Goal: Task Accomplishment & Management: Complete application form

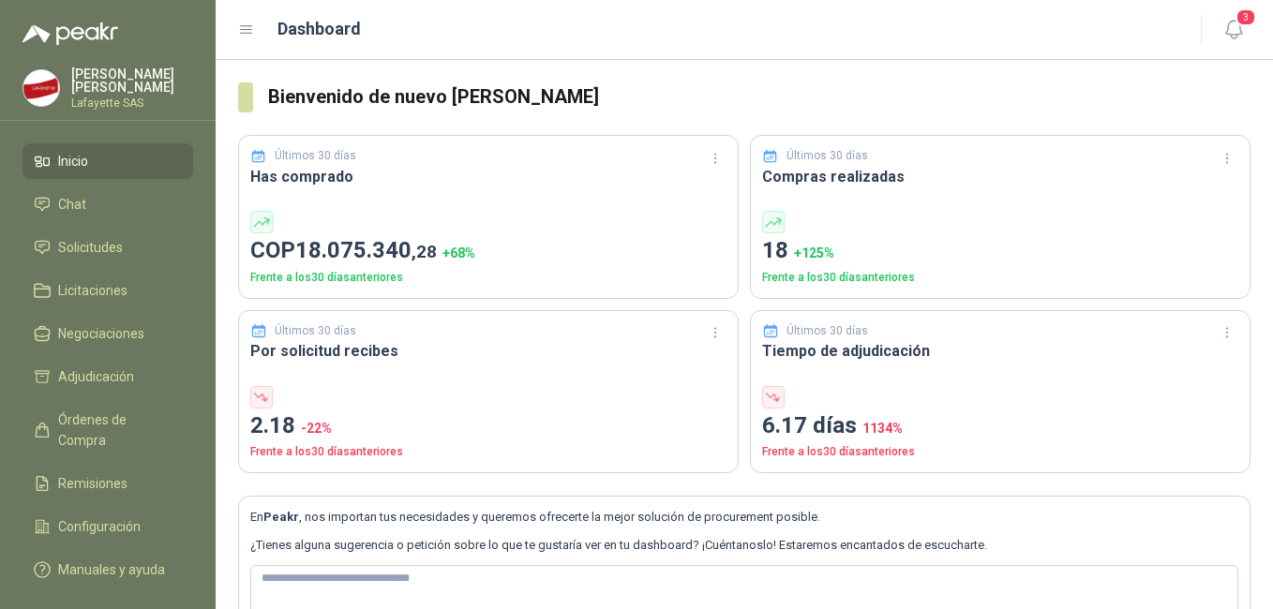
click at [172, 25] on div at bounding box center [108, 22] width 216 height 45
click at [1234, 28] on icon "button" at bounding box center [1233, 29] width 23 height 23
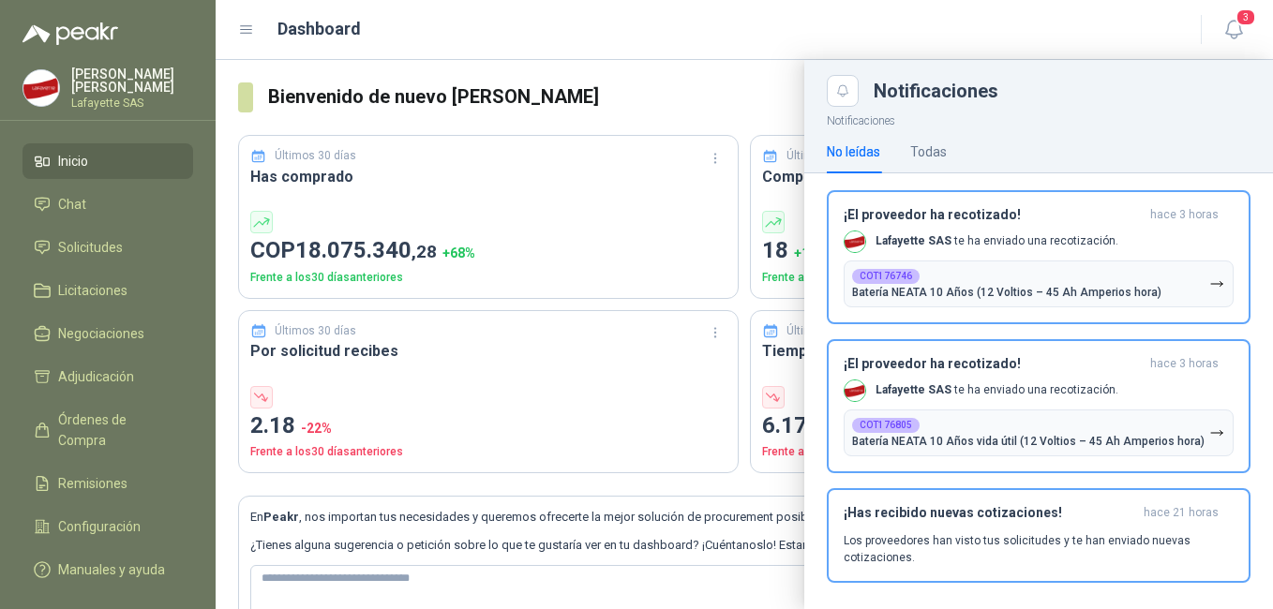
scroll to position [17, 0]
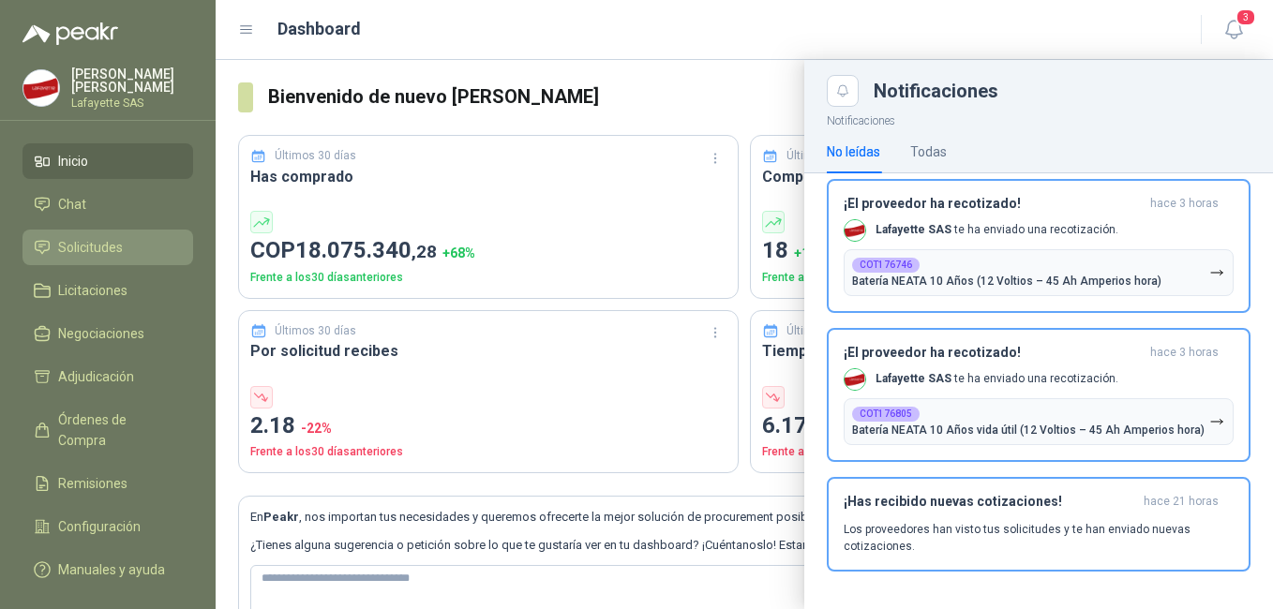
click at [61, 245] on span "Solicitudes" at bounding box center [90, 247] width 65 height 21
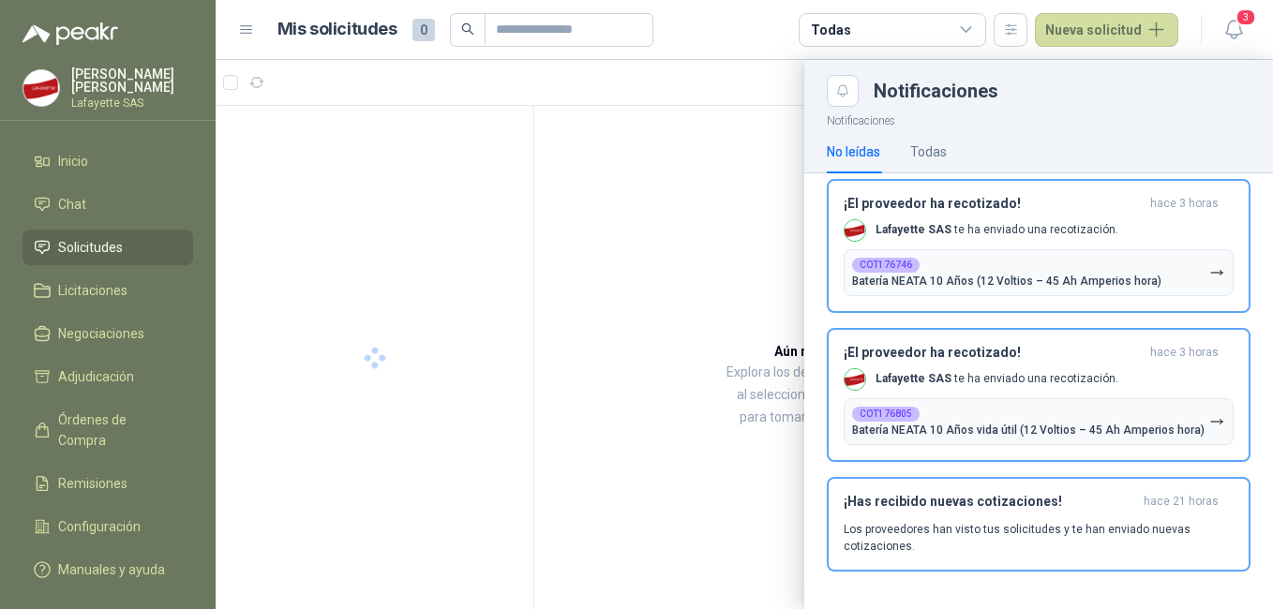
click at [697, 8] on header "Mis solicitudes 0 Todas Nueva solicitud 3" at bounding box center [744, 30] width 1057 height 60
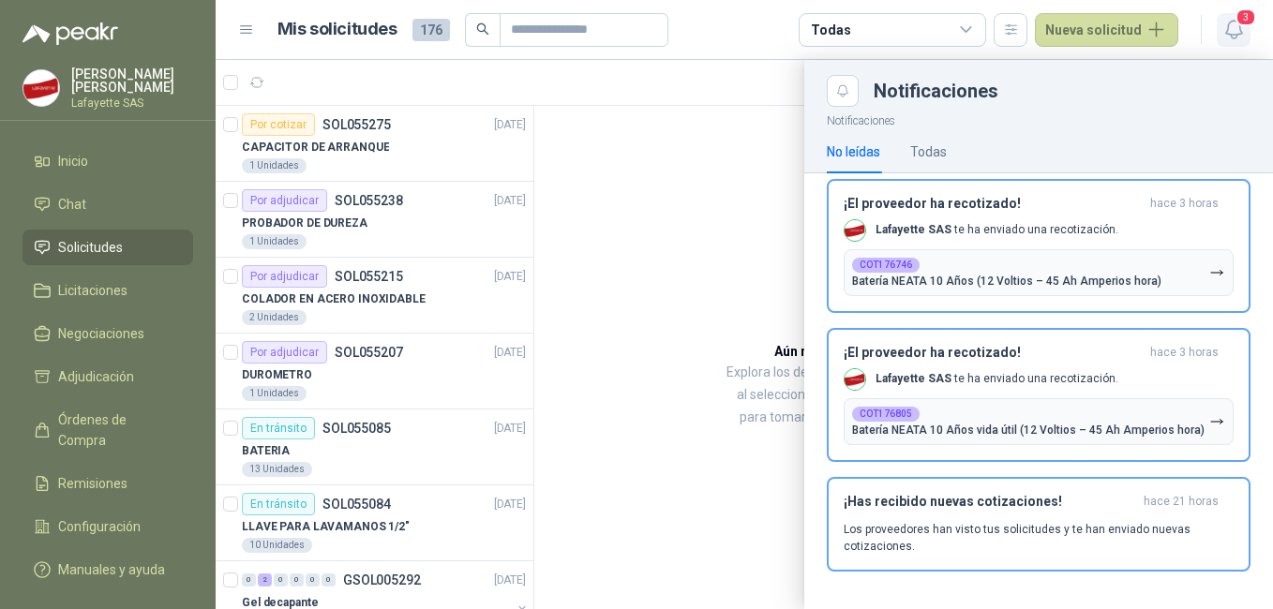
click at [1240, 25] on span "3" at bounding box center [1246, 17] width 21 height 18
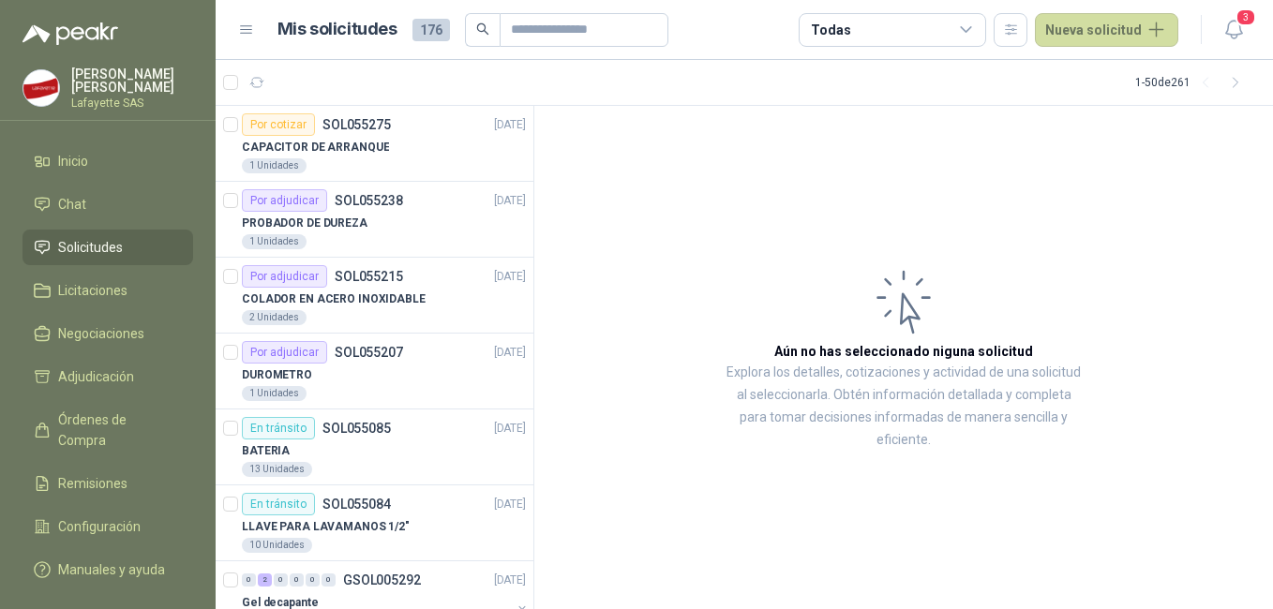
click at [238, 77] on div at bounding box center [247, 82] width 49 height 30
click at [262, 85] on icon "button" at bounding box center [257, 83] width 16 height 16
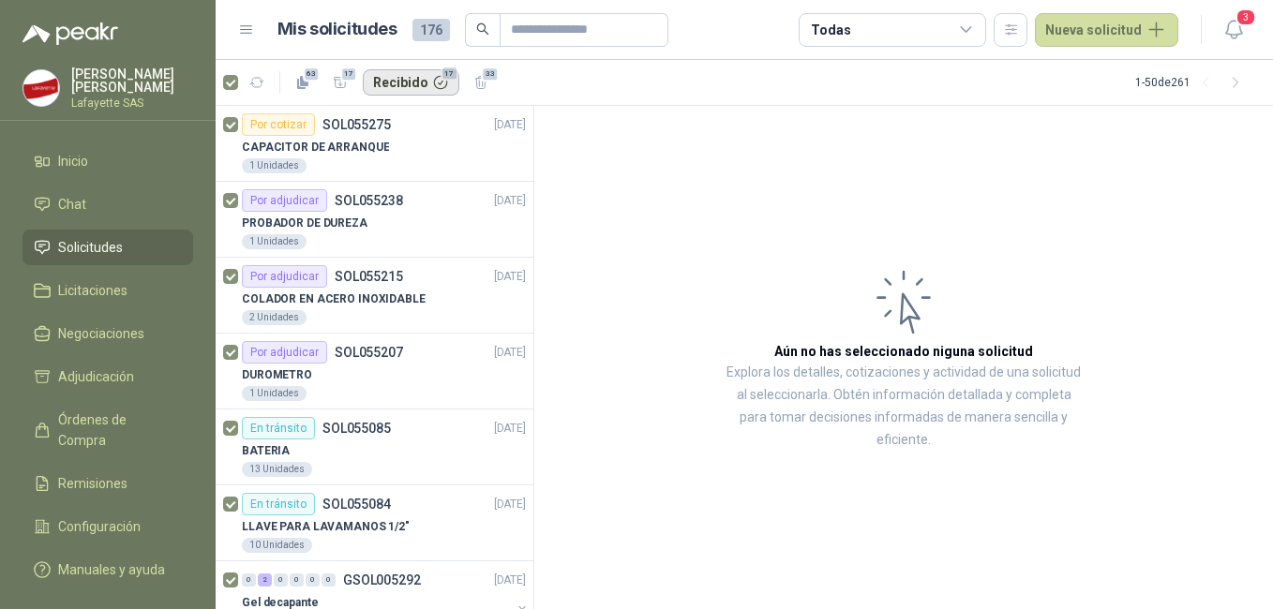
click at [437, 78] on button "Recibido 17" at bounding box center [411, 82] width 97 height 26
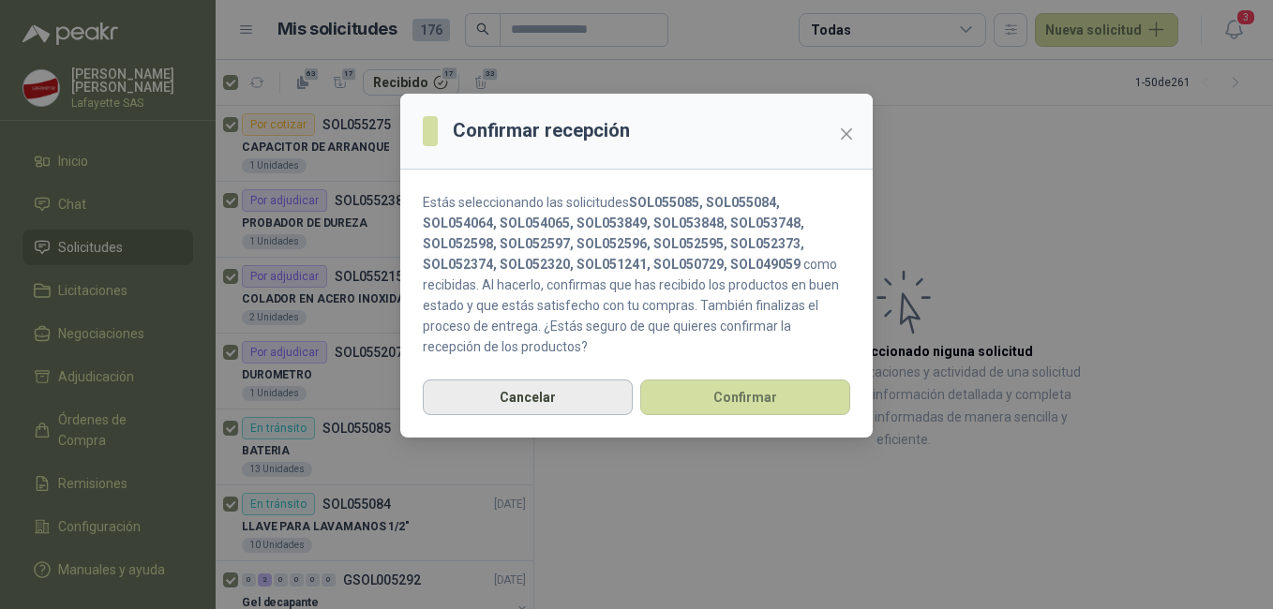
click at [545, 398] on button "Cancelar" at bounding box center [528, 398] width 210 height 36
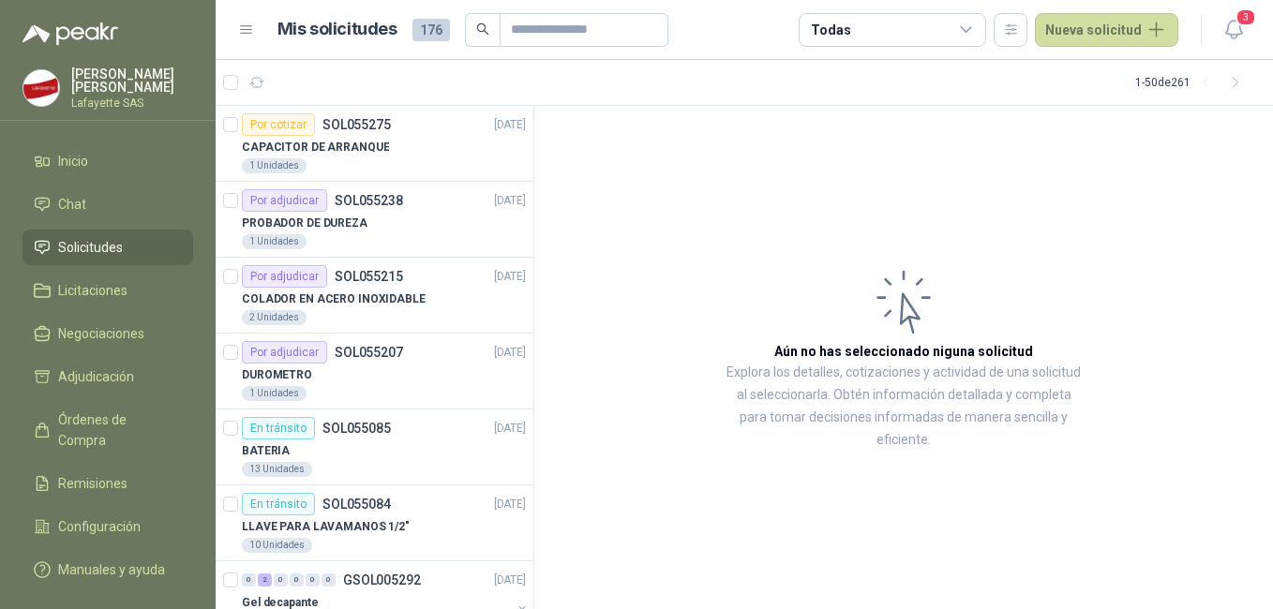
click at [247, 32] on icon at bounding box center [246, 30] width 17 height 17
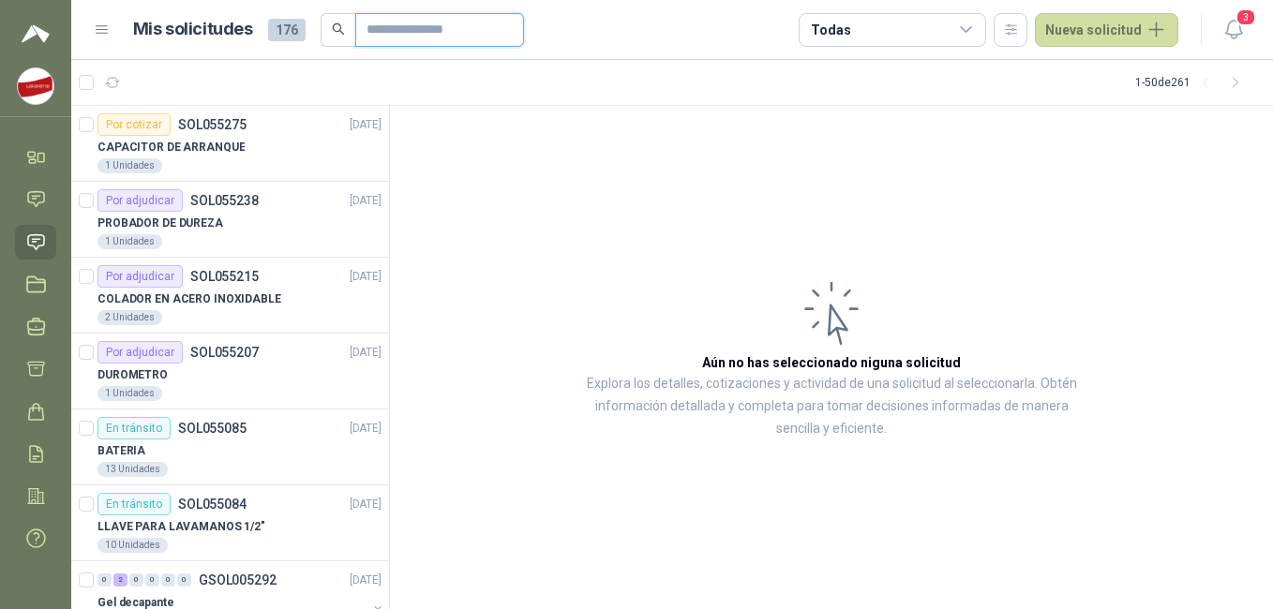
click at [415, 29] on input "text" at bounding box center [432, 30] width 131 height 32
click at [965, 26] on icon at bounding box center [966, 30] width 17 height 17
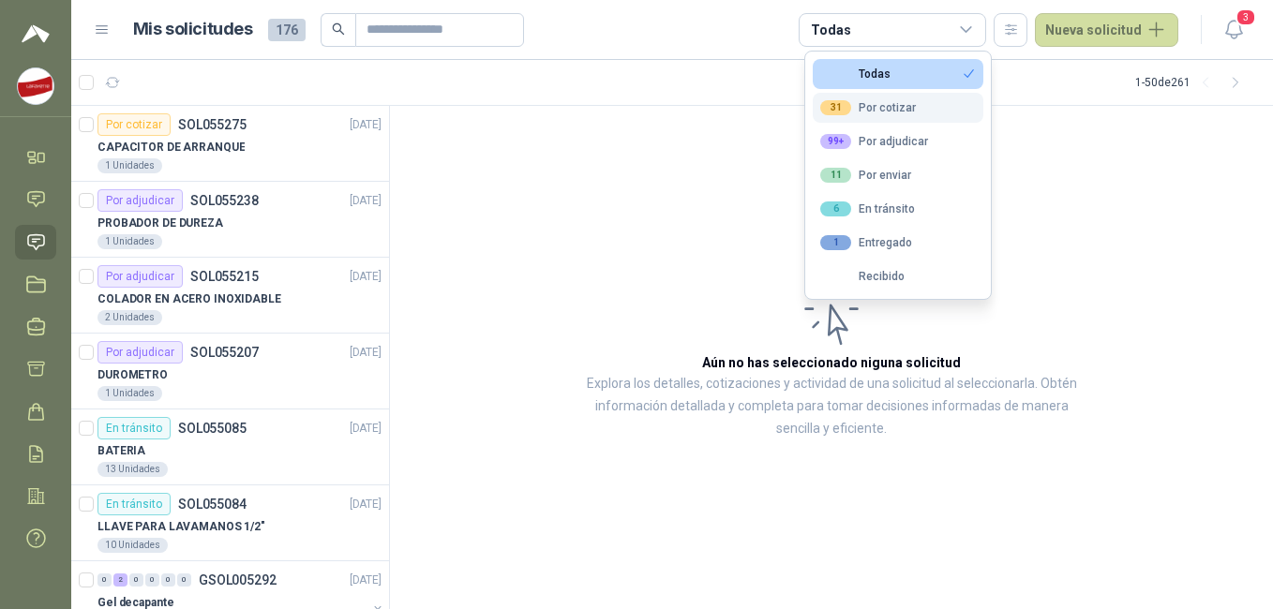
click at [865, 111] on div "31 Por cotizar" at bounding box center [868, 107] width 96 height 15
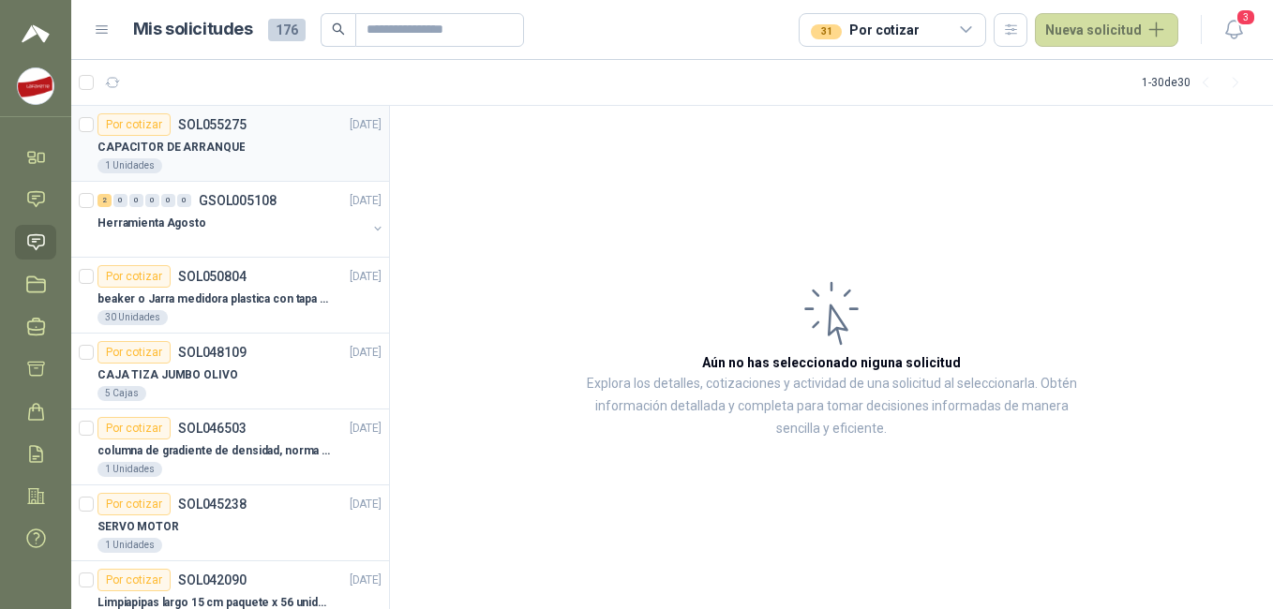
click at [371, 147] on article "Por cotizar SOL055275 [DATE] CAPACITOR DE ARRANQUE 1 Unidades" at bounding box center [230, 144] width 318 height 76
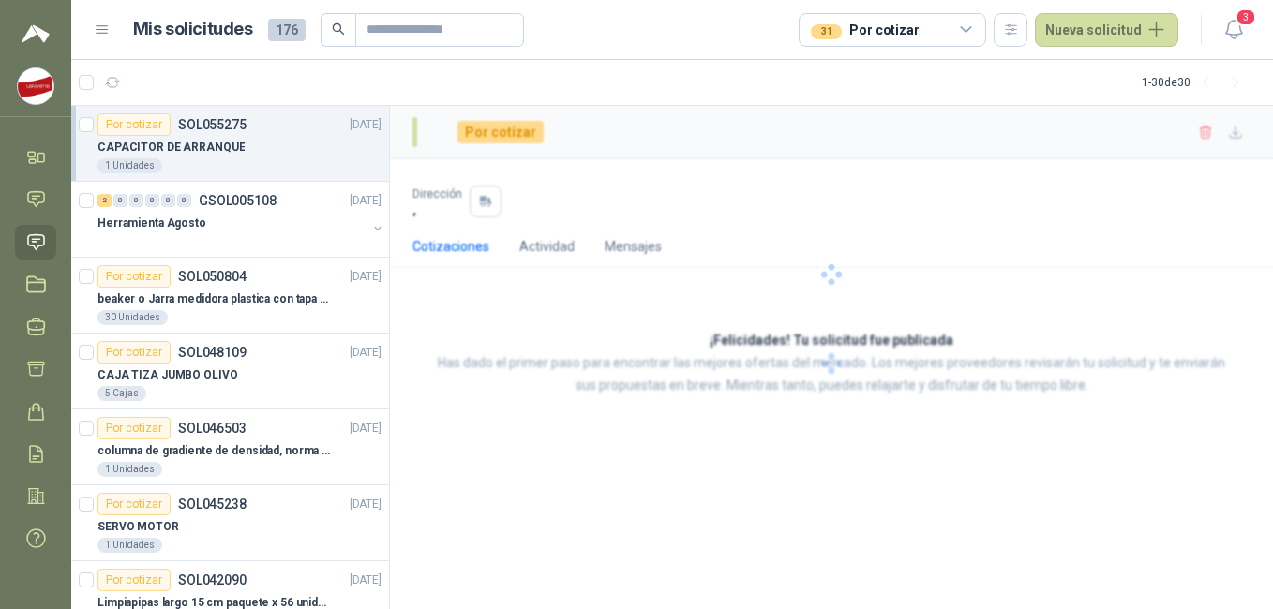
click at [966, 26] on icon at bounding box center [966, 30] width 17 height 17
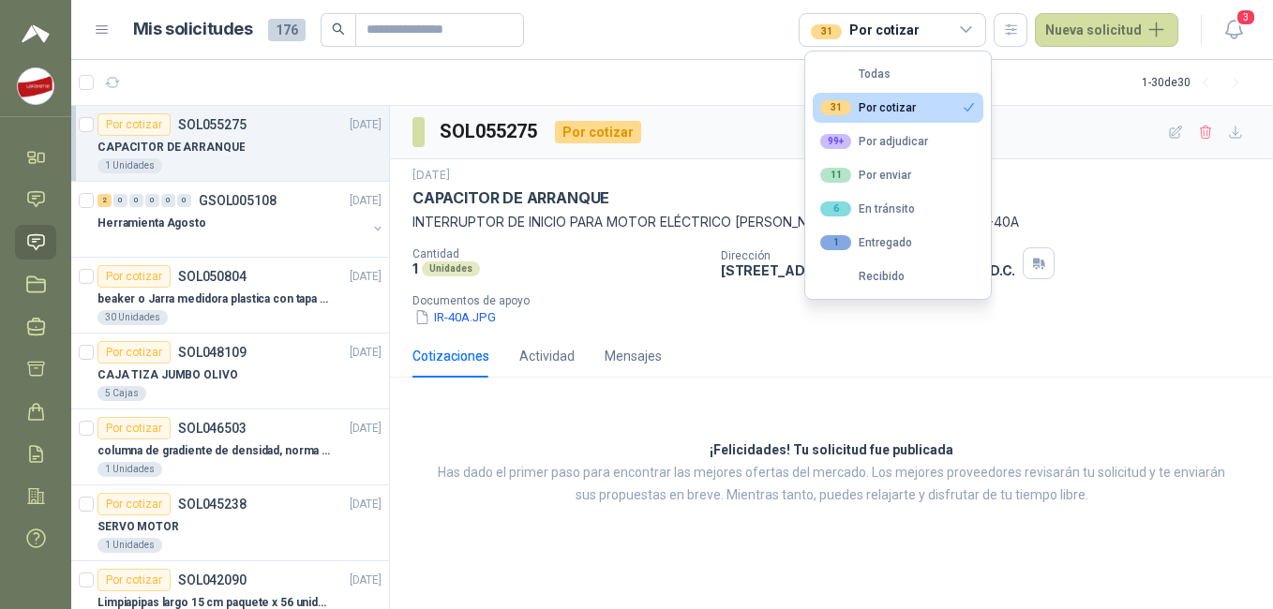
click at [975, 30] on icon at bounding box center [966, 30] width 17 height 17
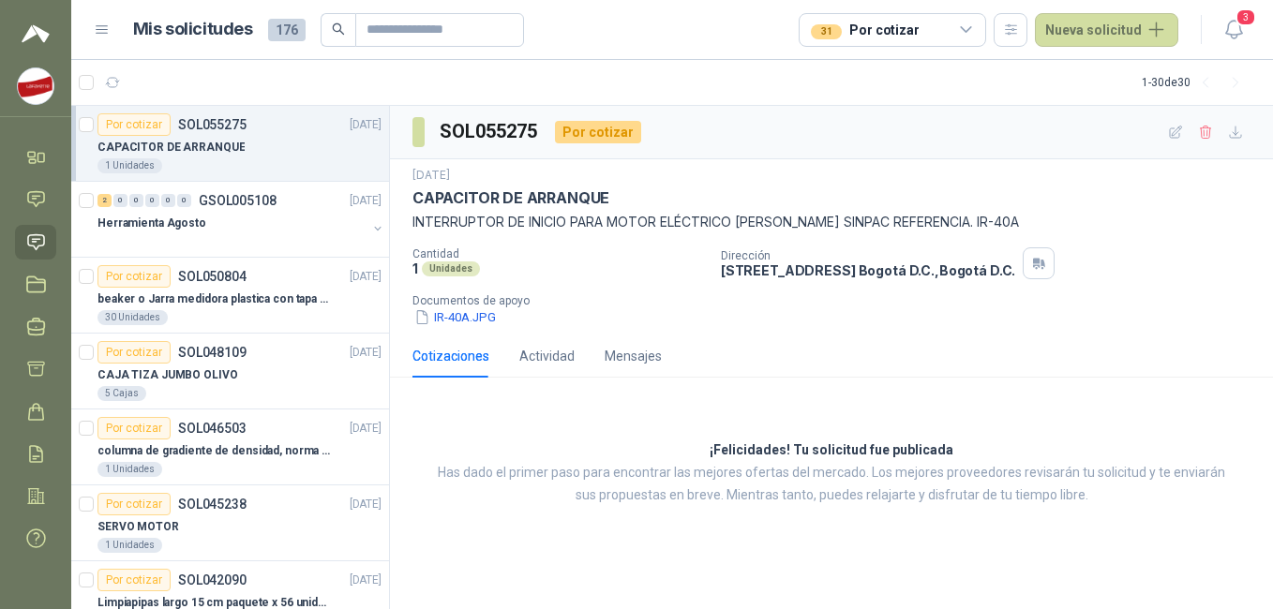
click at [973, 17] on div "31 Por cotizar" at bounding box center [892, 30] width 187 height 34
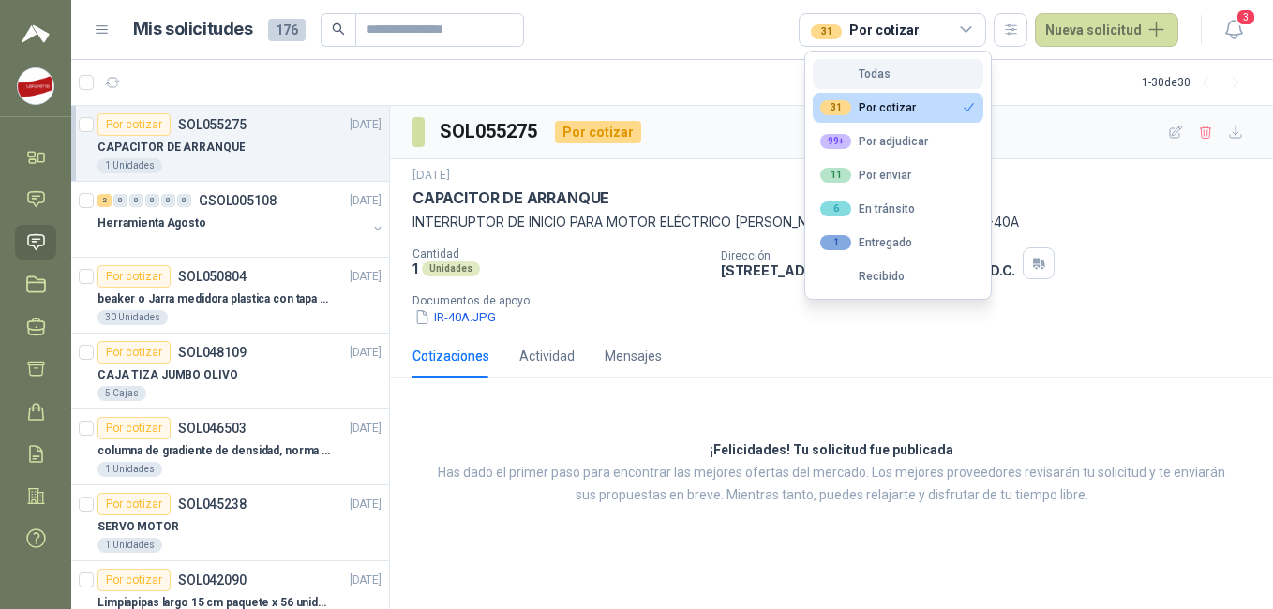
click at [886, 67] on div "Todas" at bounding box center [855, 73] width 70 height 13
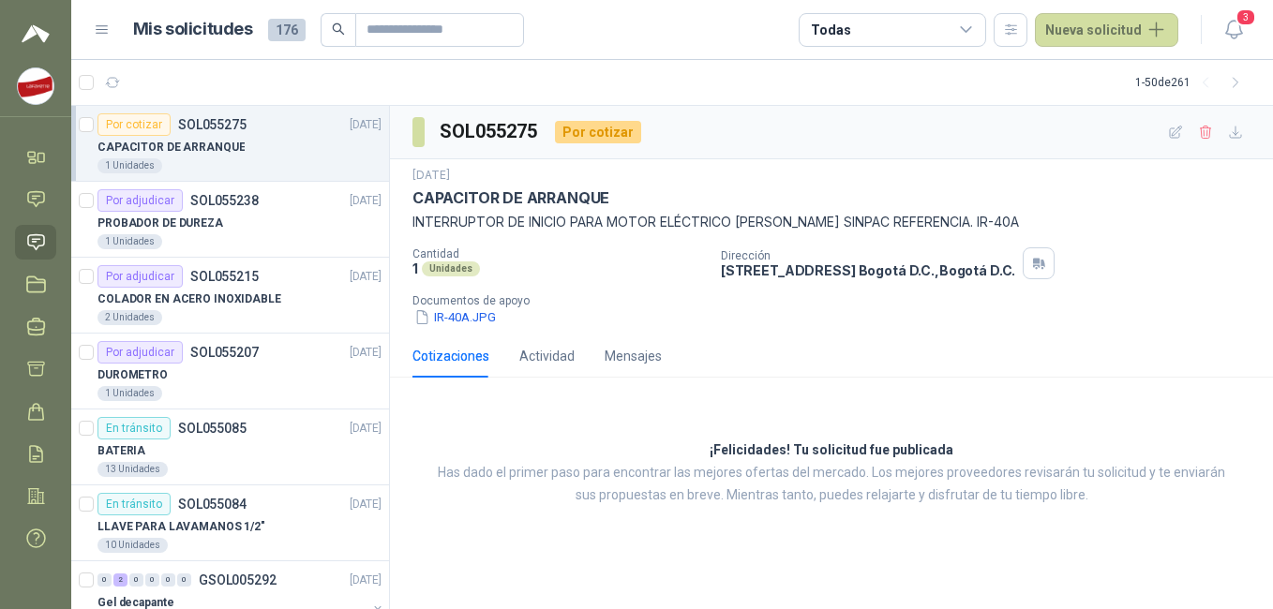
click at [101, 32] on icon at bounding box center [102, 30] width 17 height 17
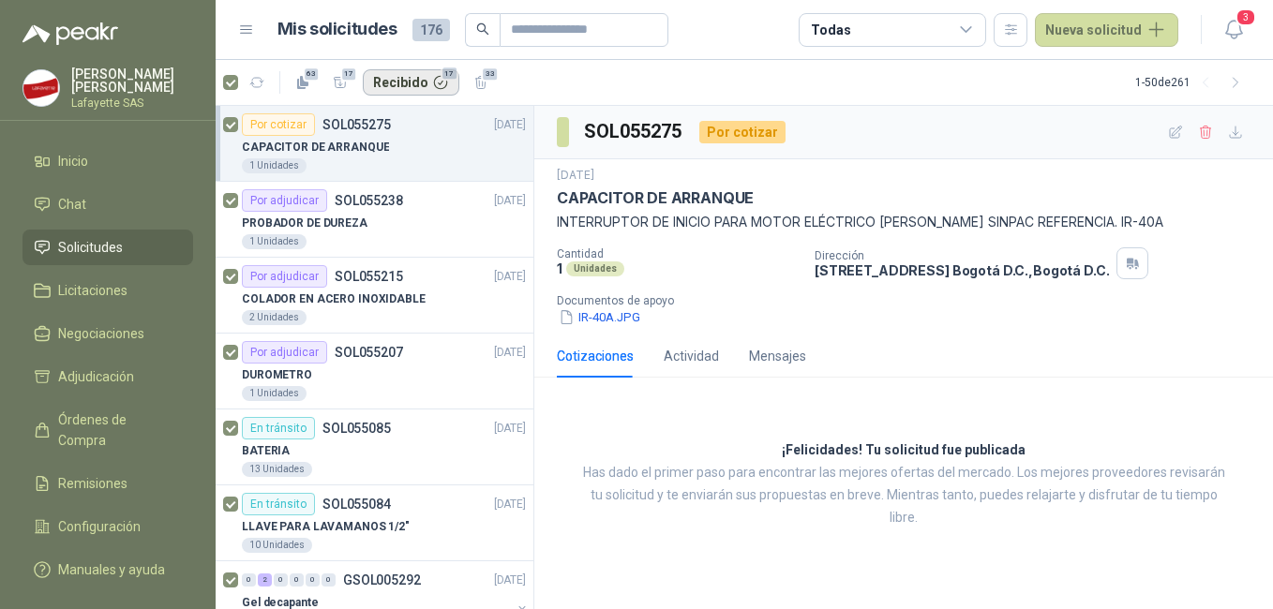
click at [436, 88] on button "Recibido 17" at bounding box center [411, 82] width 97 height 26
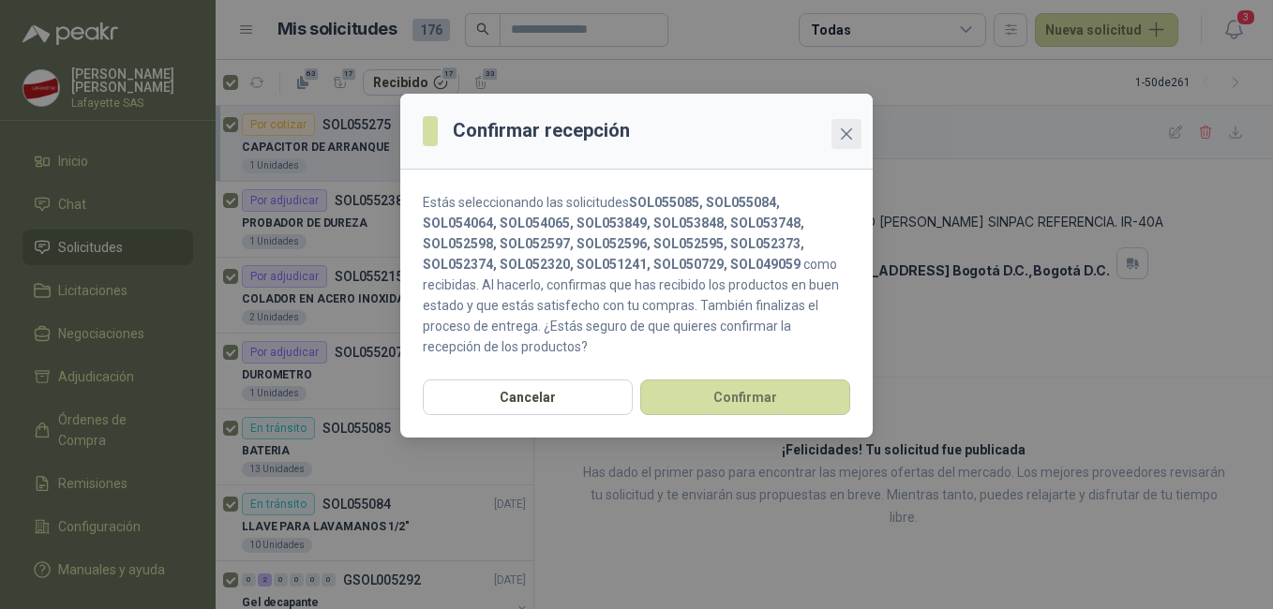
click at [852, 134] on icon "close" at bounding box center [846, 134] width 15 height 15
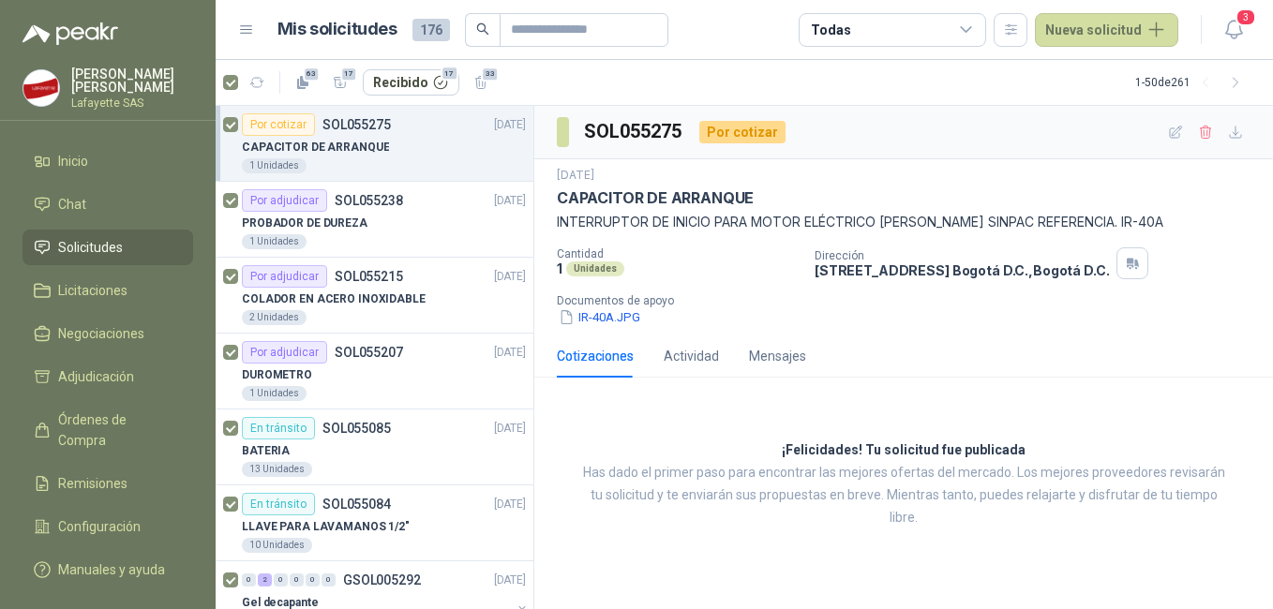
click at [717, 83] on article "63 17 Recibido 17 33 1 - 50 de 261" at bounding box center [744, 82] width 1057 height 45
click at [970, 33] on icon at bounding box center [966, 30] width 17 height 17
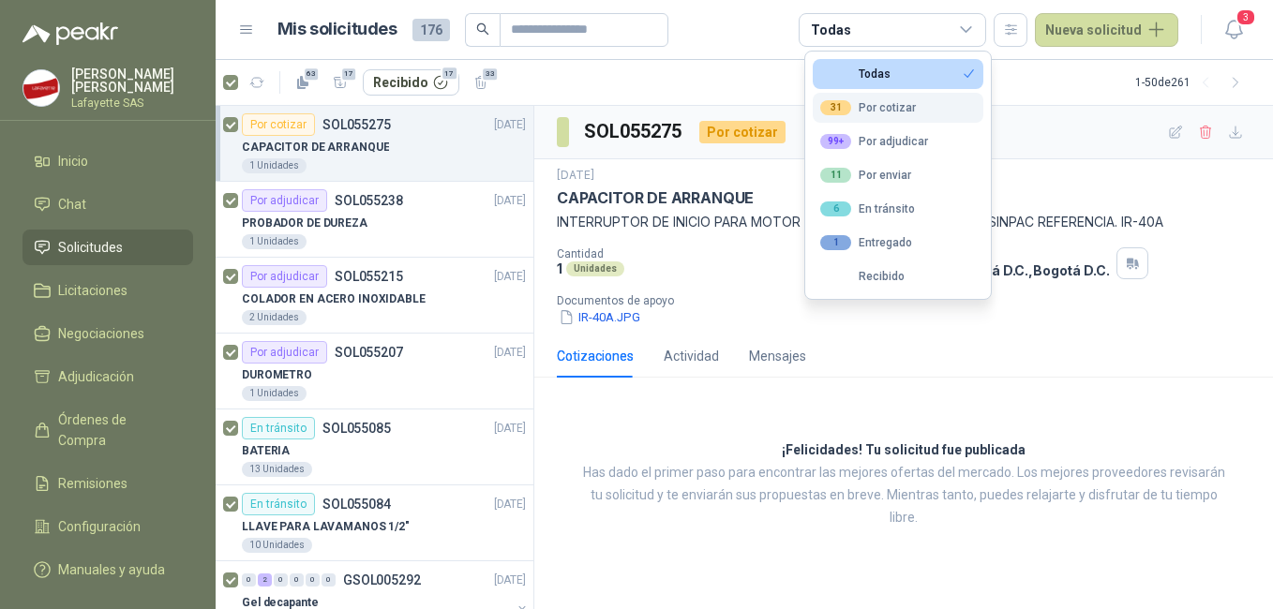
click at [884, 108] on div "31 Por cotizar" at bounding box center [868, 107] width 96 height 15
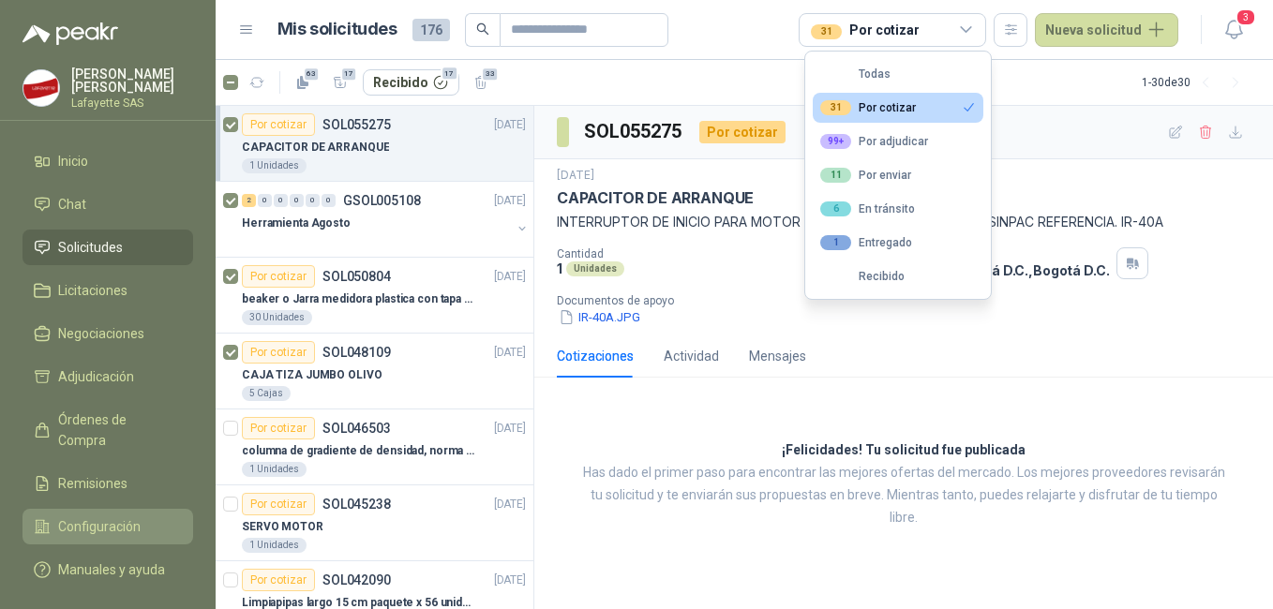
drag, startPoint x: 76, startPoint y: 501, endPoint x: 62, endPoint y: 495, distance: 15.1
click at [77, 517] on span "Configuración" at bounding box center [99, 527] width 82 height 21
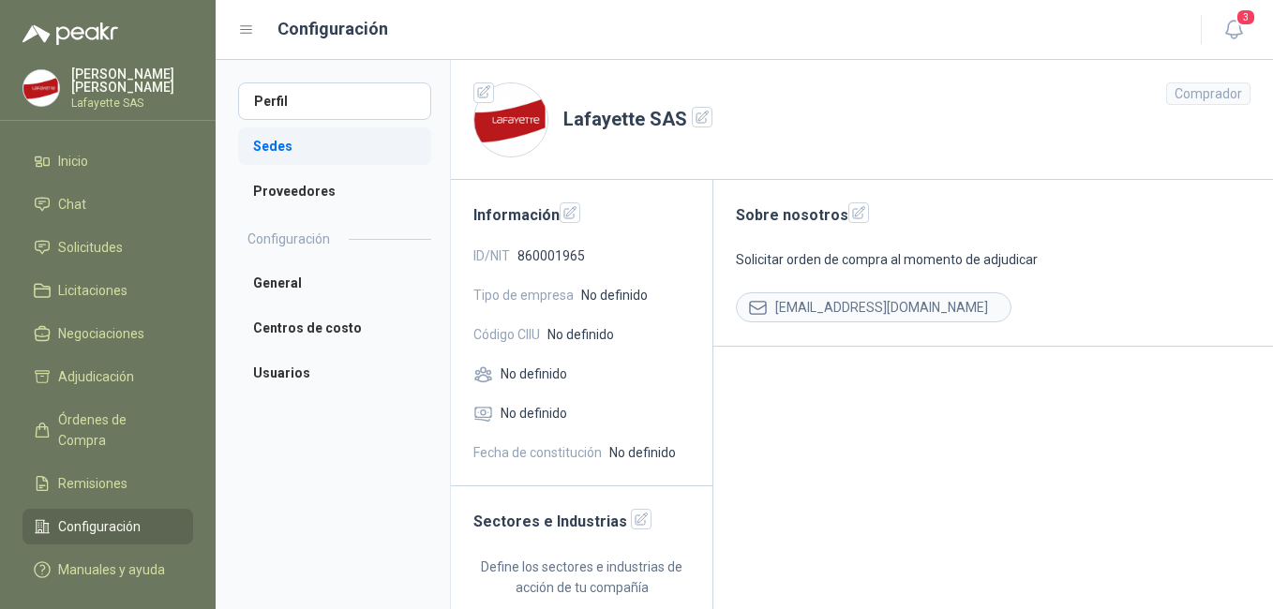
click at [275, 143] on li "Sedes" at bounding box center [334, 145] width 193 height 37
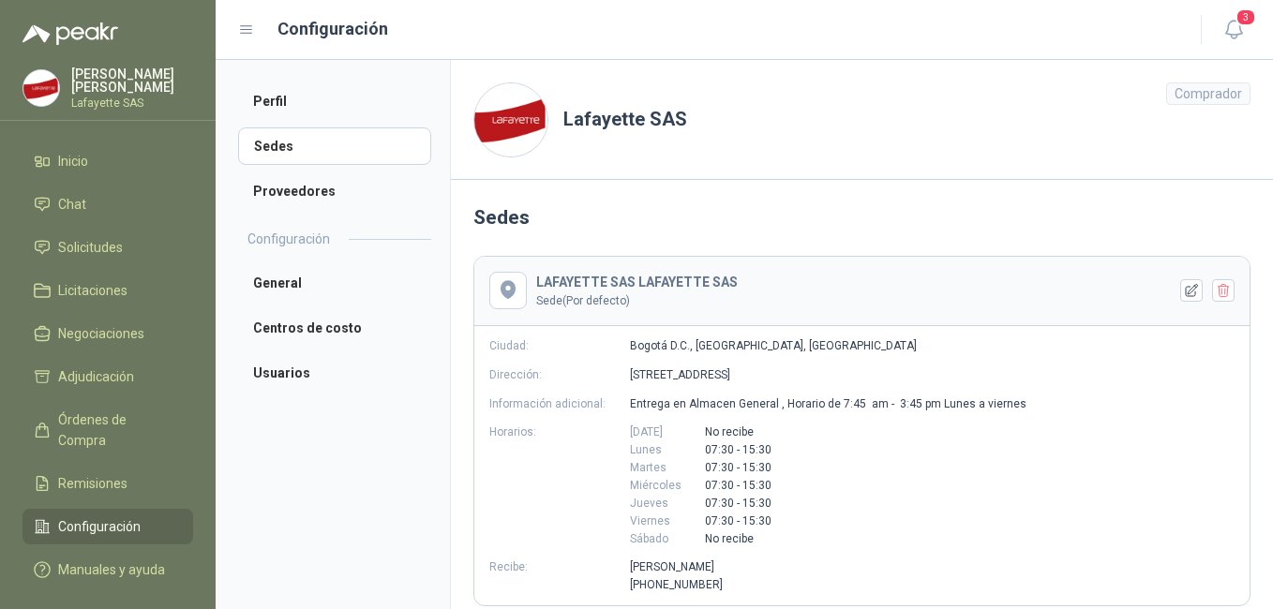
scroll to position [71, 0]
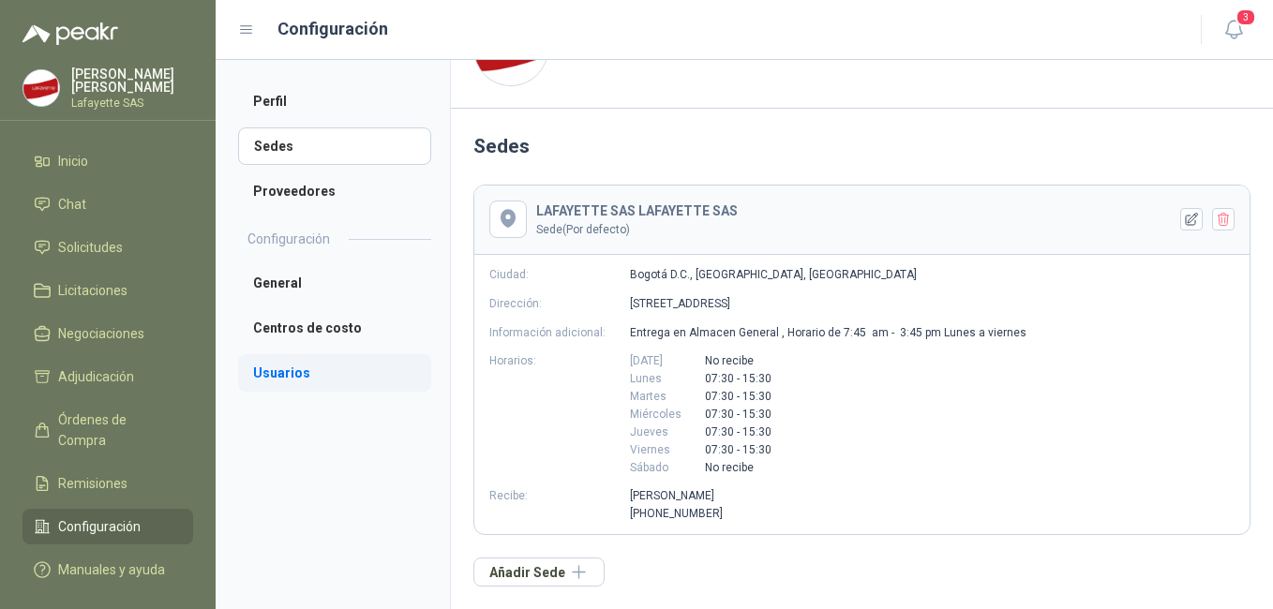
click at [262, 372] on li "Usuarios" at bounding box center [334, 372] width 193 height 37
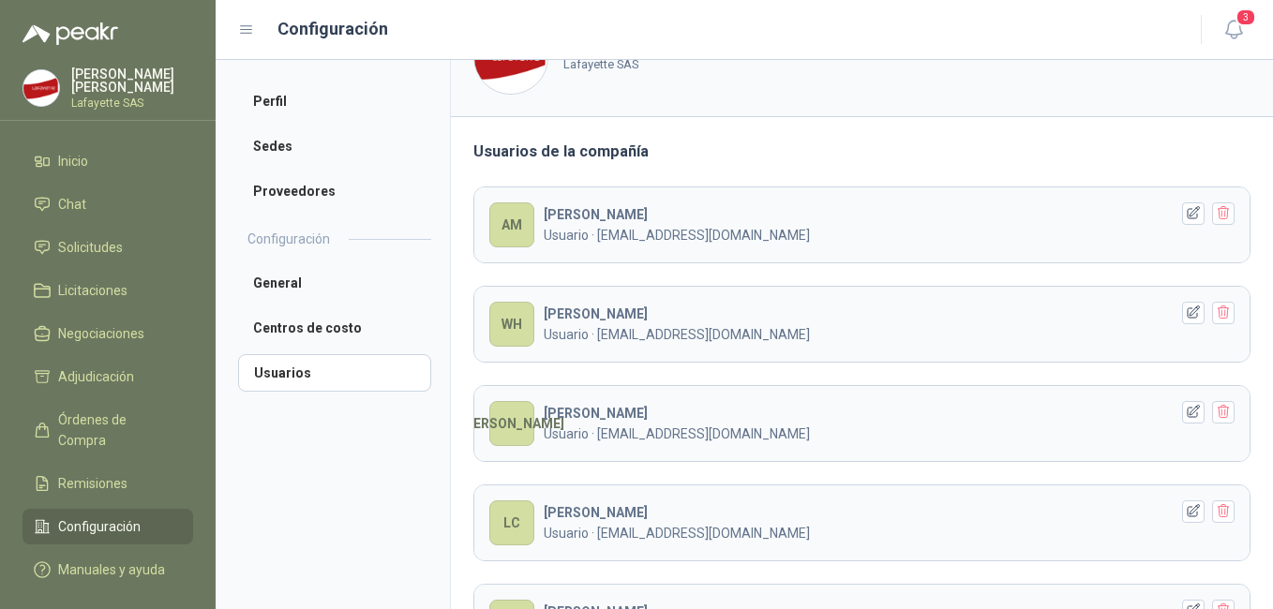
scroll to position [104, 0]
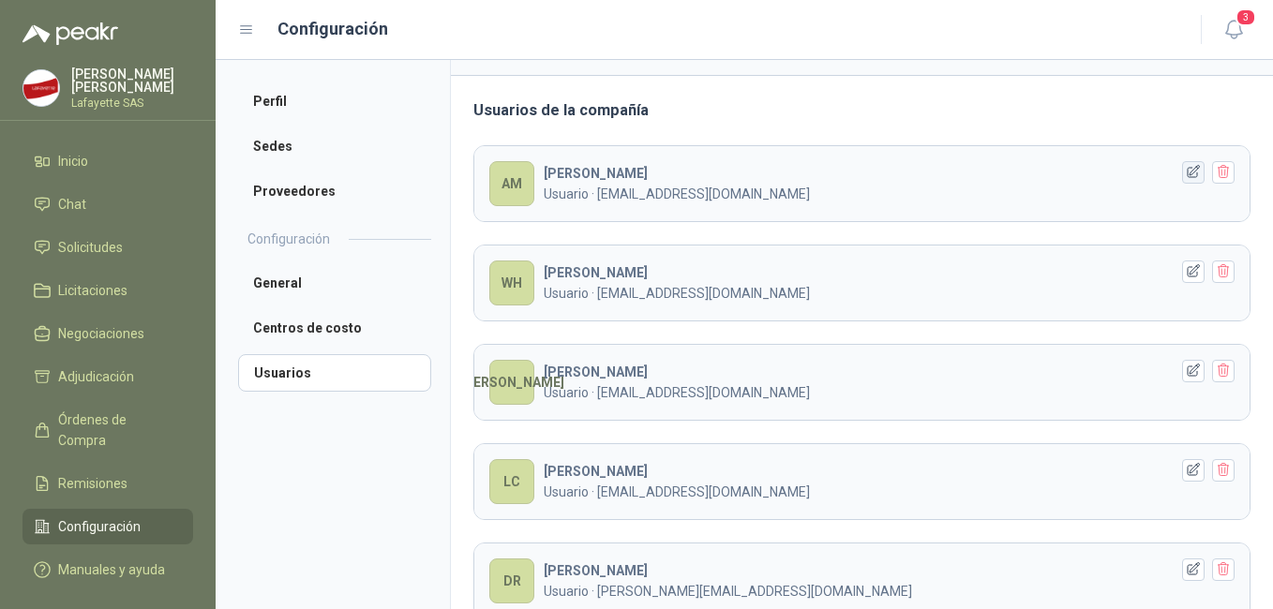
click at [1188, 172] on icon "button" at bounding box center [1194, 172] width 12 height 12
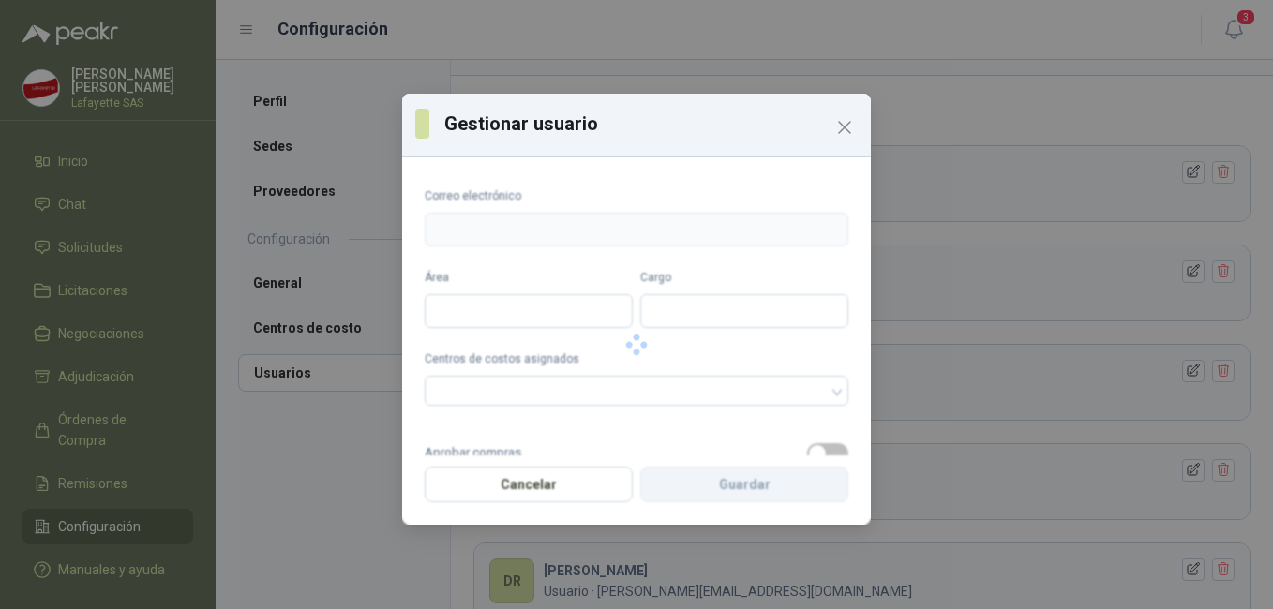
type input "**********"
type input "*******"
type input "**********"
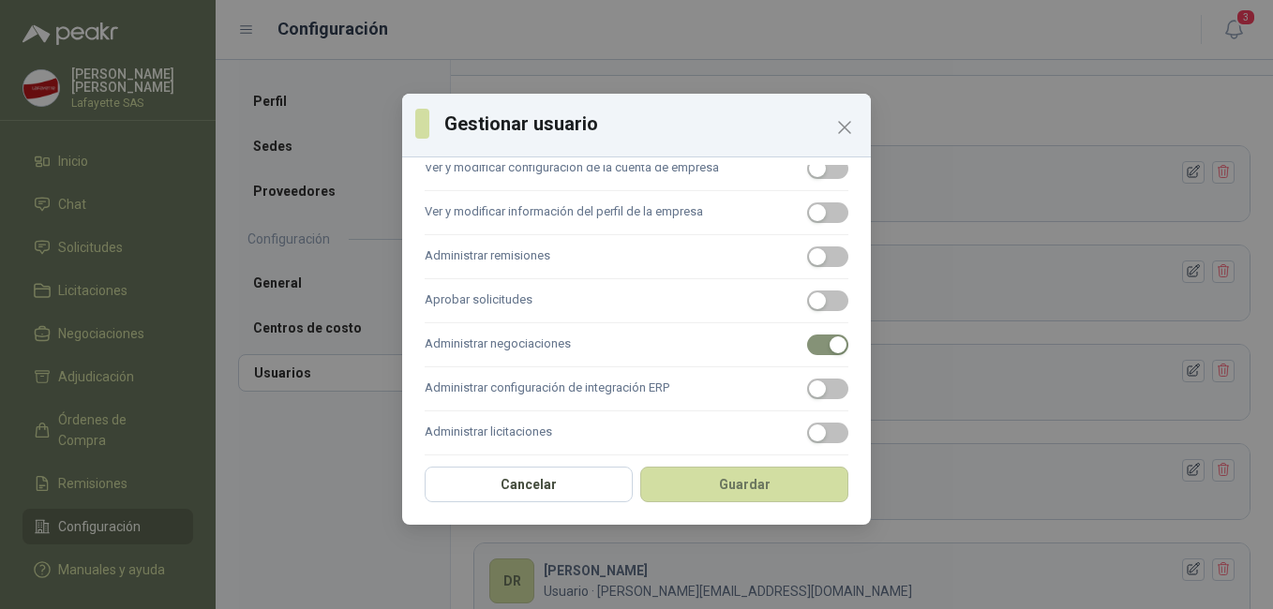
scroll to position [472, 0]
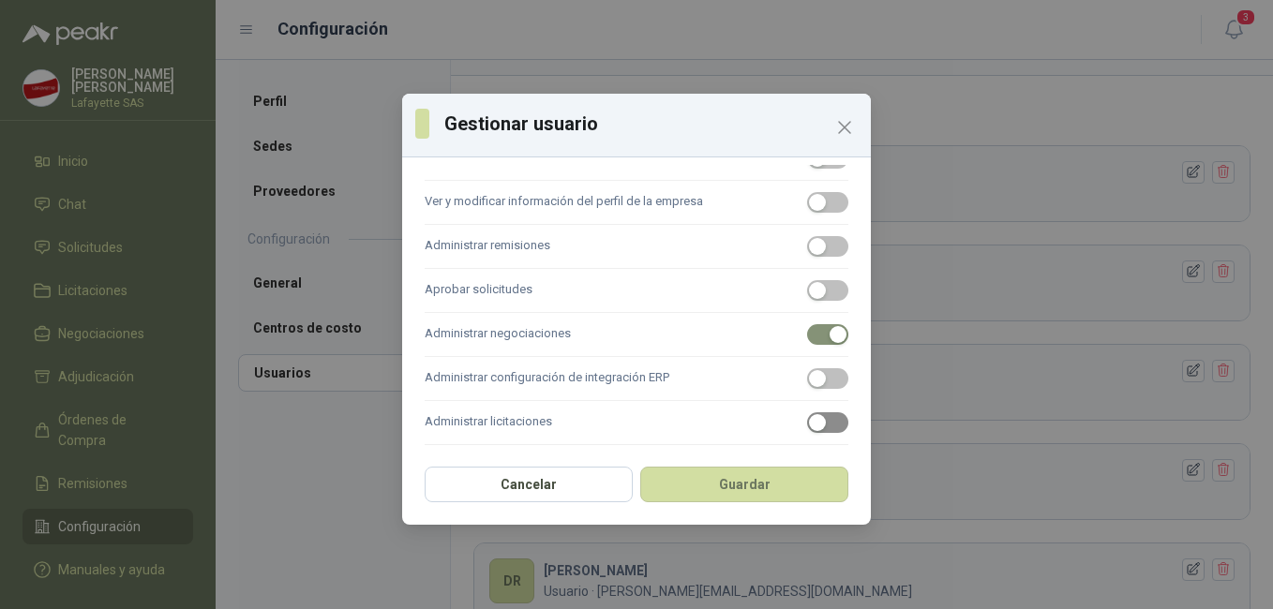
click at [825, 422] on span "button" at bounding box center [827, 422] width 41 height 21
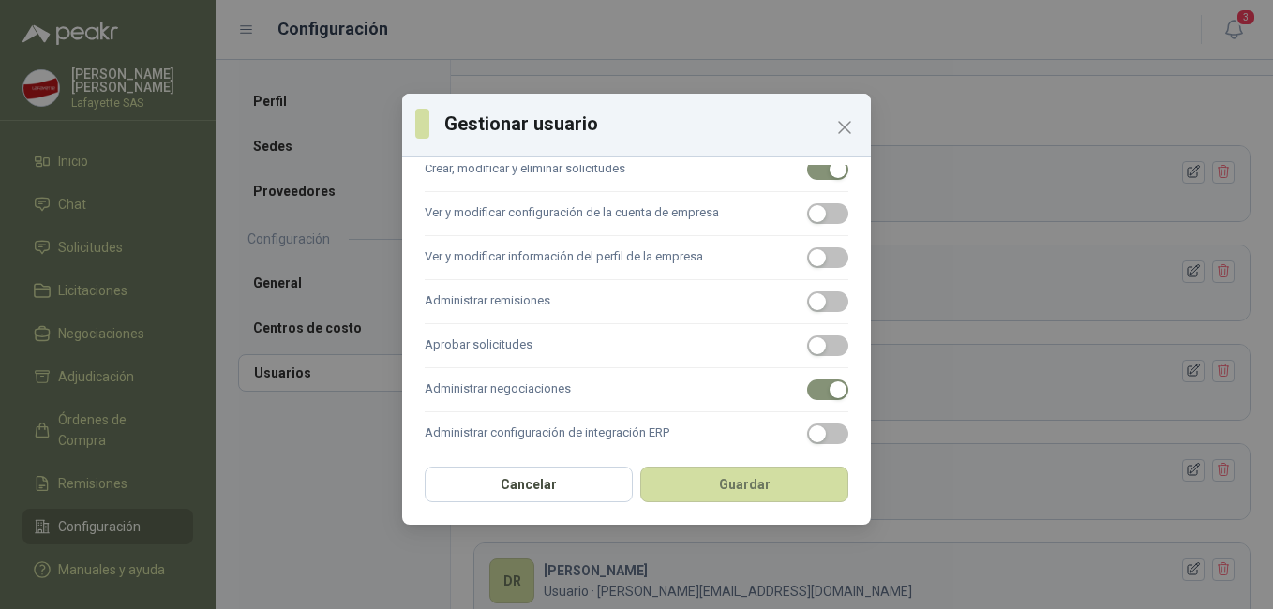
scroll to position [476, 0]
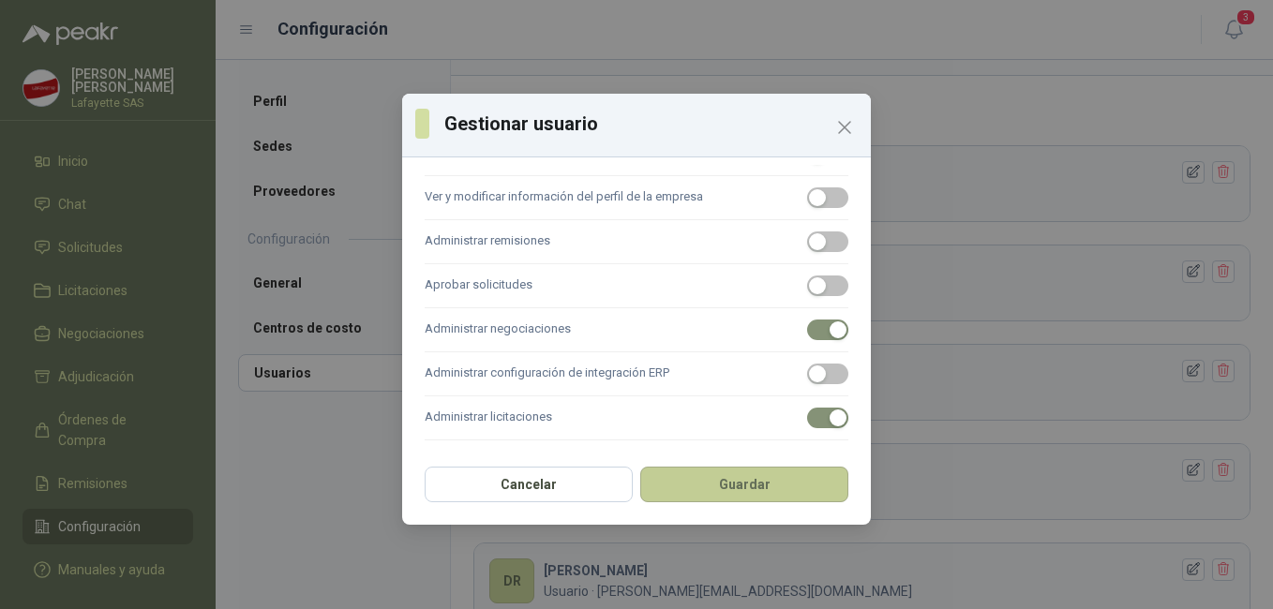
click at [744, 494] on button "Guardar" at bounding box center [744, 485] width 208 height 36
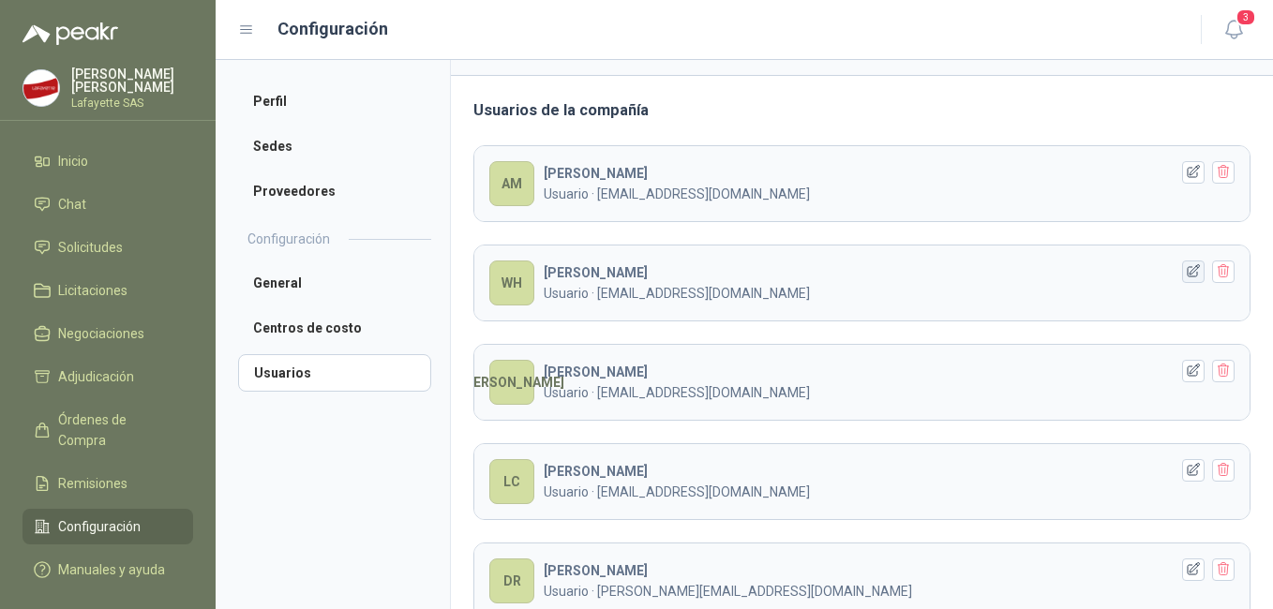
click at [1188, 272] on icon "button" at bounding box center [1194, 271] width 12 height 12
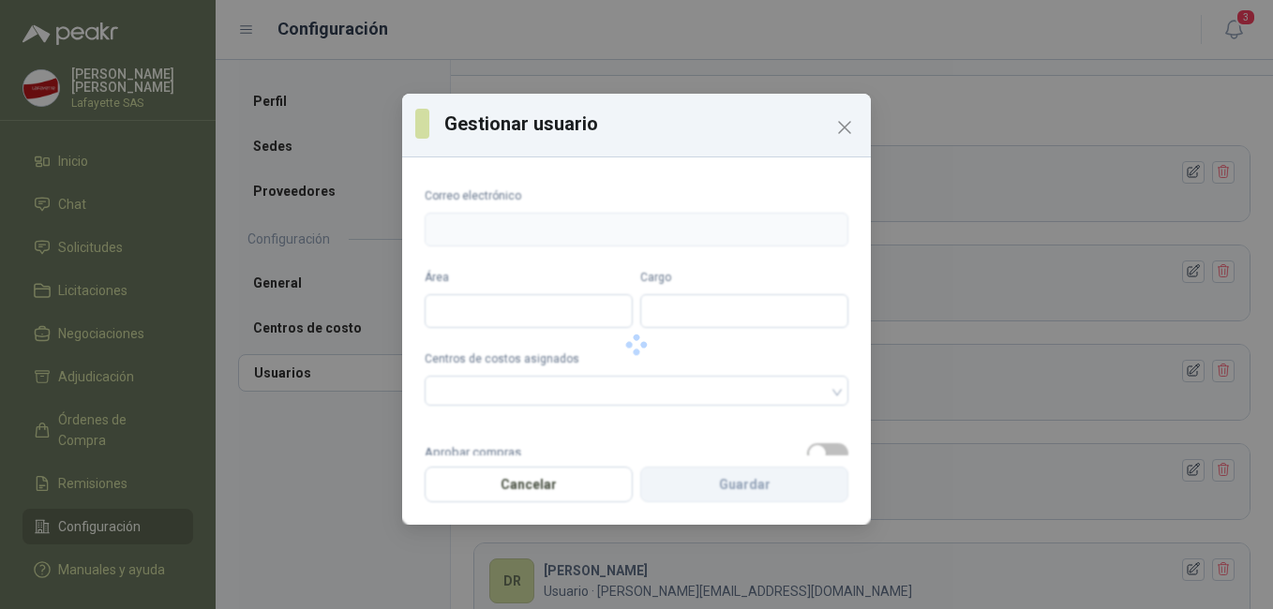
type input "**********"
type input "*******"
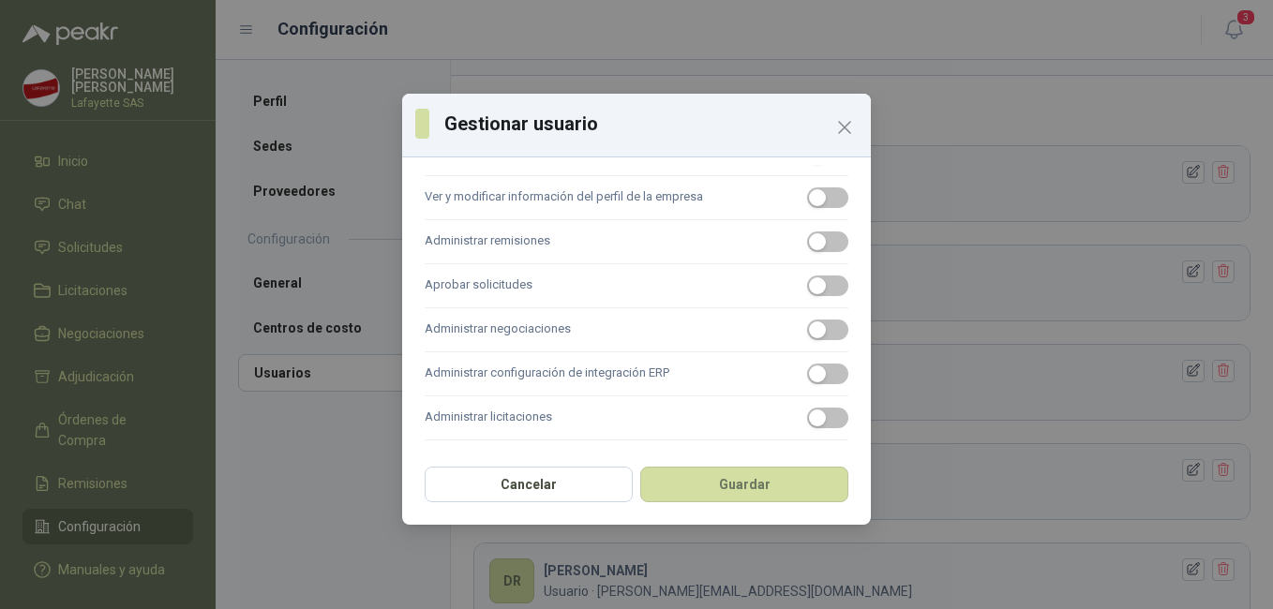
drag, startPoint x: 842, startPoint y: 135, endPoint x: 867, endPoint y: 153, distance: 30.9
click at [844, 136] on icon "Close" at bounding box center [844, 127] width 22 height 22
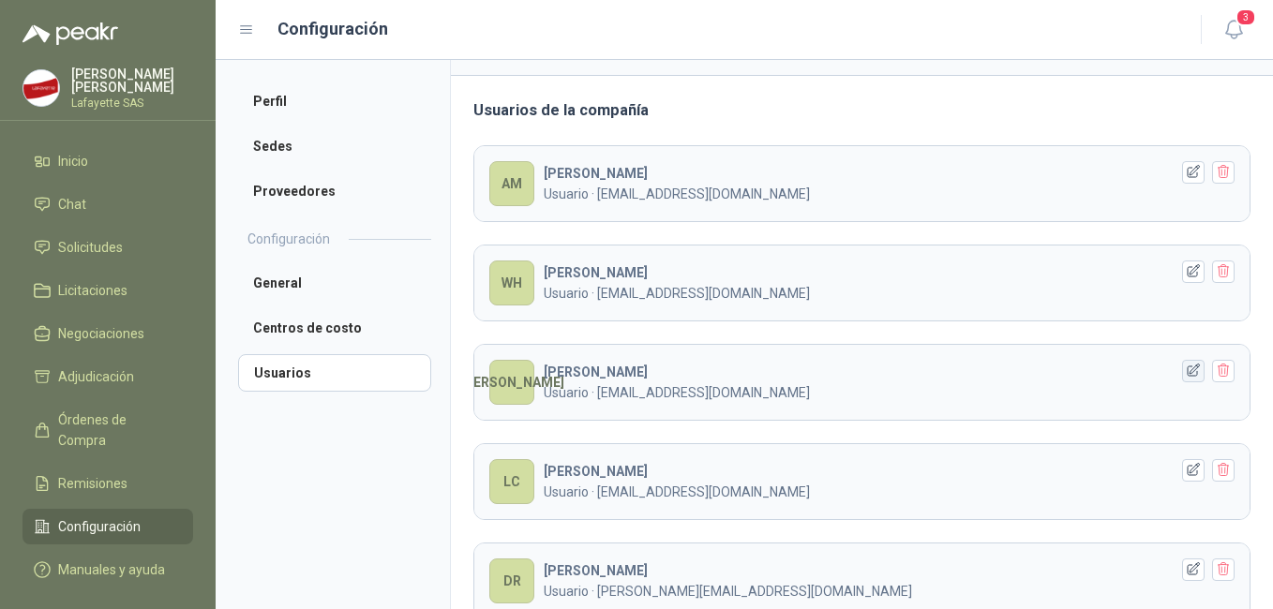
click at [1188, 371] on icon "button" at bounding box center [1194, 371] width 12 height 12
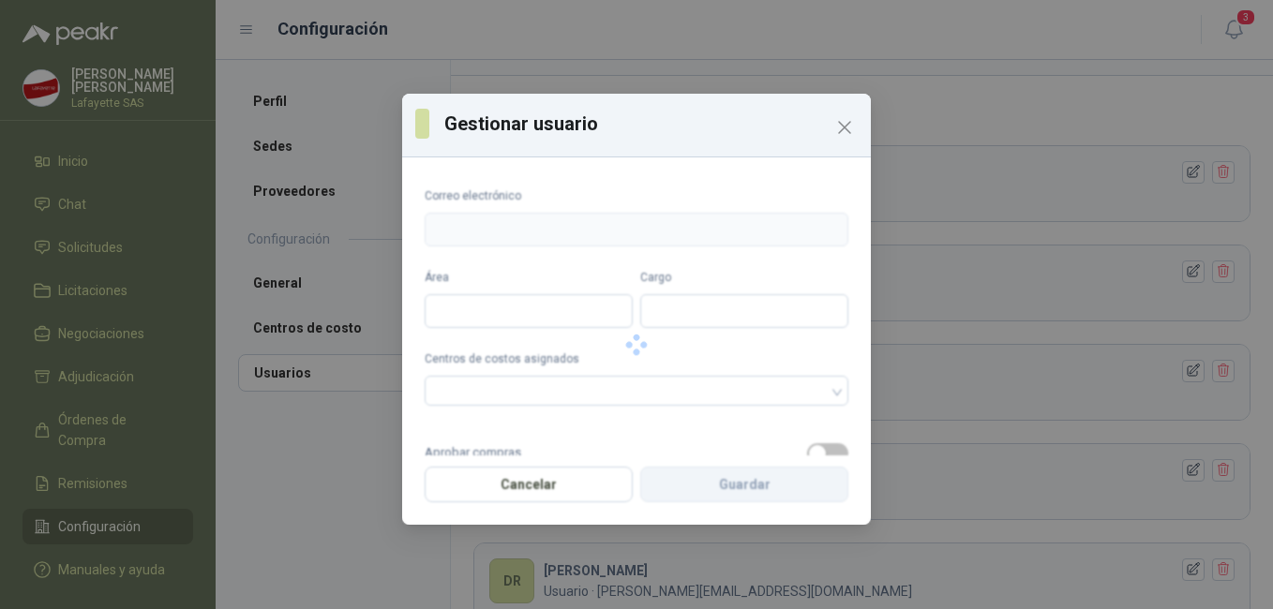
type input "**********"
type input "*******"
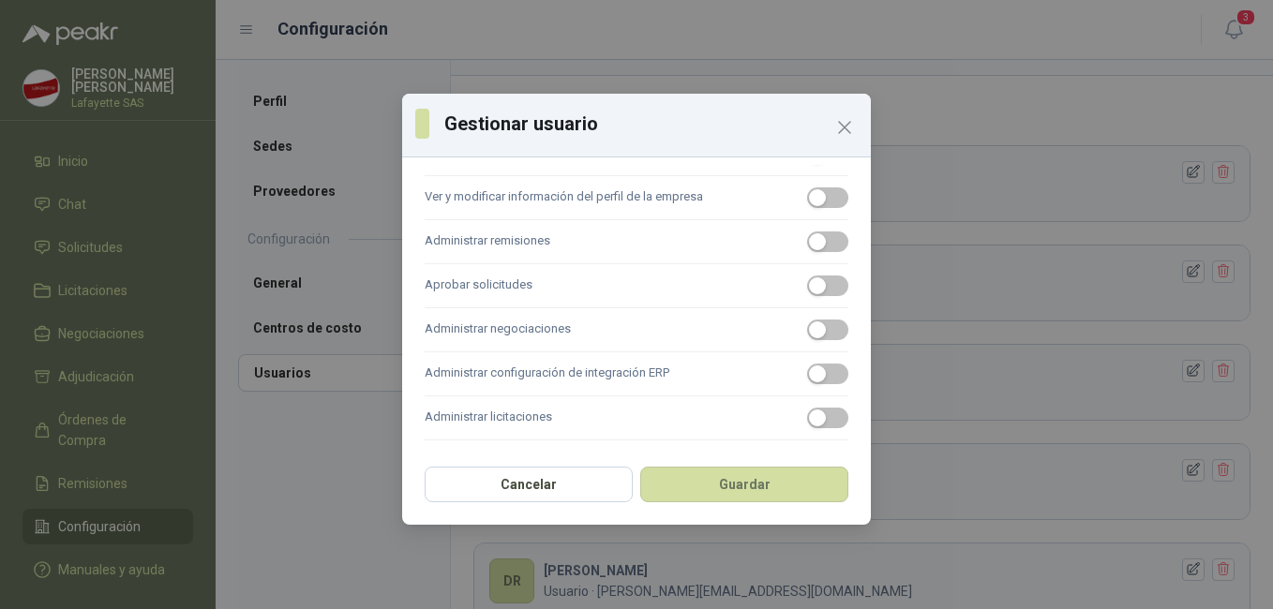
scroll to position [469, 0]
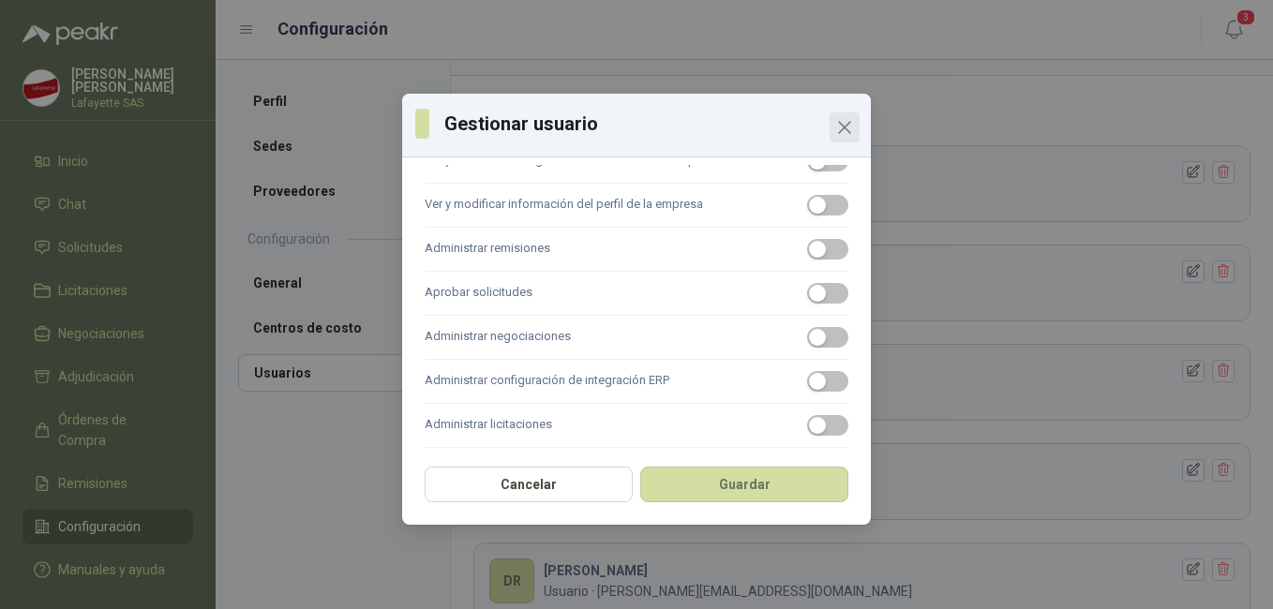
click at [853, 119] on icon "Close" at bounding box center [844, 127] width 22 height 22
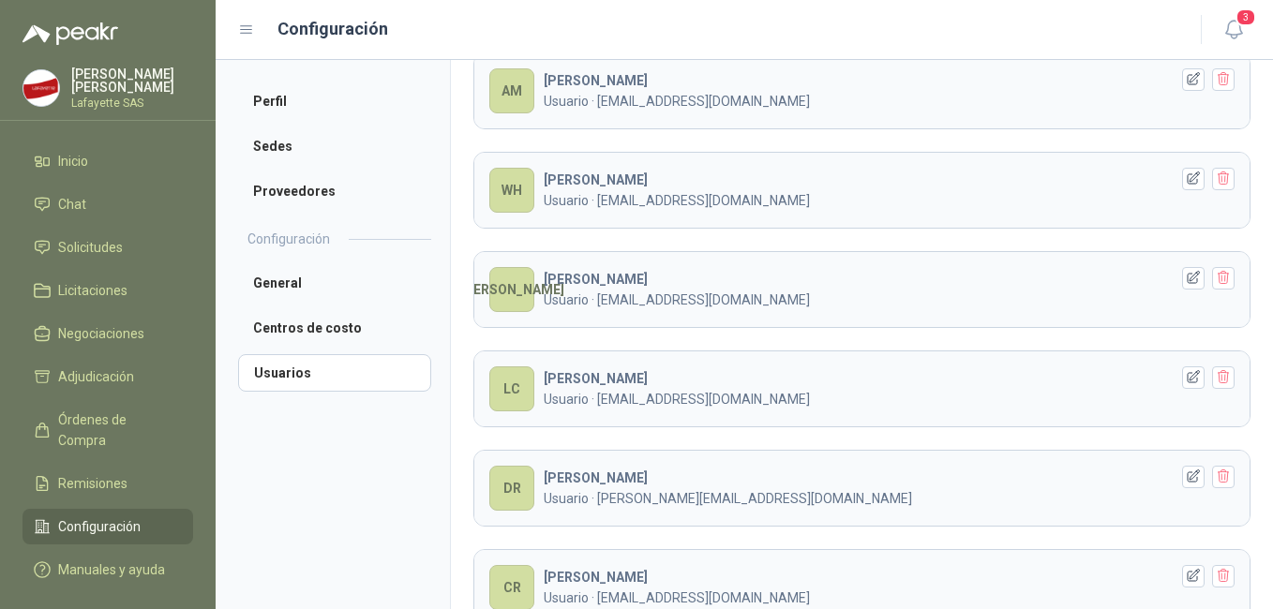
scroll to position [278, 0]
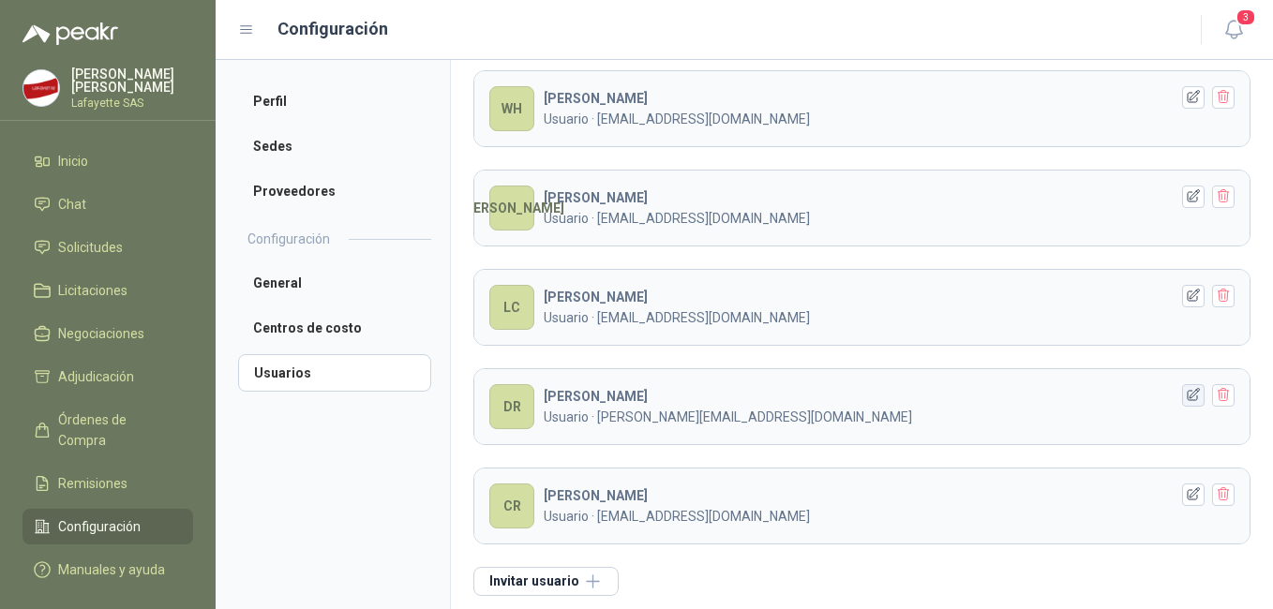
click at [1186, 400] on icon "button" at bounding box center [1194, 395] width 16 height 16
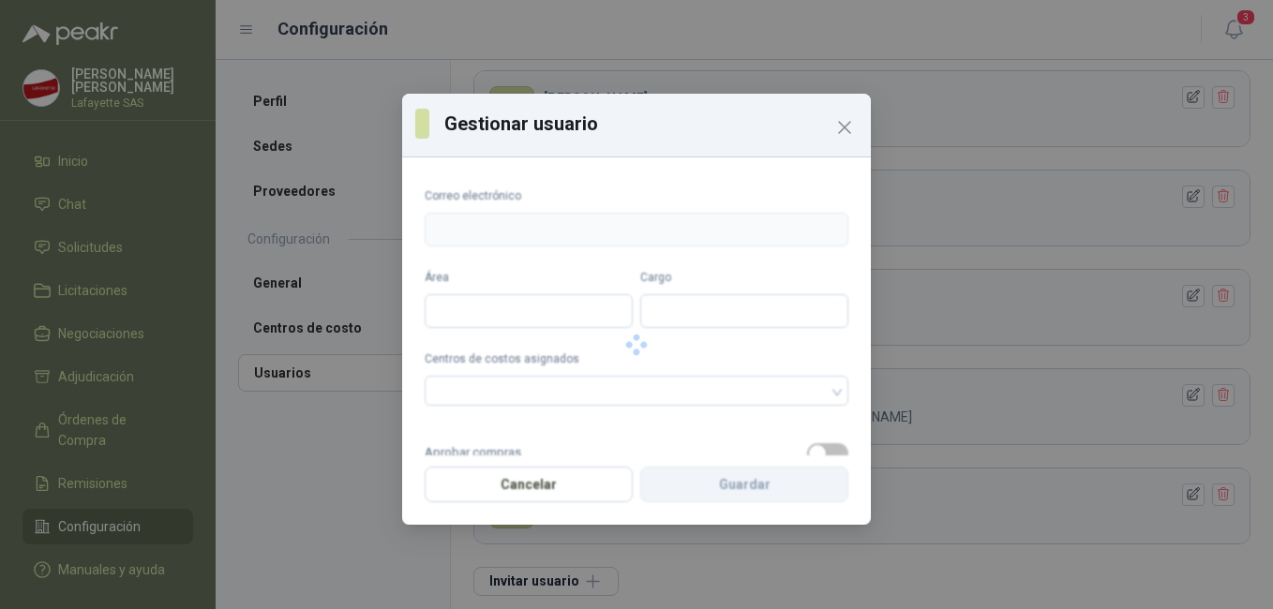
type input "**********"
type input "*******"
type input "**********"
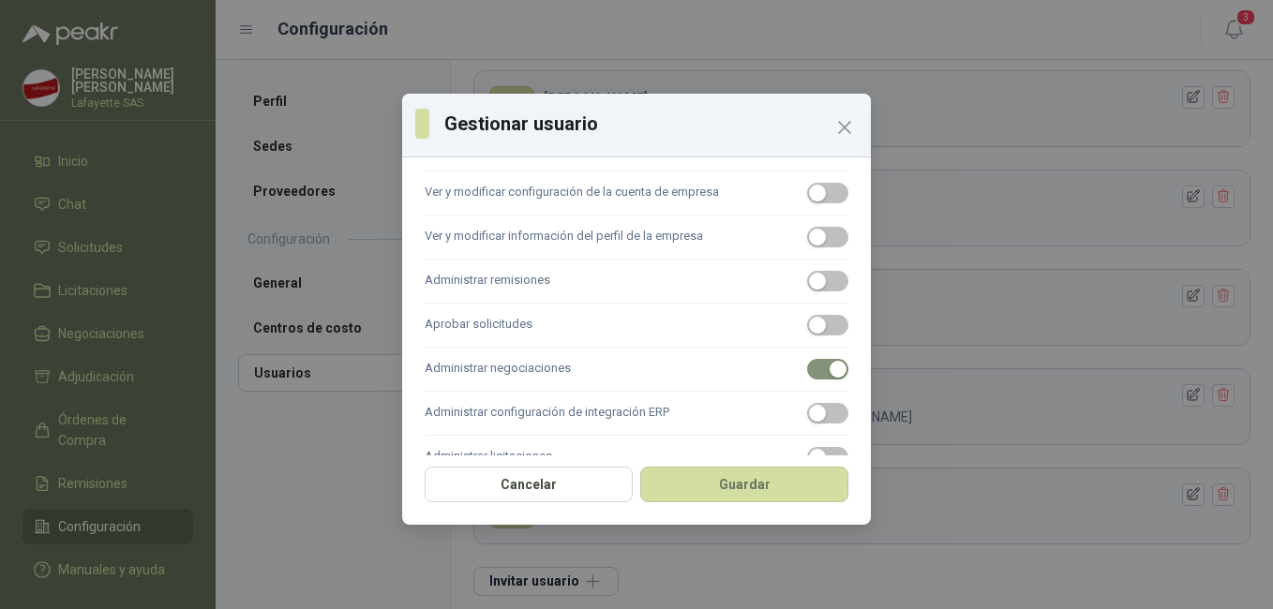
scroll to position [476, 0]
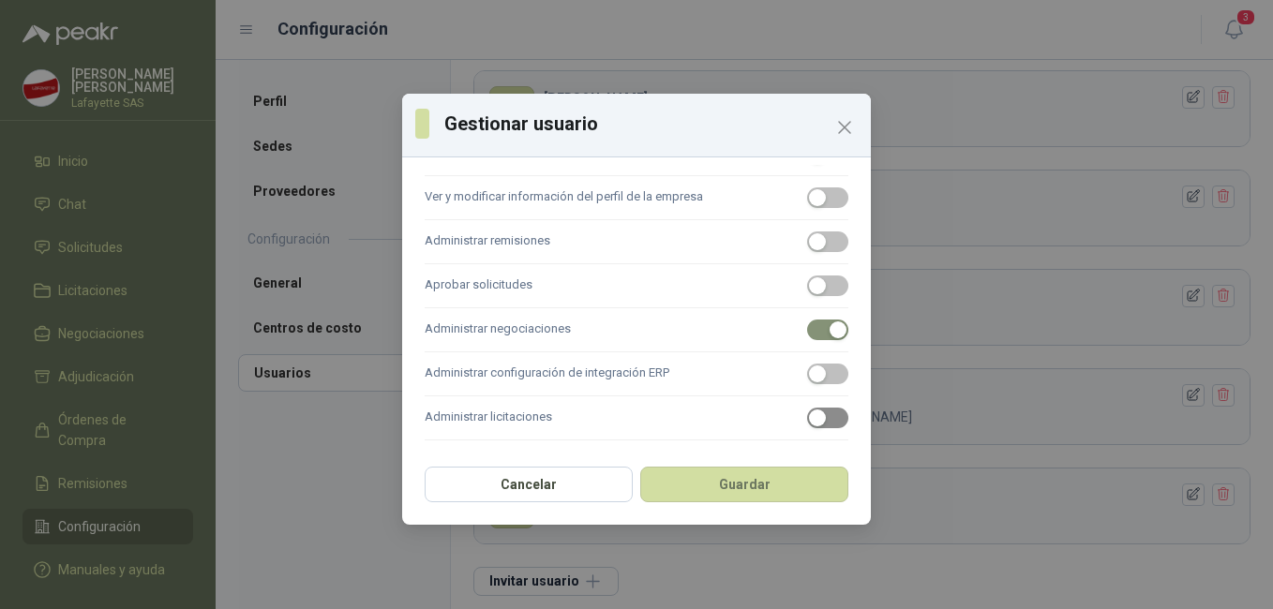
click at [820, 412] on span "button" at bounding box center [827, 418] width 41 height 21
click at [762, 477] on button "Guardar" at bounding box center [744, 485] width 208 height 36
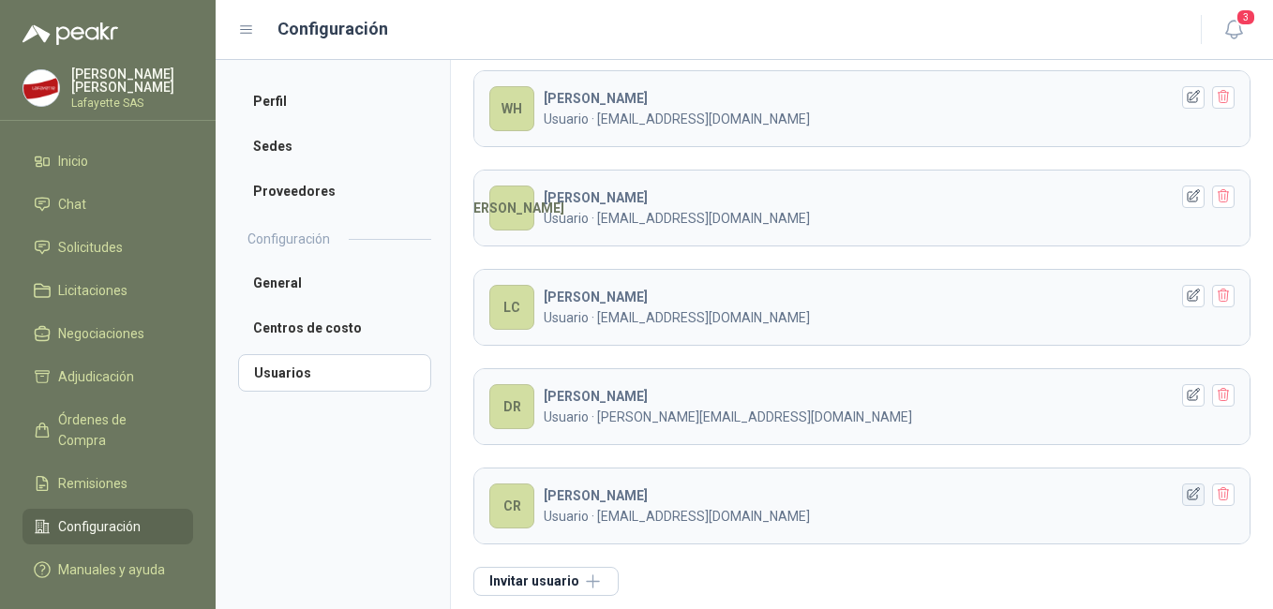
click at [1186, 501] on icon "button" at bounding box center [1194, 495] width 16 height 16
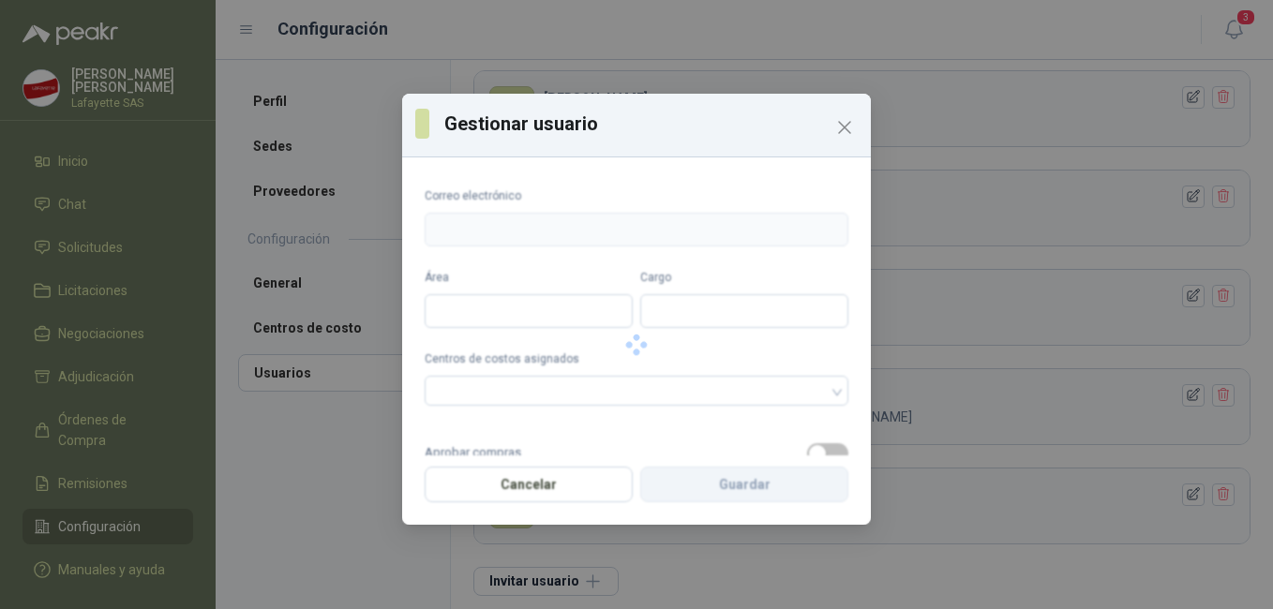
type input "**********"
type input "*******"
type input "**********"
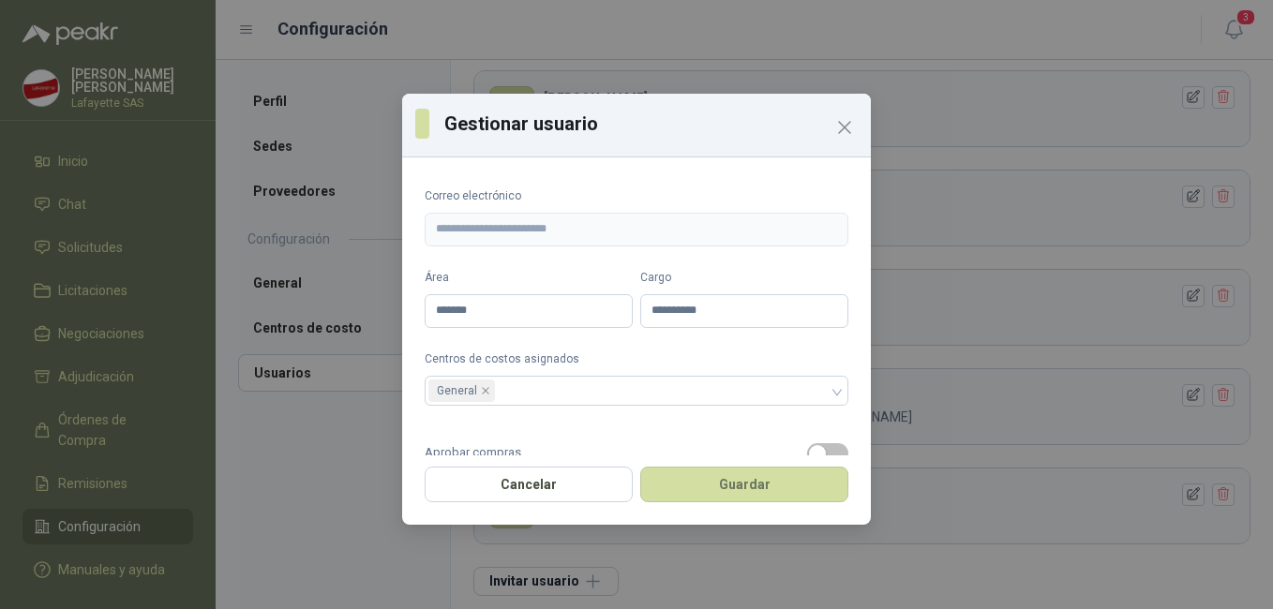
drag, startPoint x: 872, startPoint y: 228, endPoint x: 842, endPoint y: 351, distance: 126.4
click at [828, 402] on div "**********" at bounding box center [636, 304] width 1273 height 609
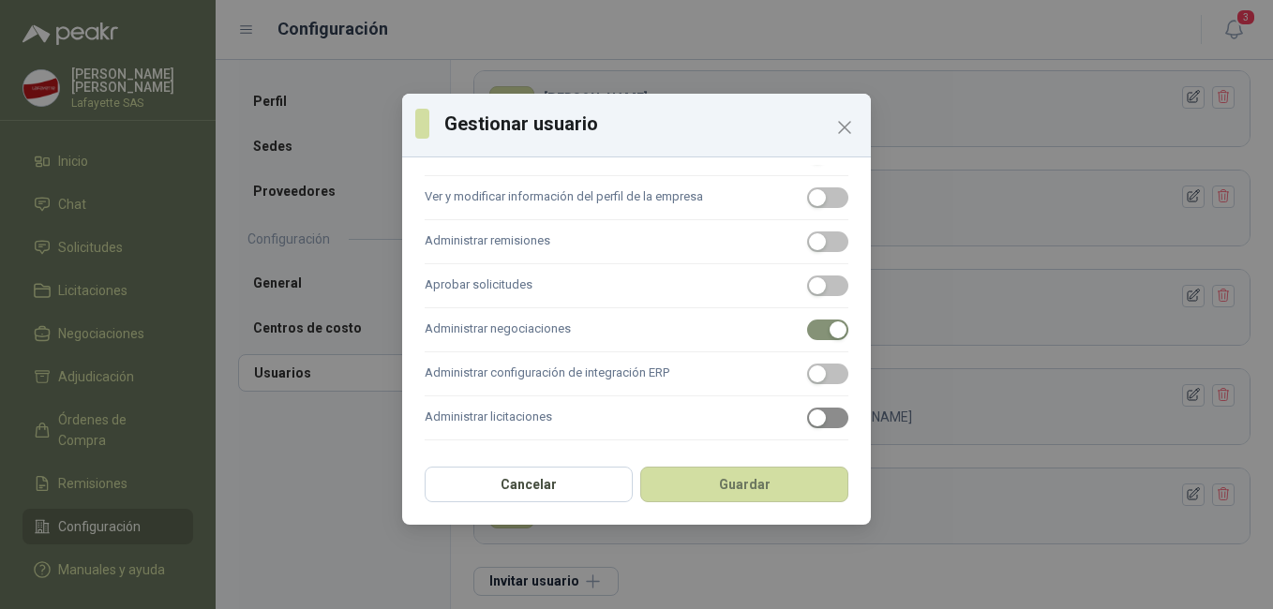
click at [830, 423] on span "button" at bounding box center [827, 418] width 41 height 21
click at [779, 479] on button "Guardar" at bounding box center [744, 485] width 208 height 36
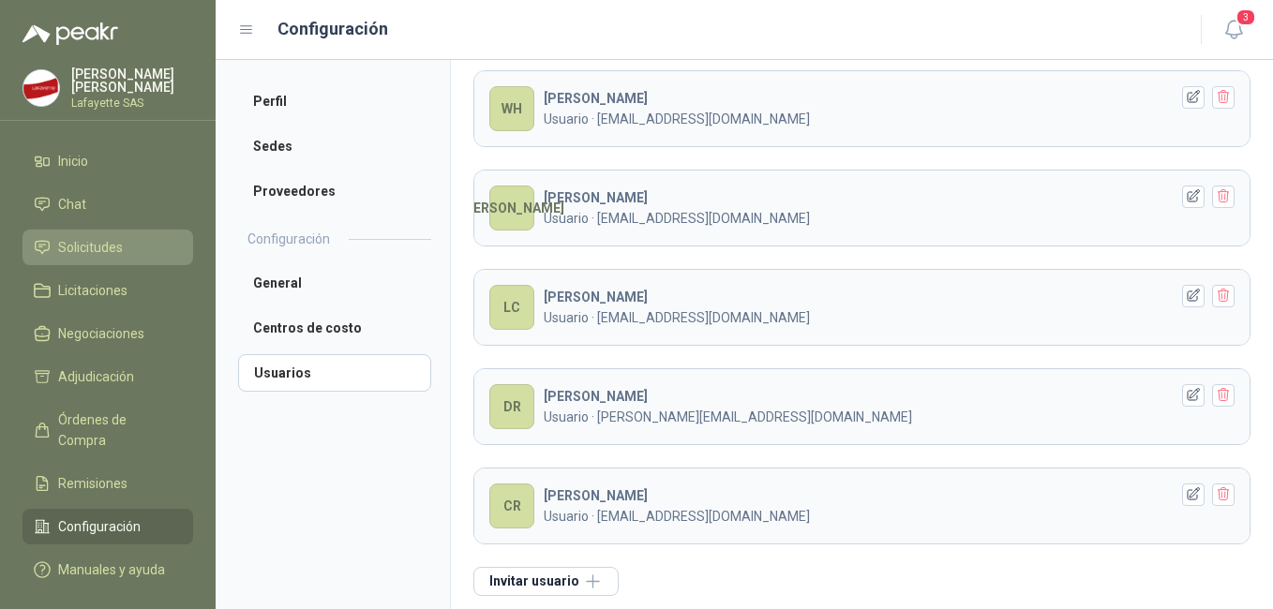
click at [81, 256] on span "Solicitudes" at bounding box center [90, 247] width 65 height 21
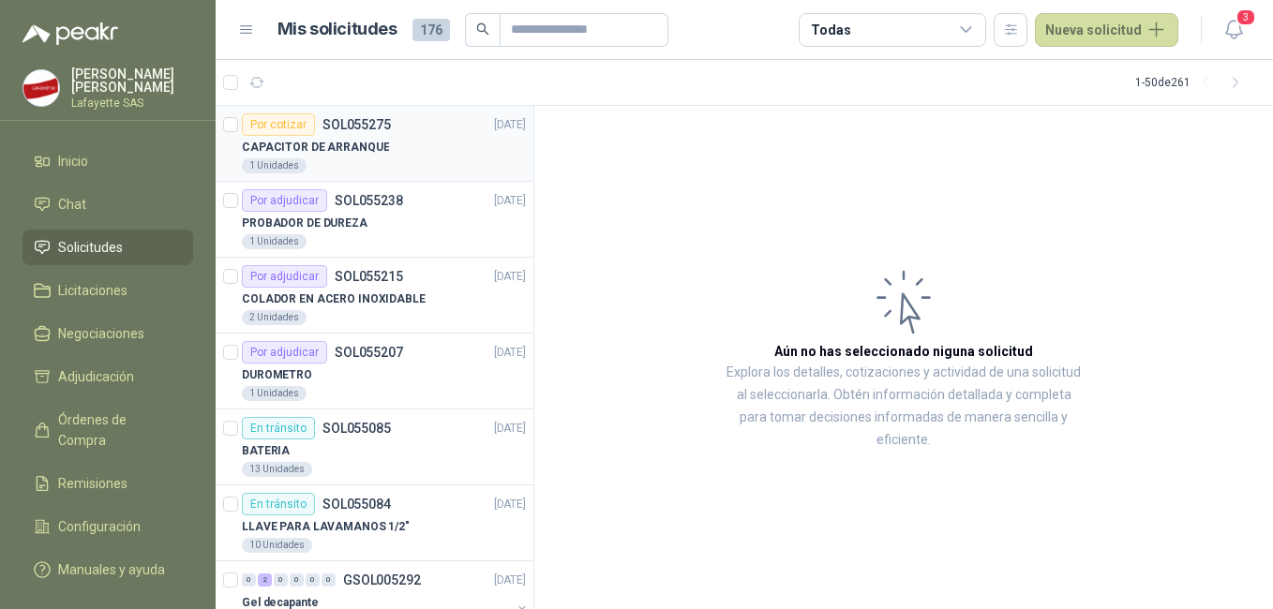
click at [280, 127] on div "Por cotizar" at bounding box center [278, 124] width 73 height 22
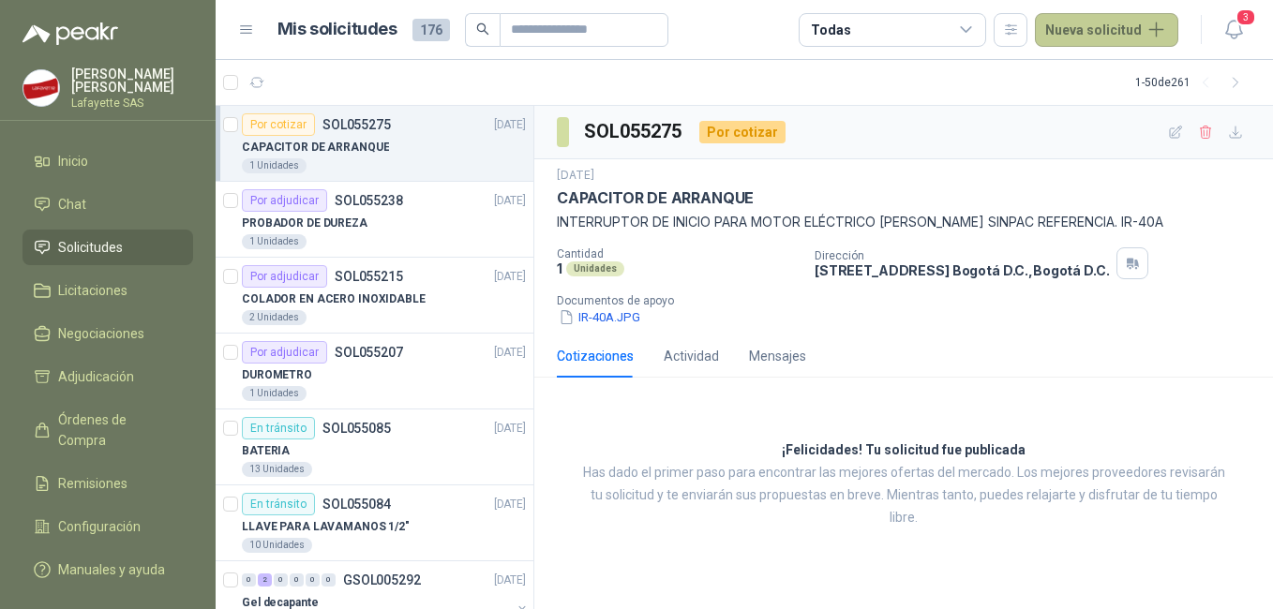
click at [1091, 30] on button "Nueva solicitud" at bounding box center [1106, 30] width 143 height 34
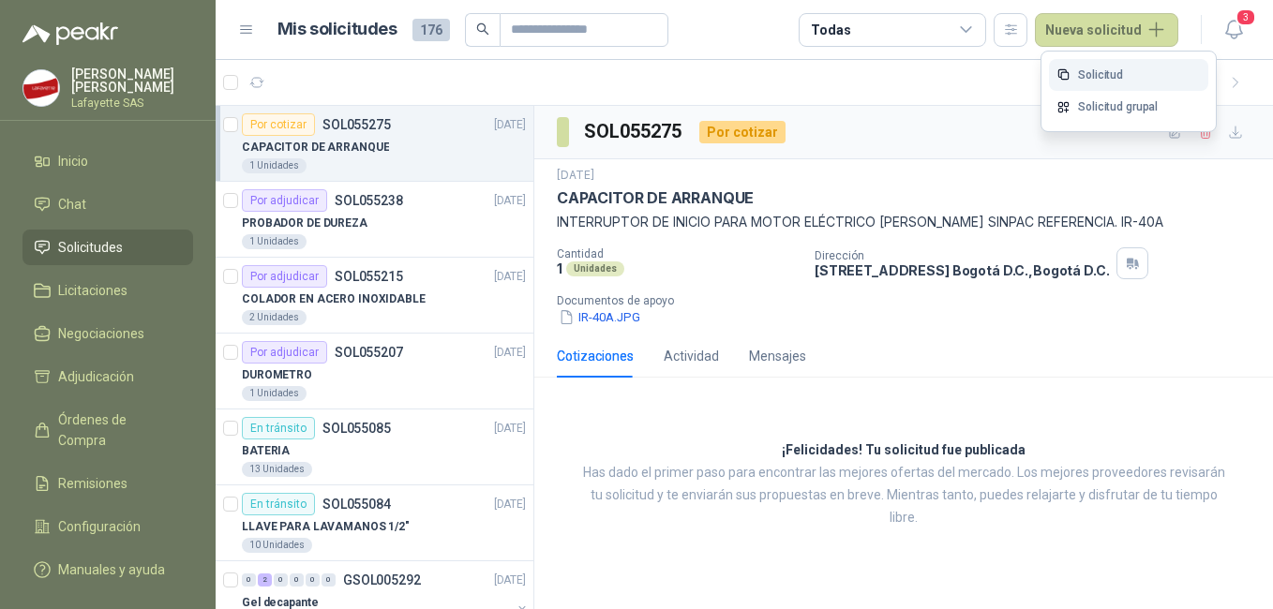
click at [1088, 72] on link "Solicitud" at bounding box center [1128, 75] width 159 height 33
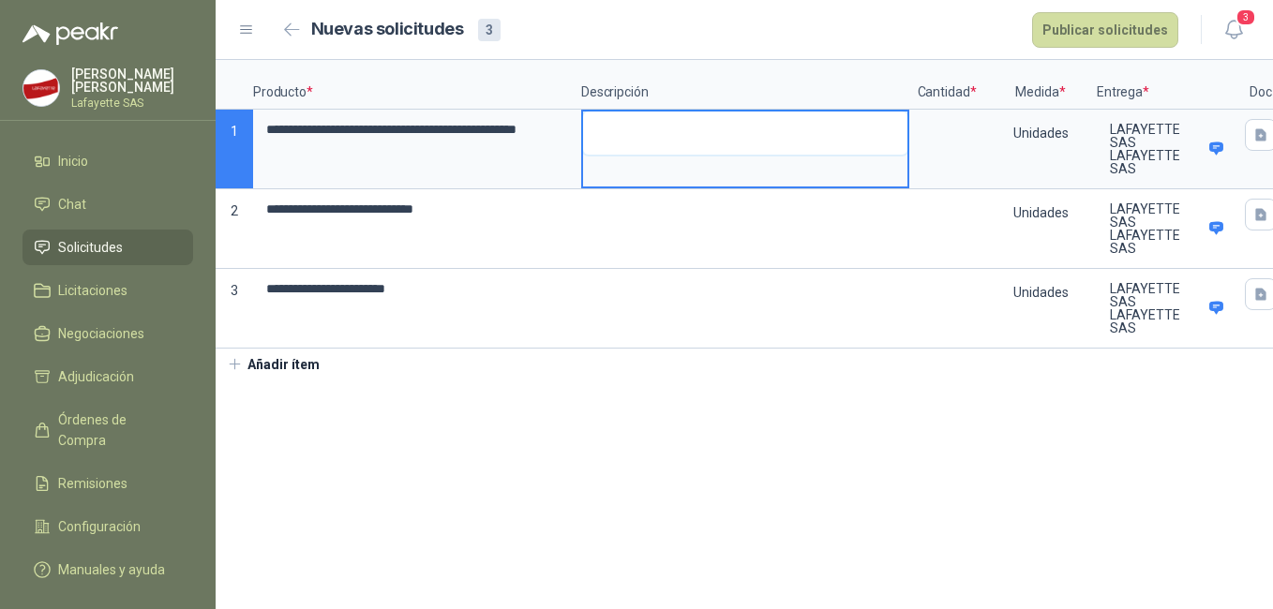
click at [648, 145] on textarea at bounding box center [745, 133] width 324 height 43
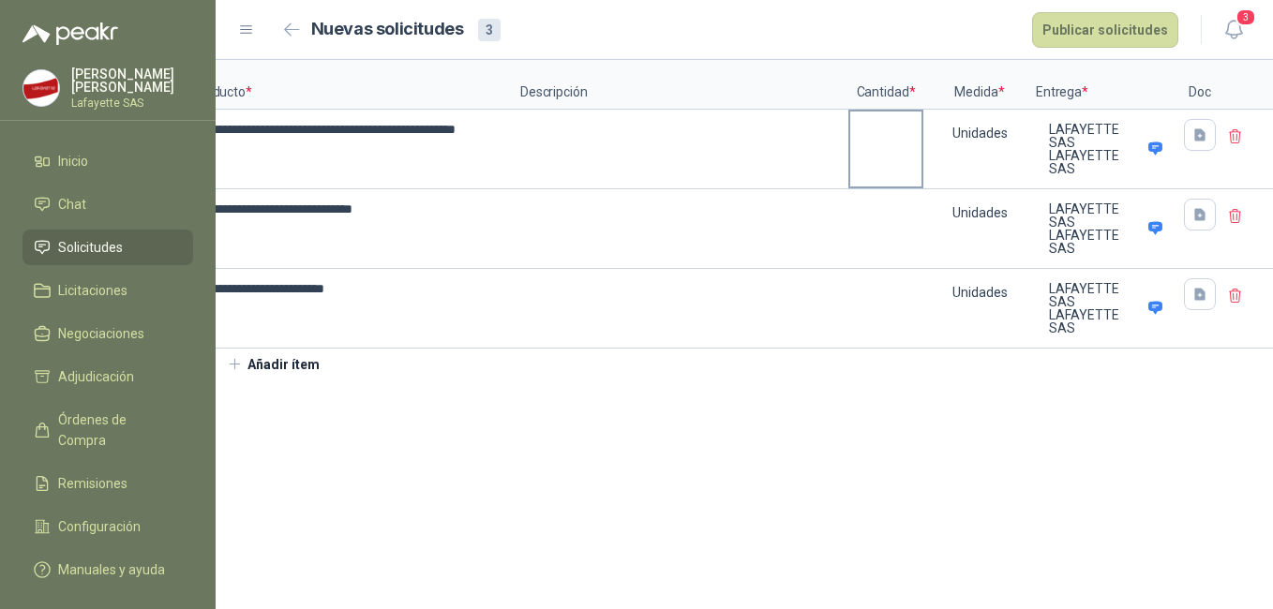
click at [882, 152] on label at bounding box center [885, 149] width 71 height 75
click at [882, 148] on input at bounding box center [885, 130] width 71 height 37
type input "***"
drag, startPoint x: 917, startPoint y: 182, endPoint x: 900, endPoint y: 314, distance: 133.2
click at [906, 235] on label at bounding box center [885, 228] width 71 height 75
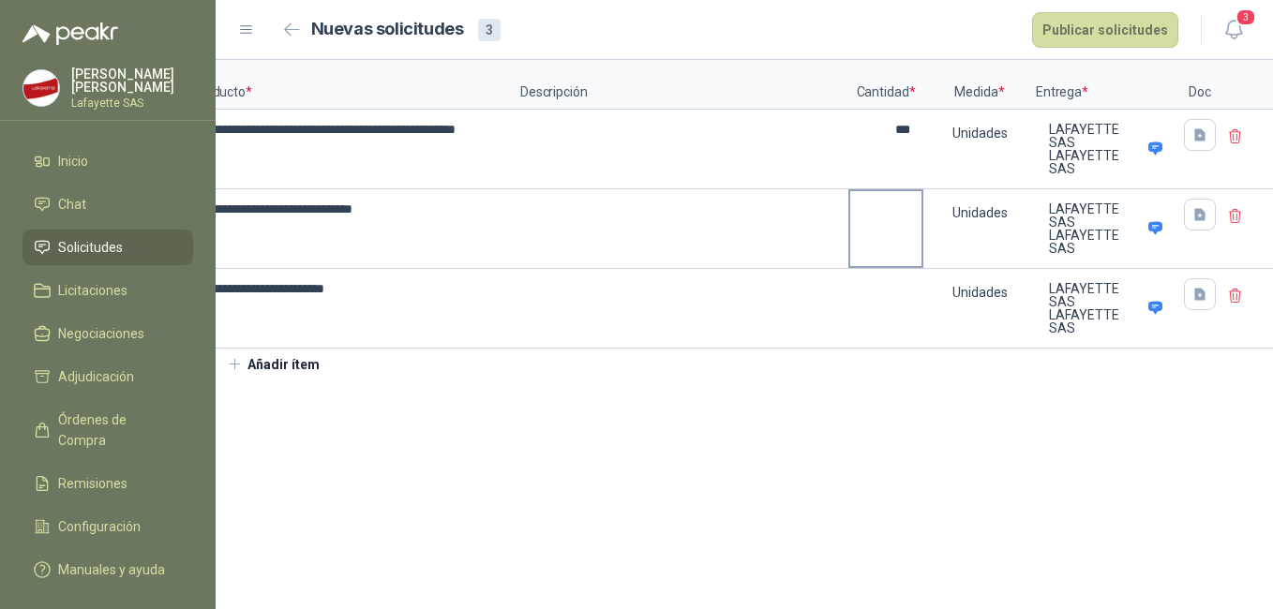
click at [906, 228] on input at bounding box center [885, 209] width 71 height 37
drag, startPoint x: 875, startPoint y: 132, endPoint x: 884, endPoint y: 139, distance: 11.4
click at [875, 133] on input "***" at bounding box center [885, 130] width 71 height 37
click at [885, 230] on label at bounding box center [885, 228] width 71 height 75
click at [885, 228] on input at bounding box center [885, 209] width 71 height 37
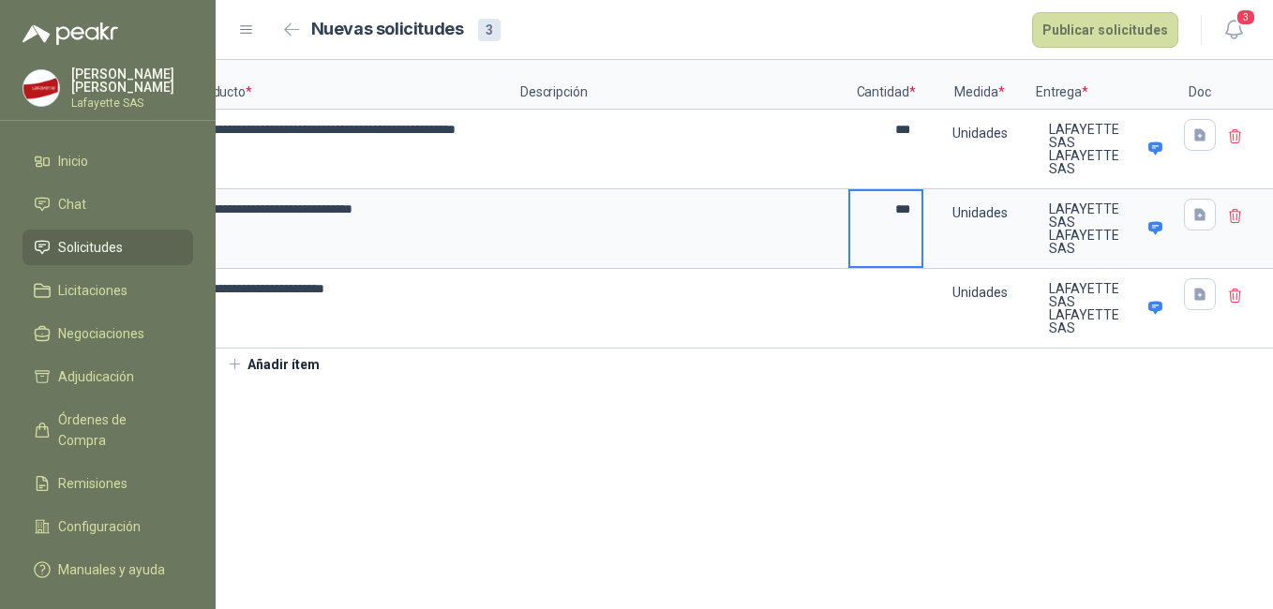
type input "***"
click at [893, 304] on input at bounding box center [885, 289] width 71 height 37
type input "***"
click at [793, 379] on div "**********" at bounding box center [744, 220] width 1057 height 320
click at [1209, 141] on button "button" at bounding box center [1200, 135] width 32 height 32
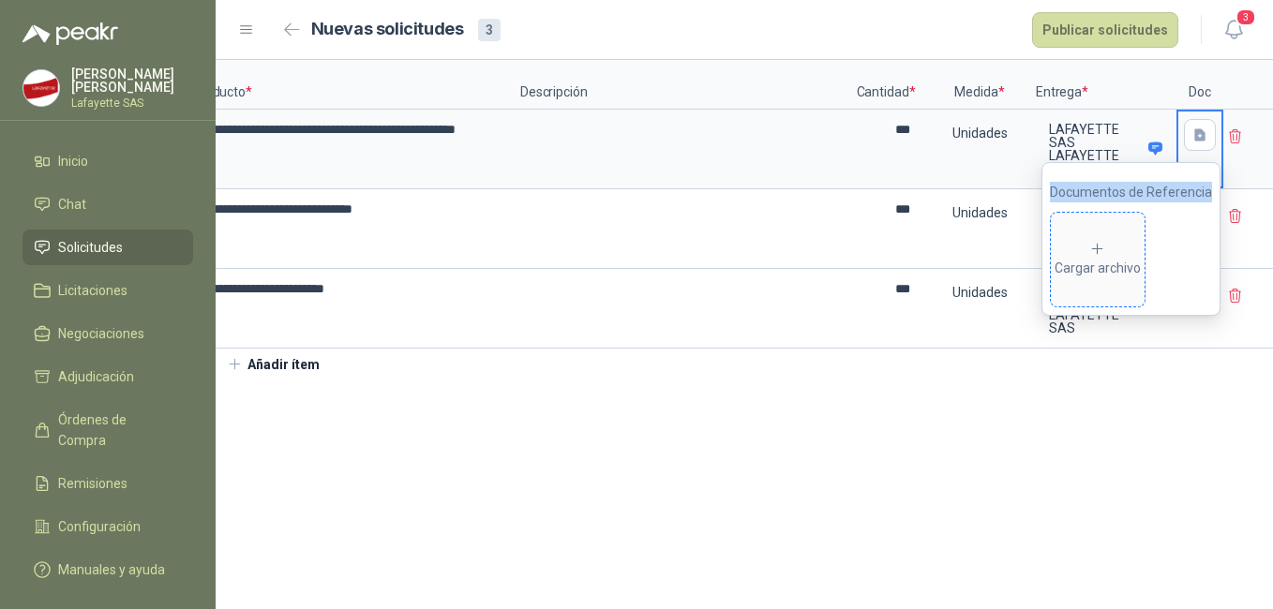
click at [1102, 252] on icon at bounding box center [1097, 249] width 17 height 17
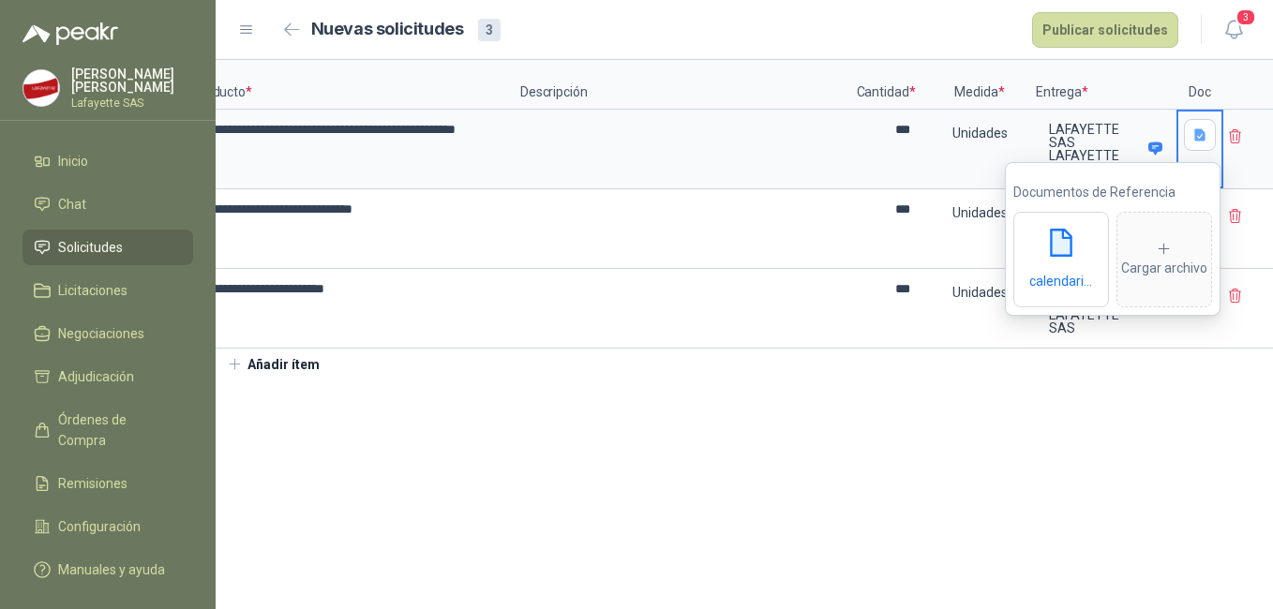
click at [1101, 400] on section "**********" at bounding box center [744, 334] width 1057 height 549
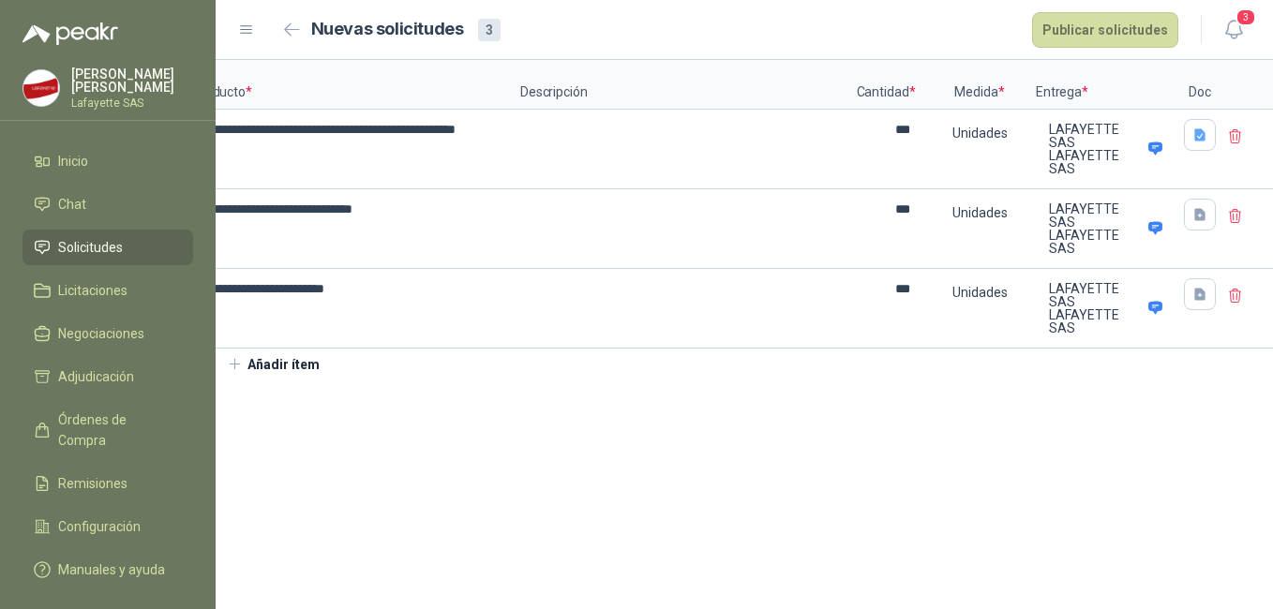
click at [1236, 138] on icon at bounding box center [1235, 136] width 17 height 17
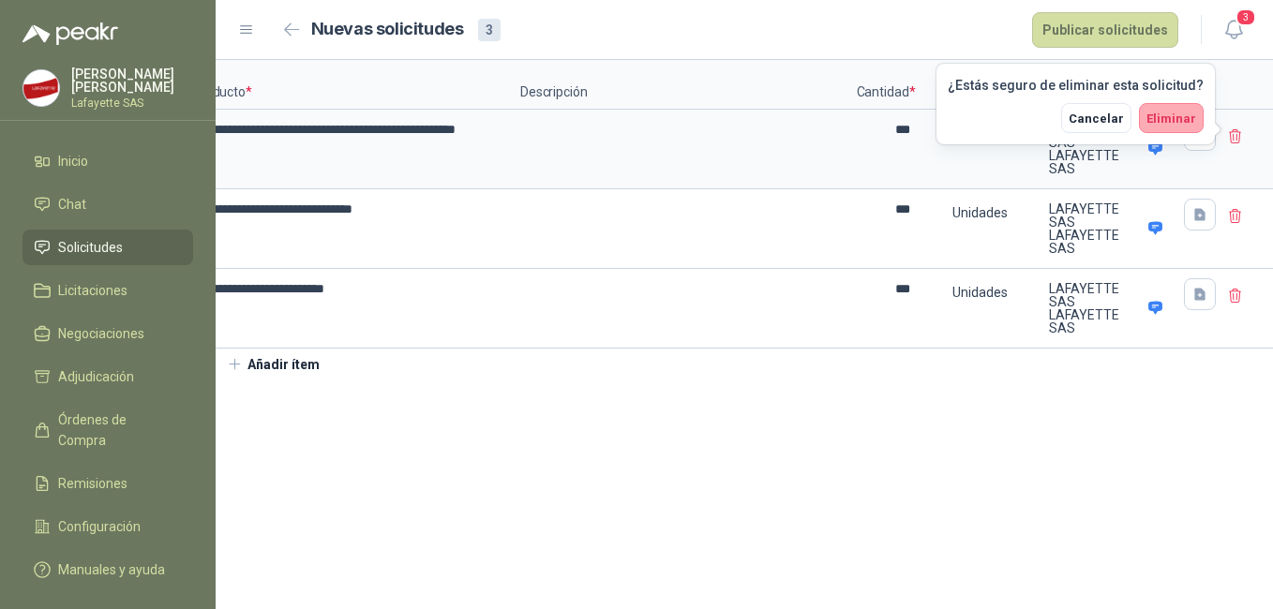
click at [1169, 124] on span "Eliminar" at bounding box center [1171, 119] width 50 height 14
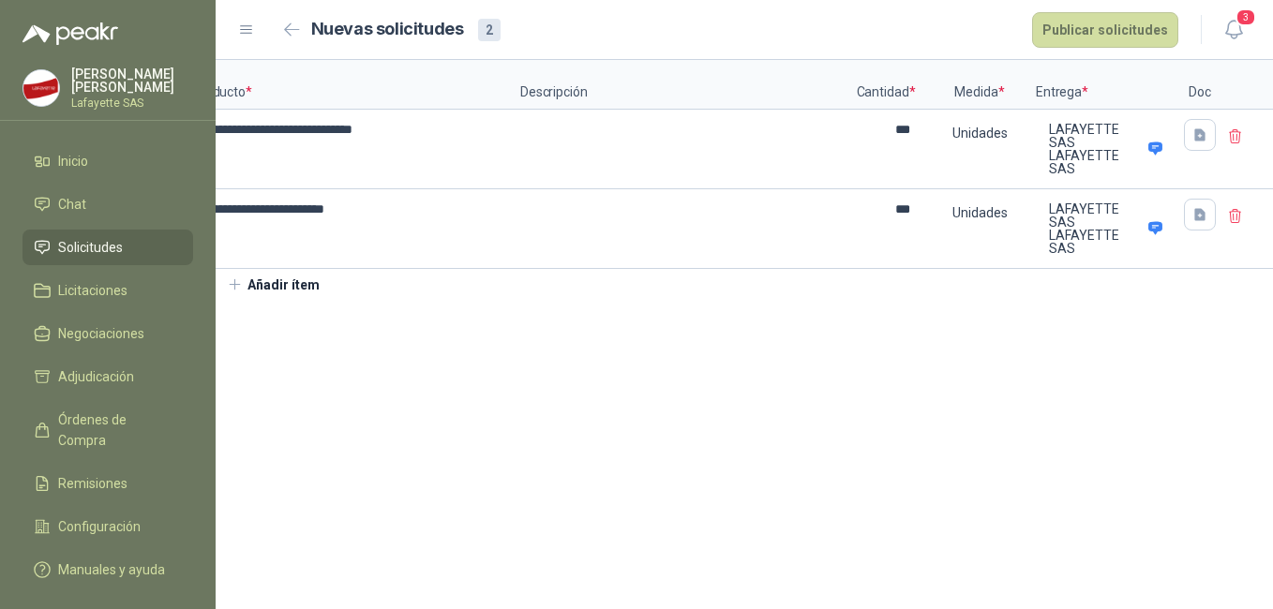
click at [1236, 139] on icon at bounding box center [1235, 136] width 17 height 17
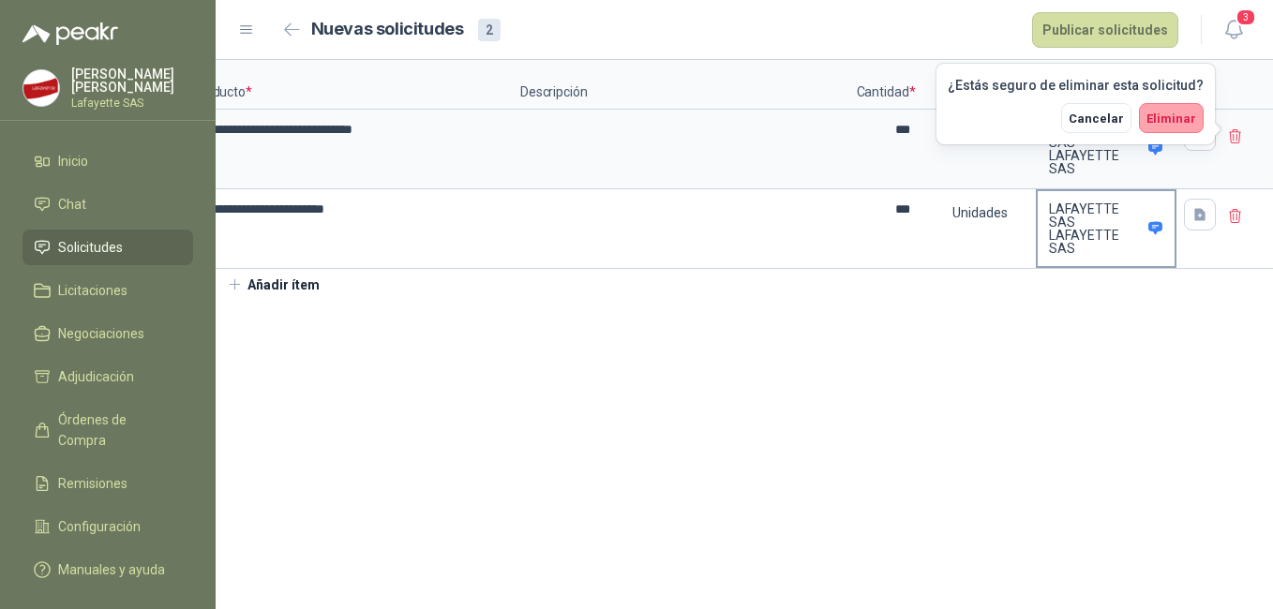
click at [1158, 112] on span "Eliminar" at bounding box center [1171, 119] width 50 height 14
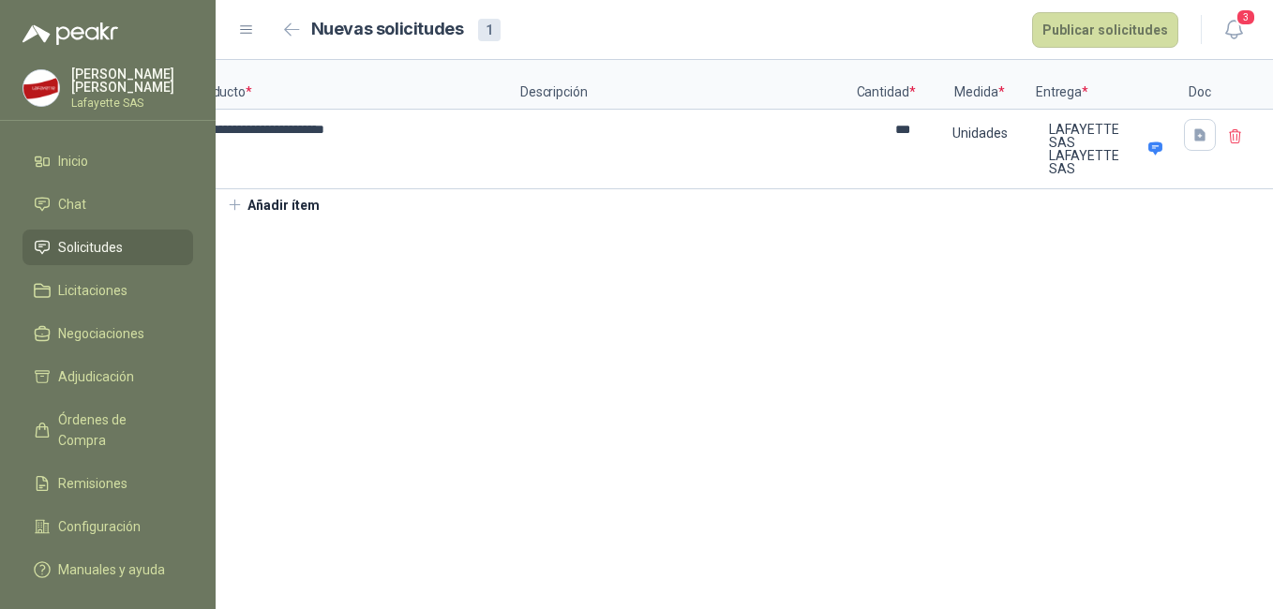
click at [1239, 135] on icon at bounding box center [1235, 136] width 11 height 13
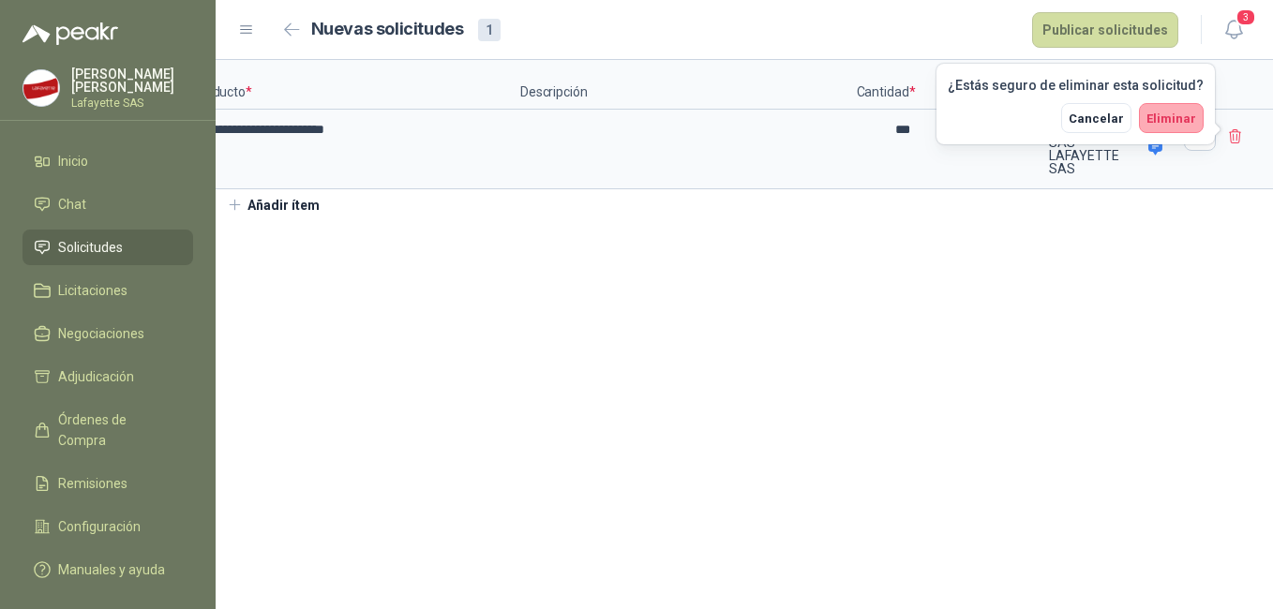
click at [1161, 110] on button "Eliminar" at bounding box center [1171, 118] width 65 height 30
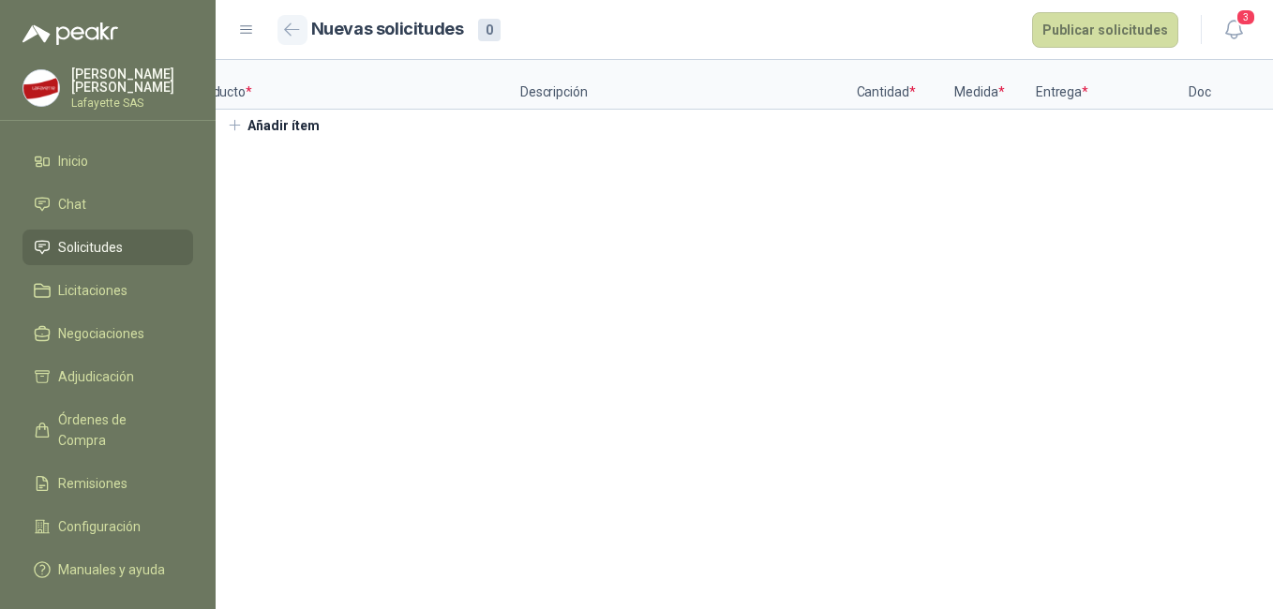
click at [289, 28] on icon "button" at bounding box center [292, 29] width 16 height 14
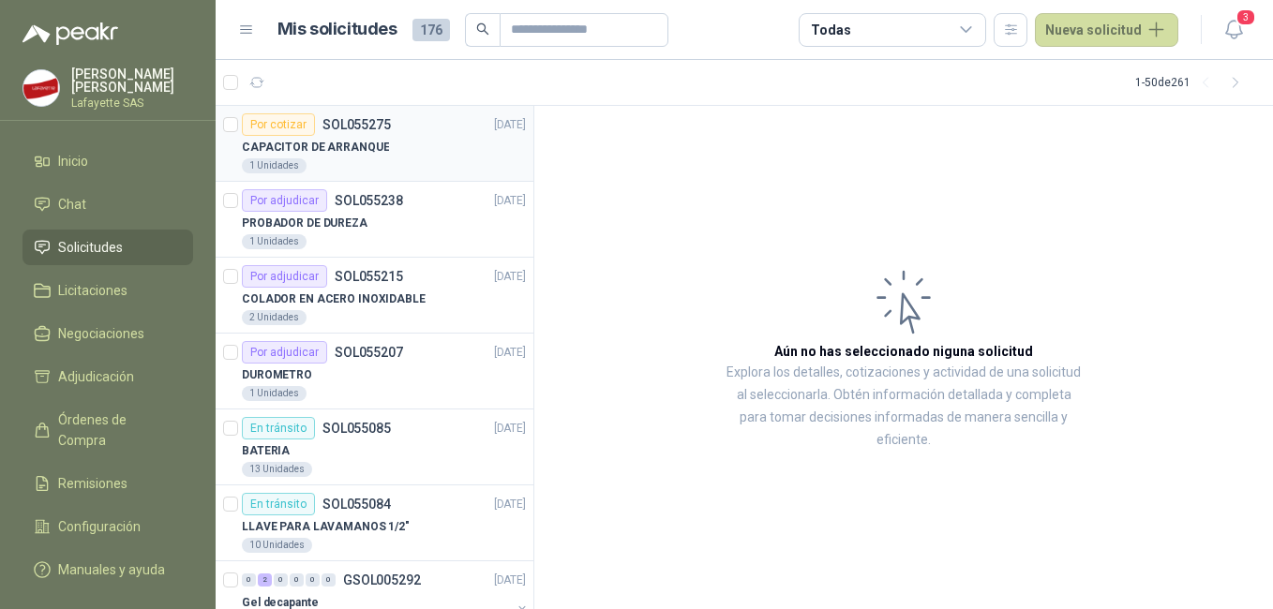
click at [382, 127] on p "SOL055275" at bounding box center [356, 124] width 68 height 13
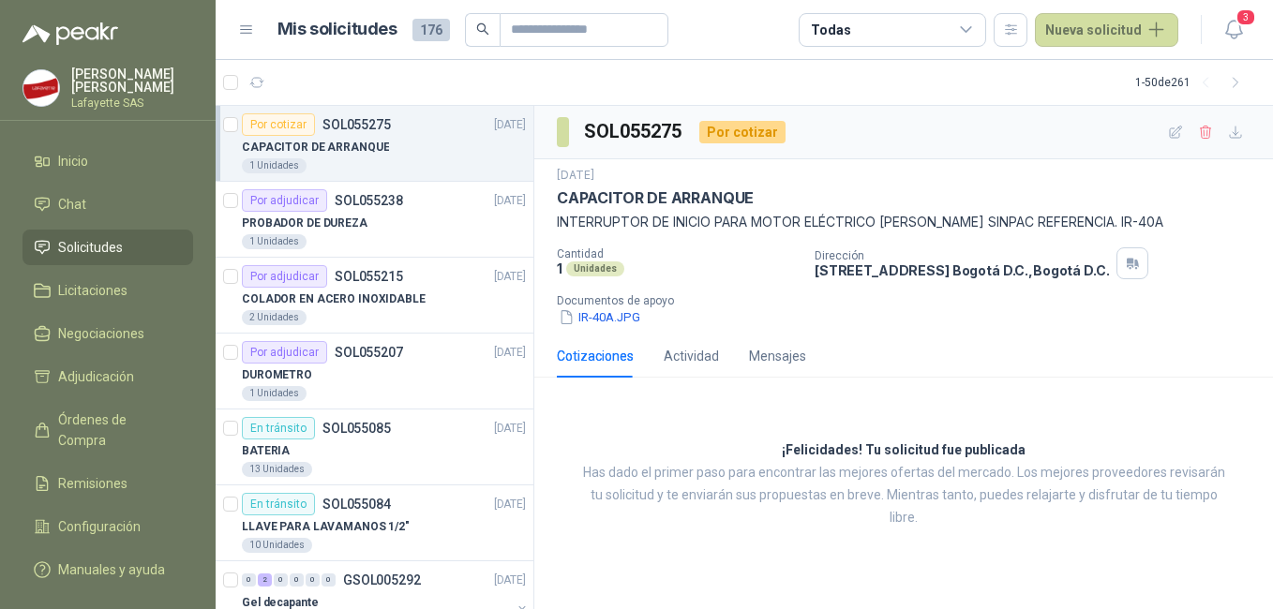
click at [494, 132] on p "[DATE]" at bounding box center [510, 125] width 32 height 18
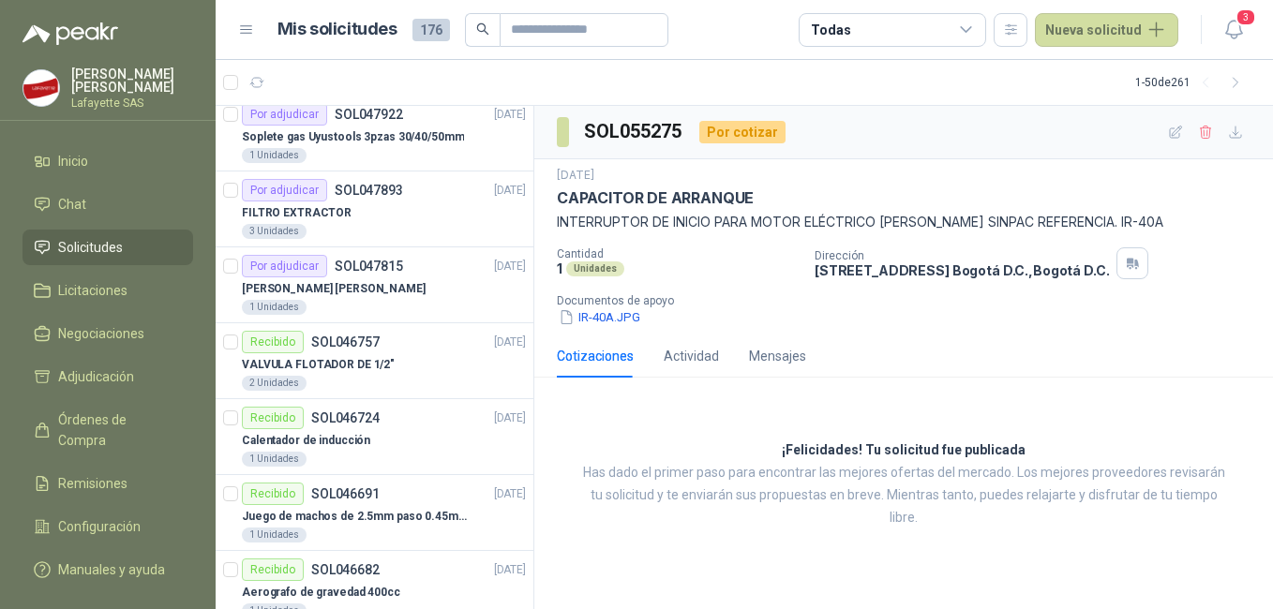
scroll to position [3318, 0]
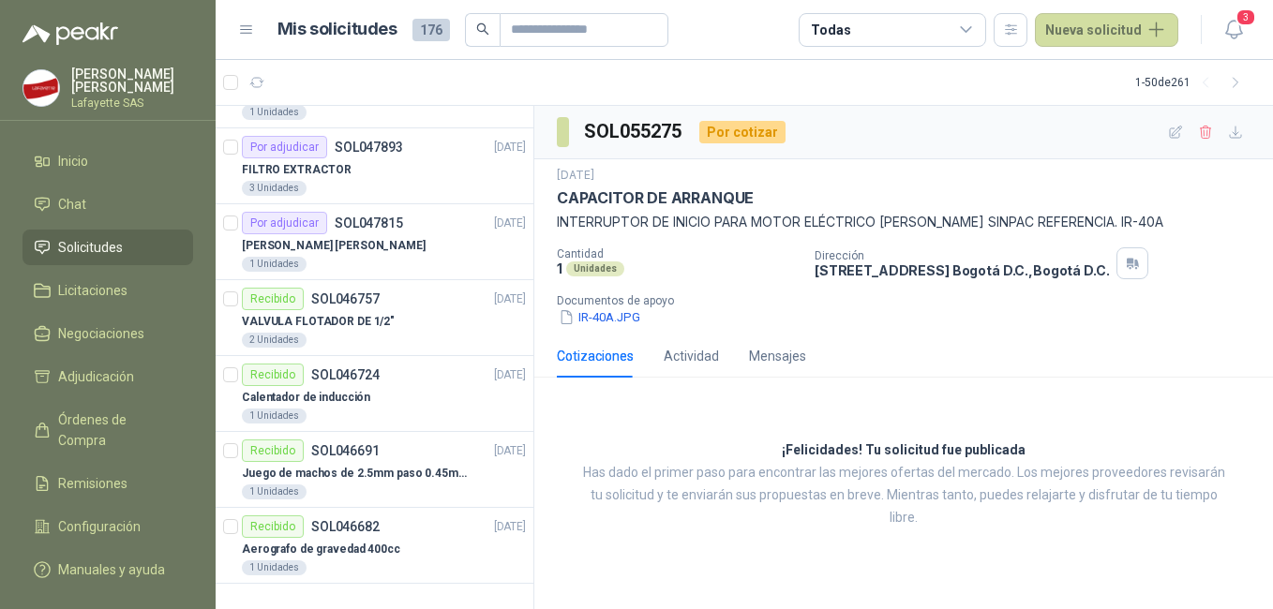
drag, startPoint x: 679, startPoint y: 10, endPoint x: 607, endPoint y: 427, distance: 422.3
click at [610, 425] on div "¡Felicidades! Tu solicitud fue publicada Has dado el primer paso para encontrar…" at bounding box center [903, 485] width 739 height 184
click at [382, 255] on div "[PERSON_NAME] [PERSON_NAME]" at bounding box center [384, 245] width 284 height 22
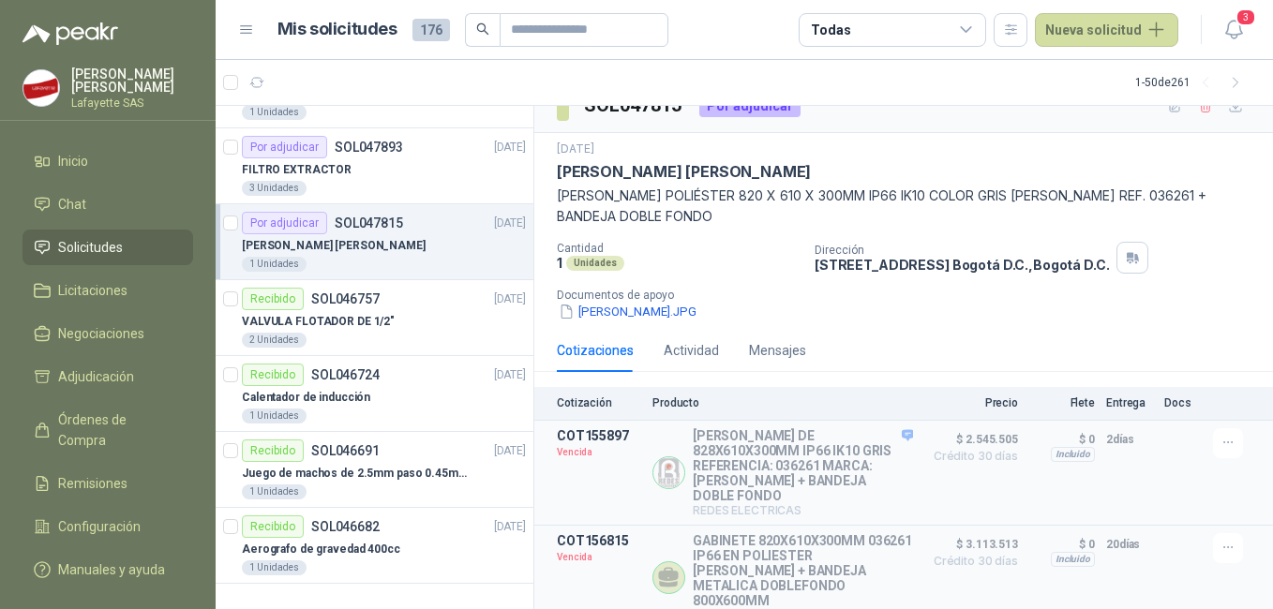
scroll to position [40, 0]
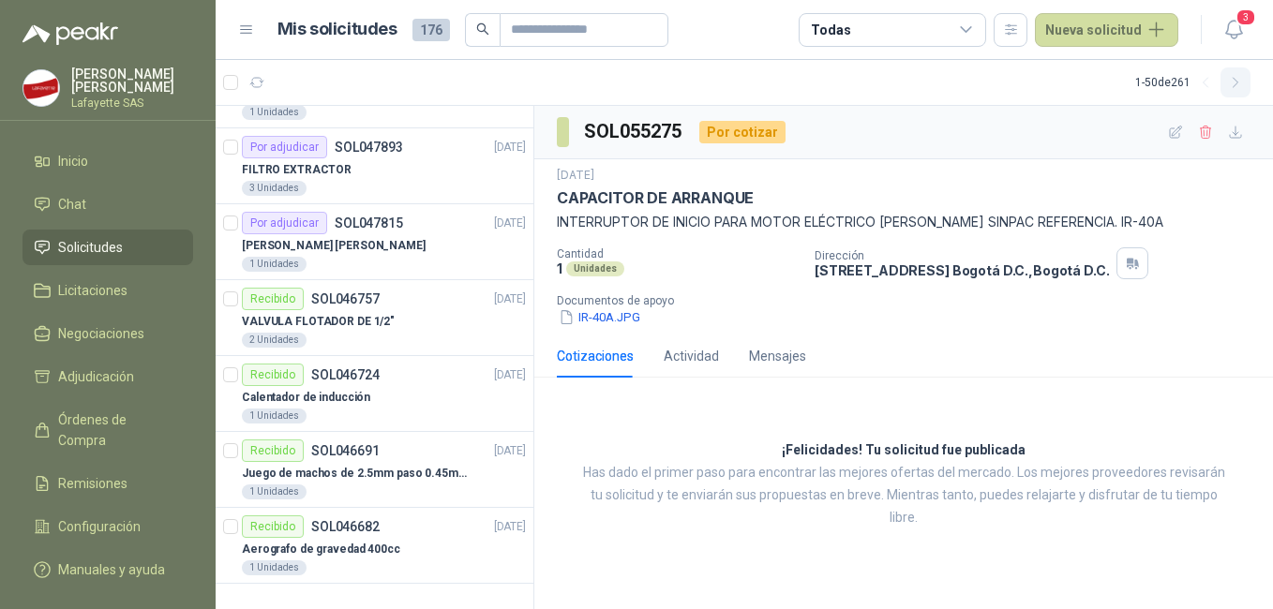
click at [1237, 83] on icon "button" at bounding box center [1235, 82] width 5 height 9
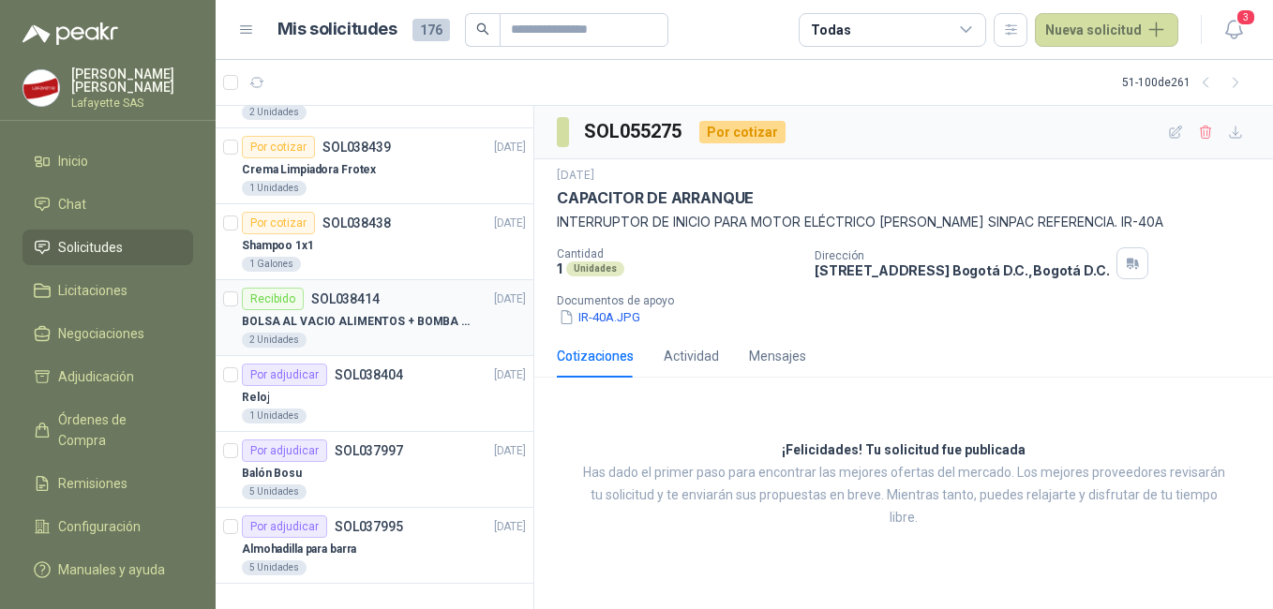
click at [393, 336] on div "2 Unidades" at bounding box center [384, 340] width 284 height 15
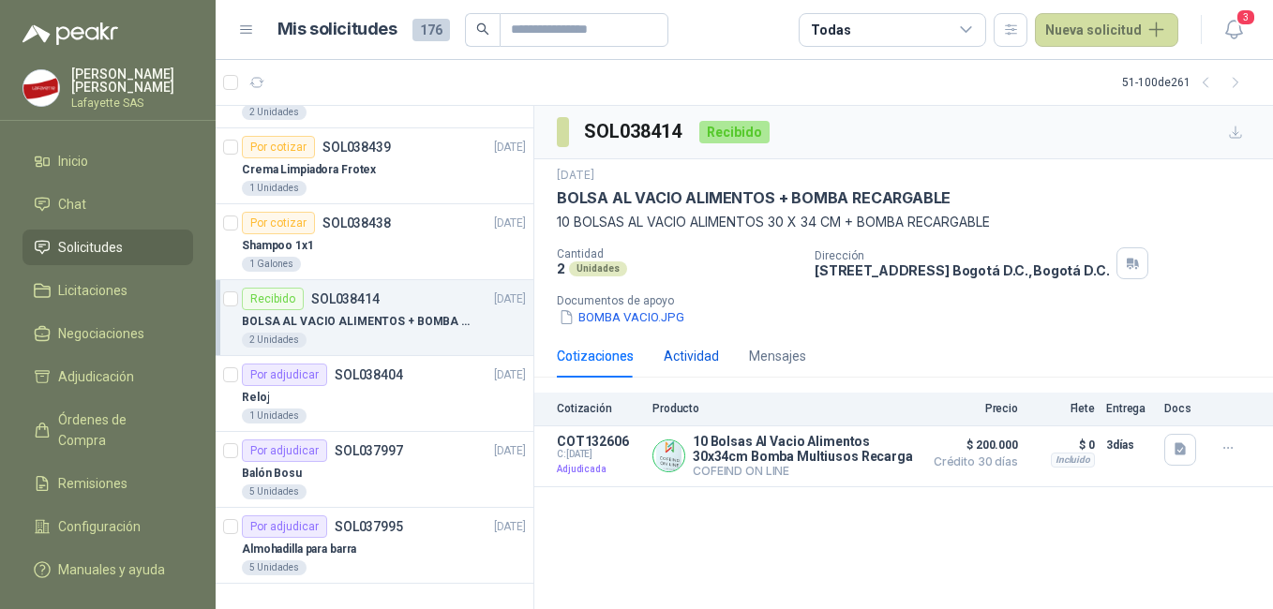
click at [691, 357] on div "Actividad" at bounding box center [691, 356] width 55 height 21
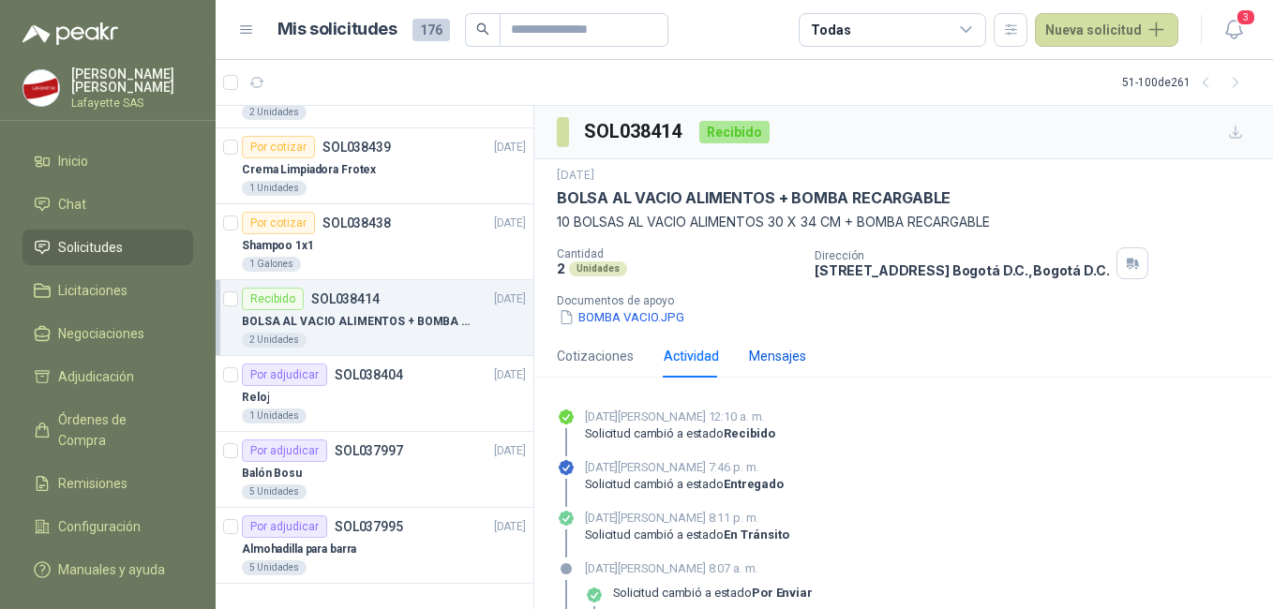
click at [779, 363] on div "Mensajes" at bounding box center [777, 356] width 57 height 21
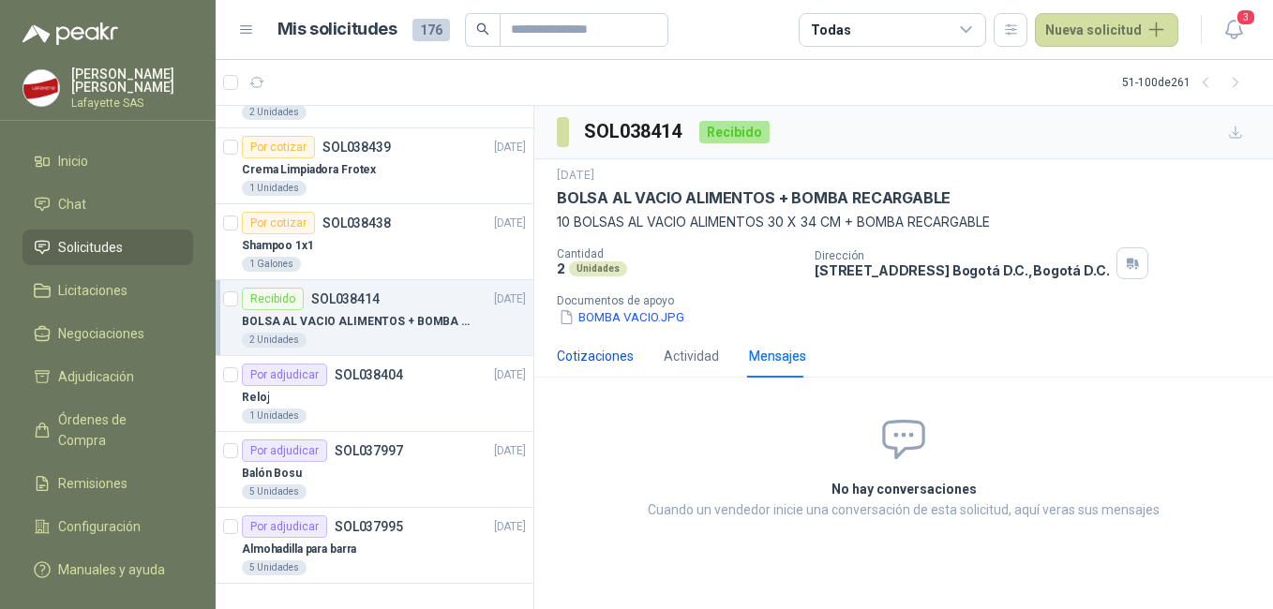
click at [587, 352] on div "Cotizaciones" at bounding box center [595, 356] width 77 height 21
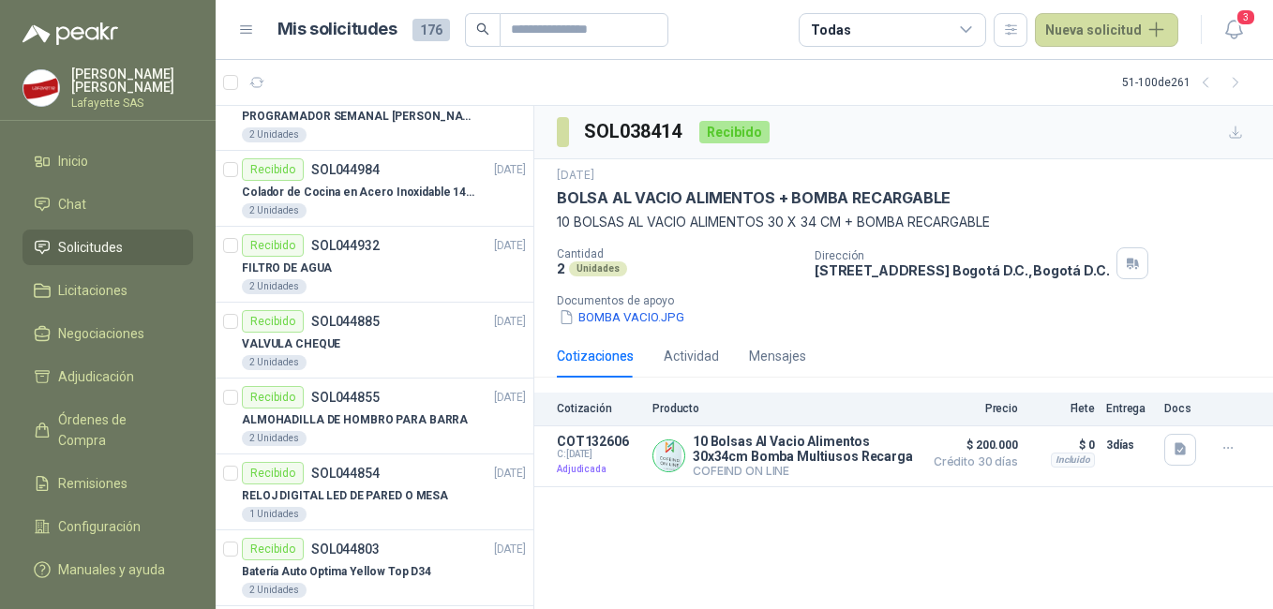
scroll to position [1308, 0]
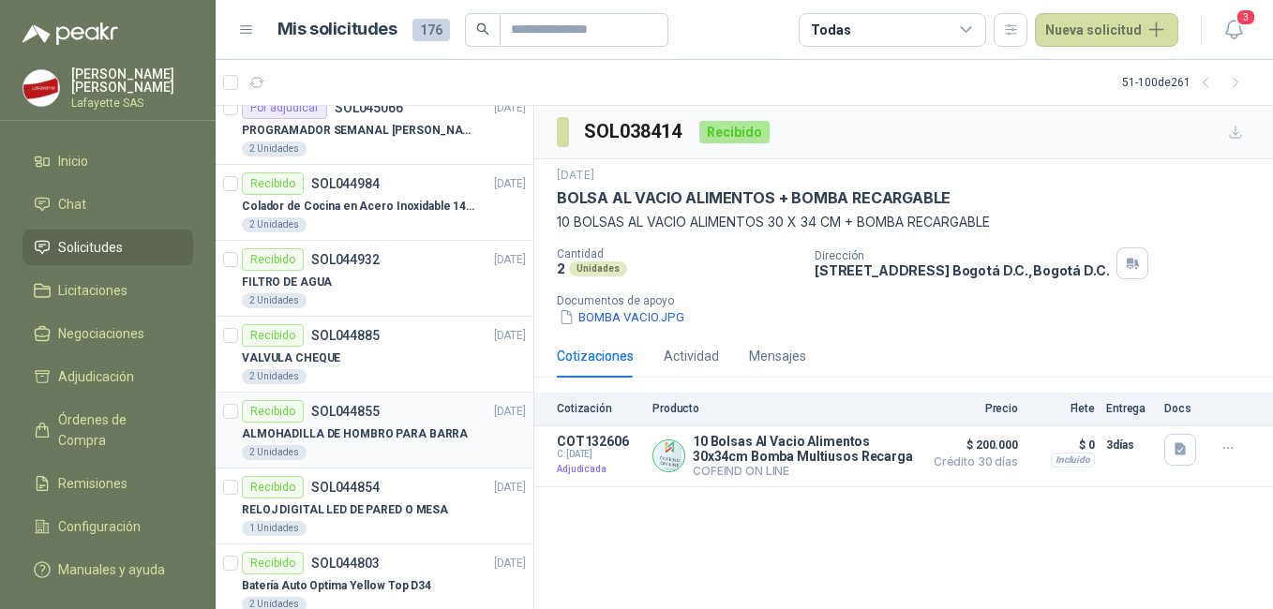
drag, startPoint x: 381, startPoint y: 437, endPoint x: 397, endPoint y: 429, distance: 17.6
click at [381, 436] on p "ALMOHADILLA DE HOMBRO PARA BARRA" at bounding box center [355, 435] width 226 height 18
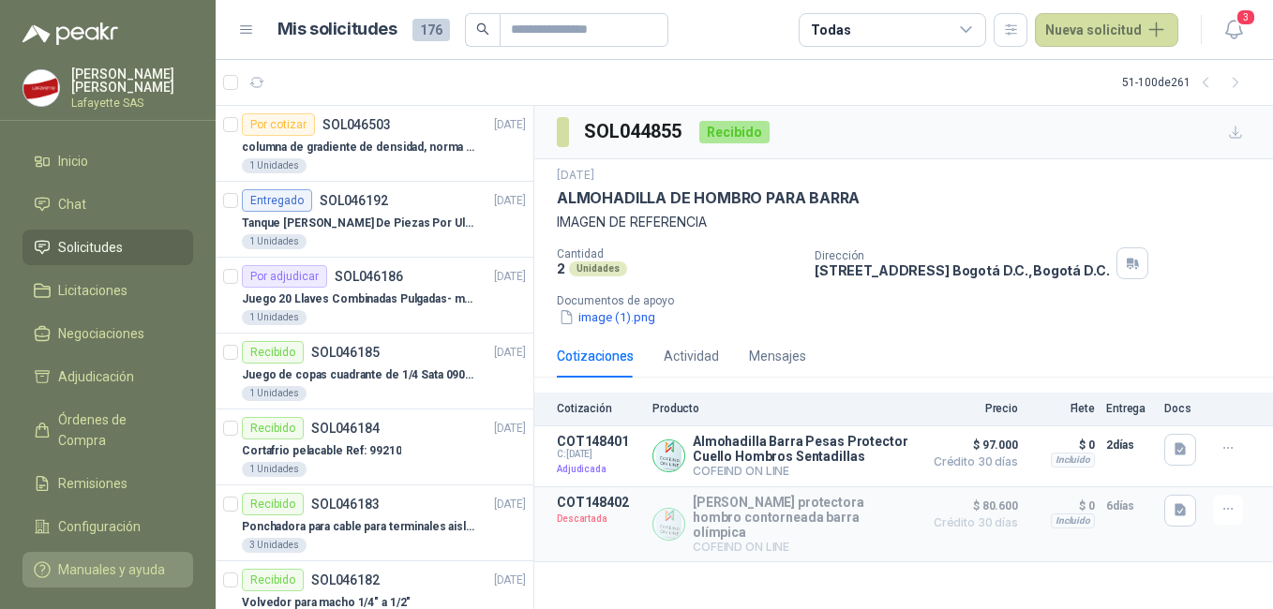
click at [95, 560] on span "Manuales y ayuda" at bounding box center [111, 570] width 107 height 21
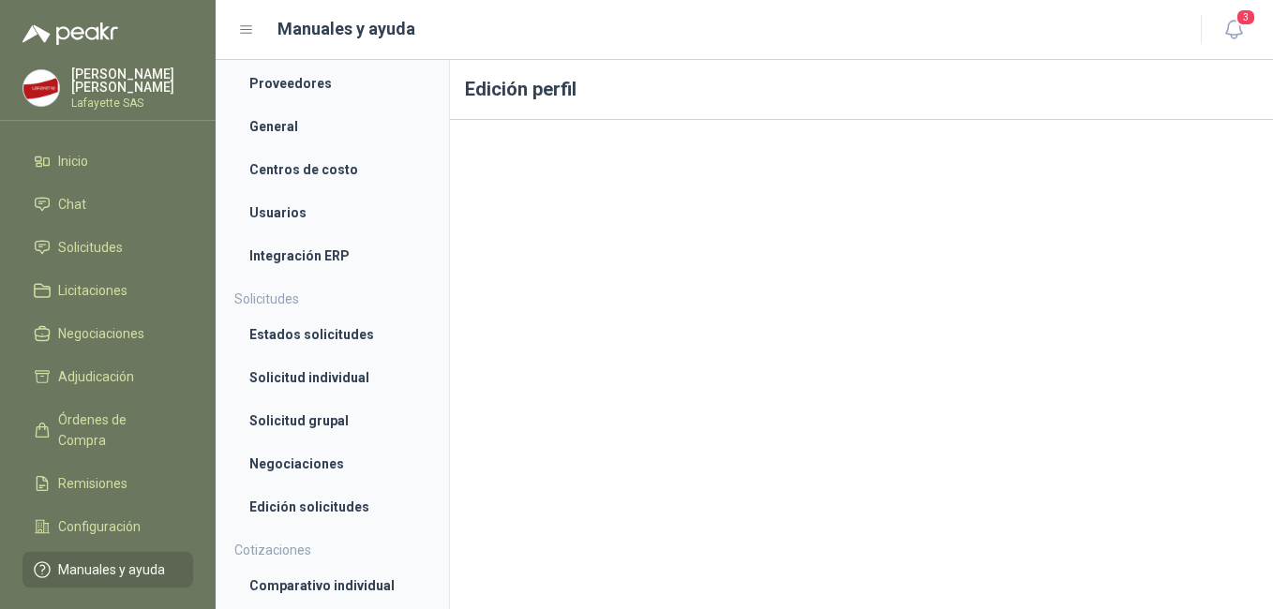
scroll to position [129, 0]
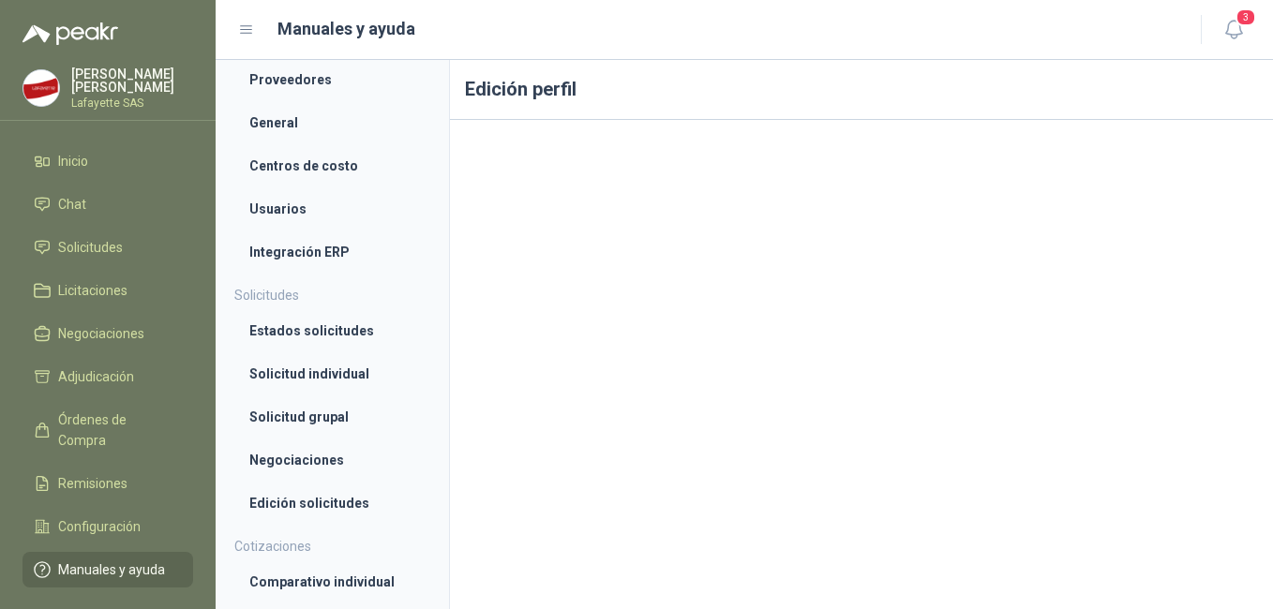
drag, startPoint x: 260, startPoint y: 409, endPoint x: 360, endPoint y: 395, distance: 101.3
click at [261, 409] on li "Solicitud grupal" at bounding box center [332, 417] width 166 height 21
click at [316, 378] on li "Solicitud individual" at bounding box center [332, 374] width 166 height 21
click at [307, 336] on li "Estados solicitudes" at bounding box center [332, 331] width 166 height 21
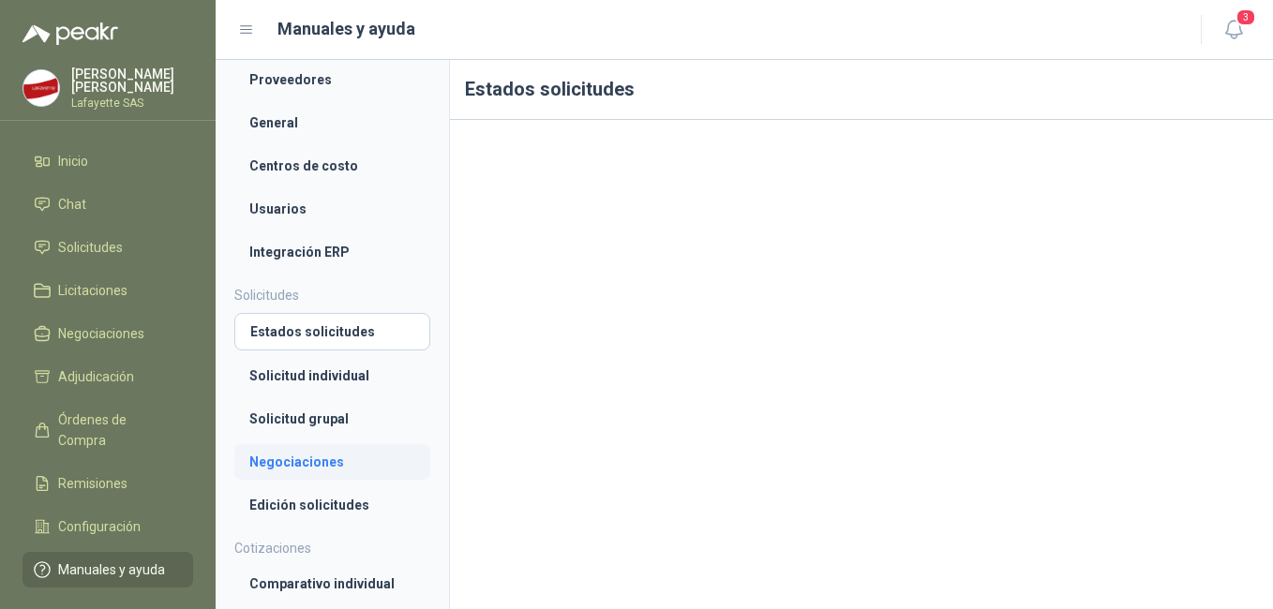
click at [275, 471] on li "Negociaciones" at bounding box center [332, 462] width 166 height 21
click at [282, 505] on li "Edición solicitudes" at bounding box center [332, 505] width 166 height 21
click at [272, 331] on li "Estados solicitudes" at bounding box center [332, 331] width 166 height 21
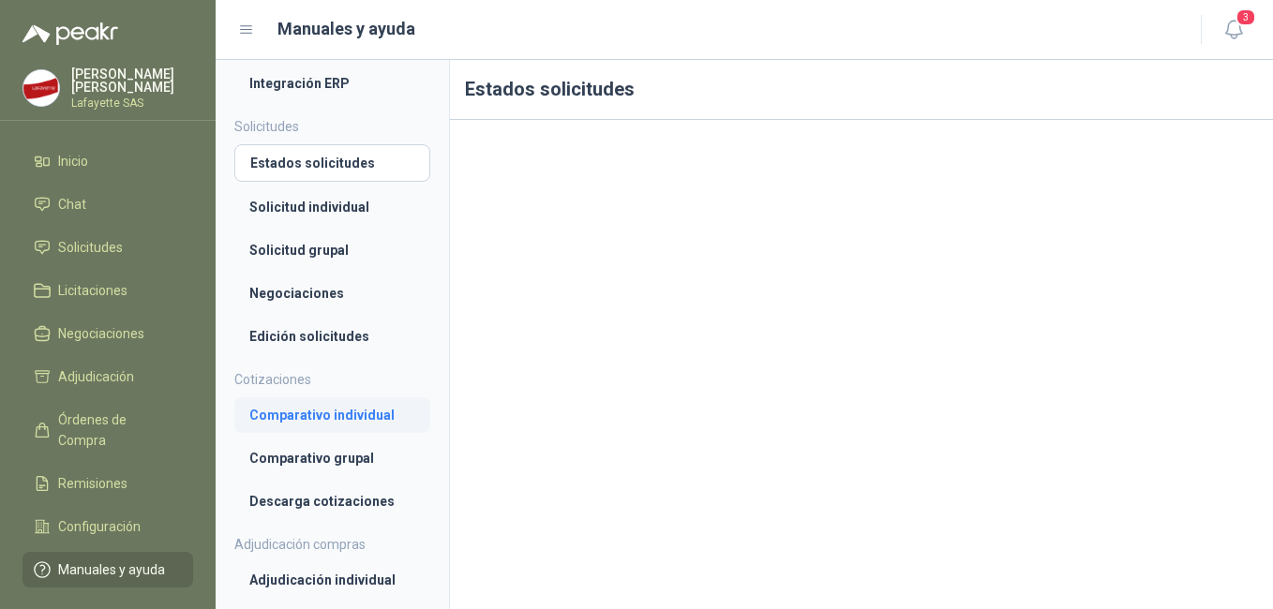
click at [301, 407] on li "Comparativo individual" at bounding box center [332, 415] width 166 height 21
click at [300, 462] on li "Comparativo grupal" at bounding box center [332, 458] width 166 height 21
click at [296, 495] on li "Descarga cotizaciones" at bounding box center [332, 501] width 166 height 21
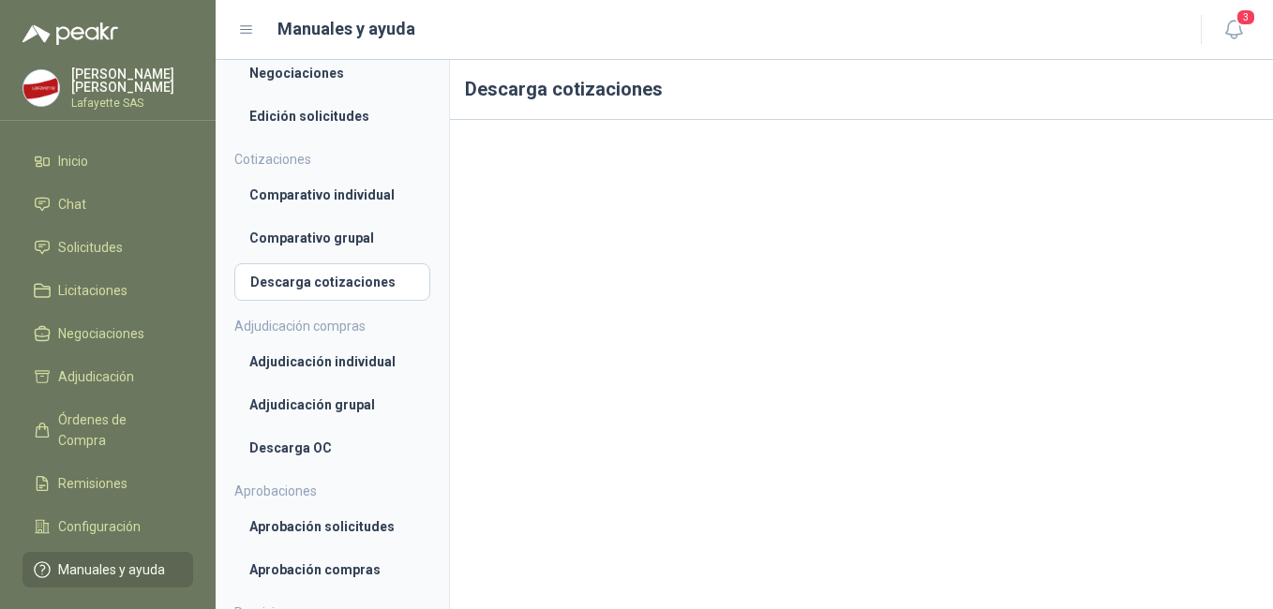
scroll to position [526, 0]
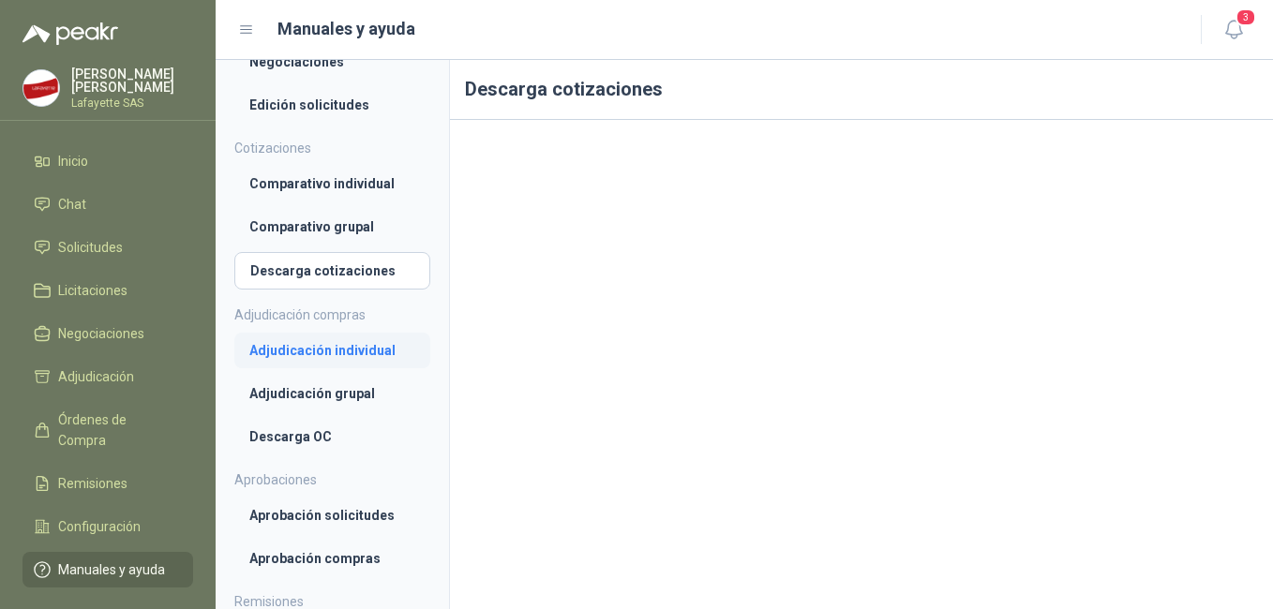
click at [349, 353] on li "Adjudicación individual" at bounding box center [332, 350] width 166 height 21
click at [335, 400] on li "Adjudicación grupal" at bounding box center [332, 393] width 166 height 21
click at [360, 517] on li "Aprobación solicitudes" at bounding box center [332, 515] width 166 height 21
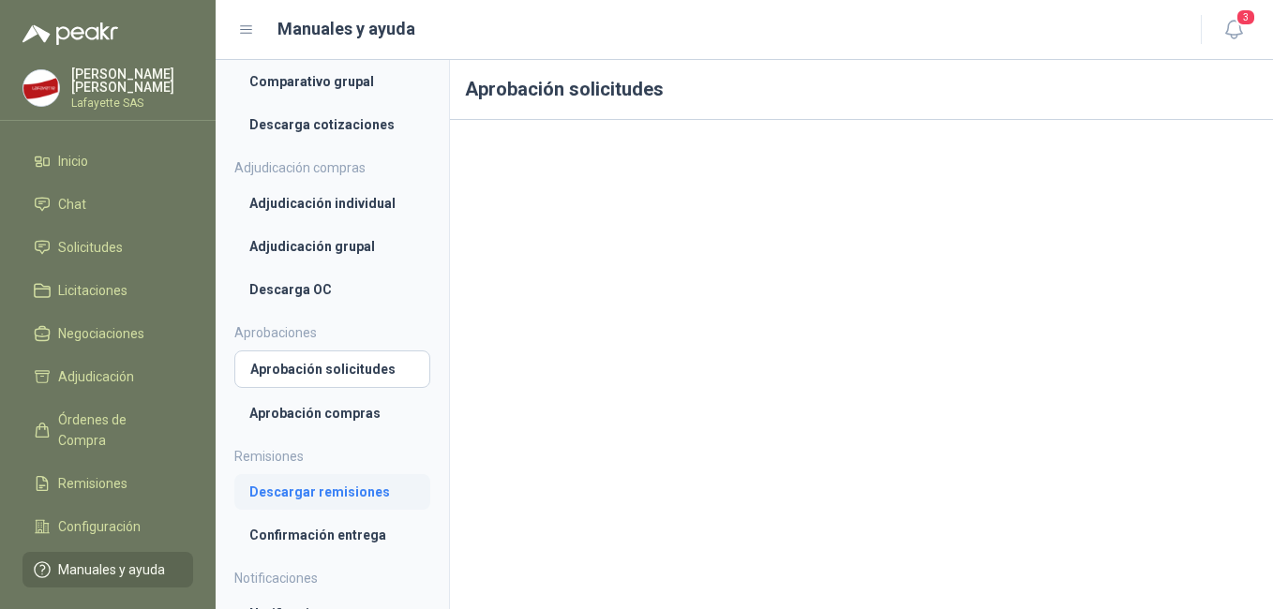
click at [310, 487] on li "Descargar remisiones" at bounding box center [332, 492] width 166 height 21
click at [323, 407] on li "Aprobación compras" at bounding box center [332, 411] width 166 height 21
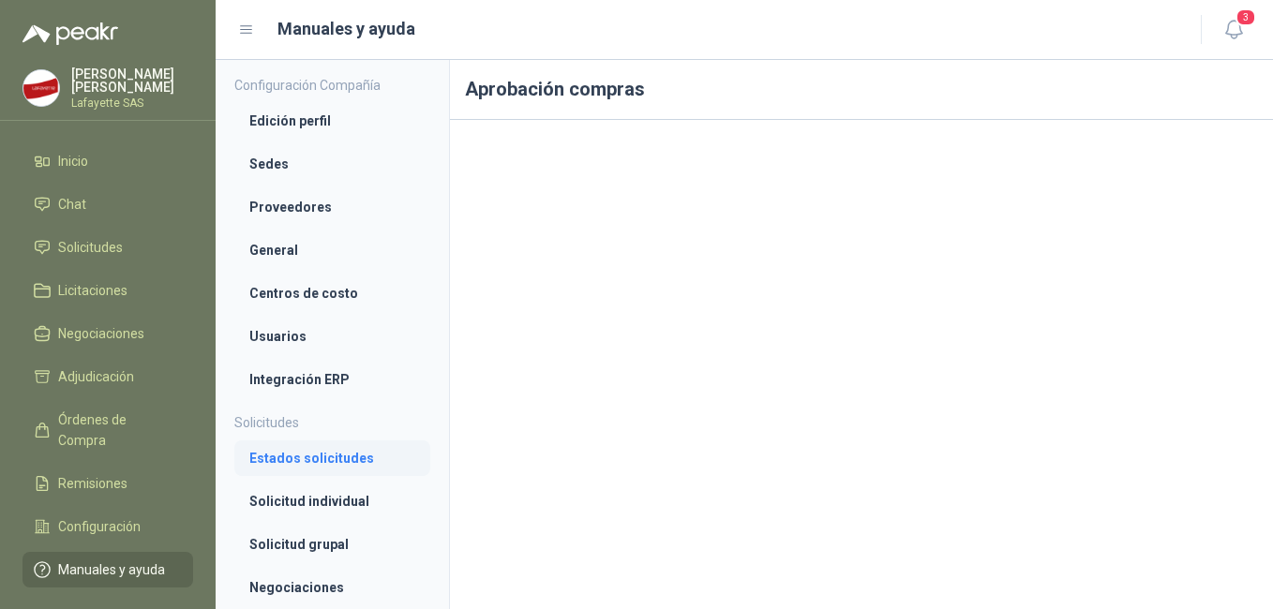
click at [295, 466] on li "Estados solicitudes" at bounding box center [332, 458] width 166 height 21
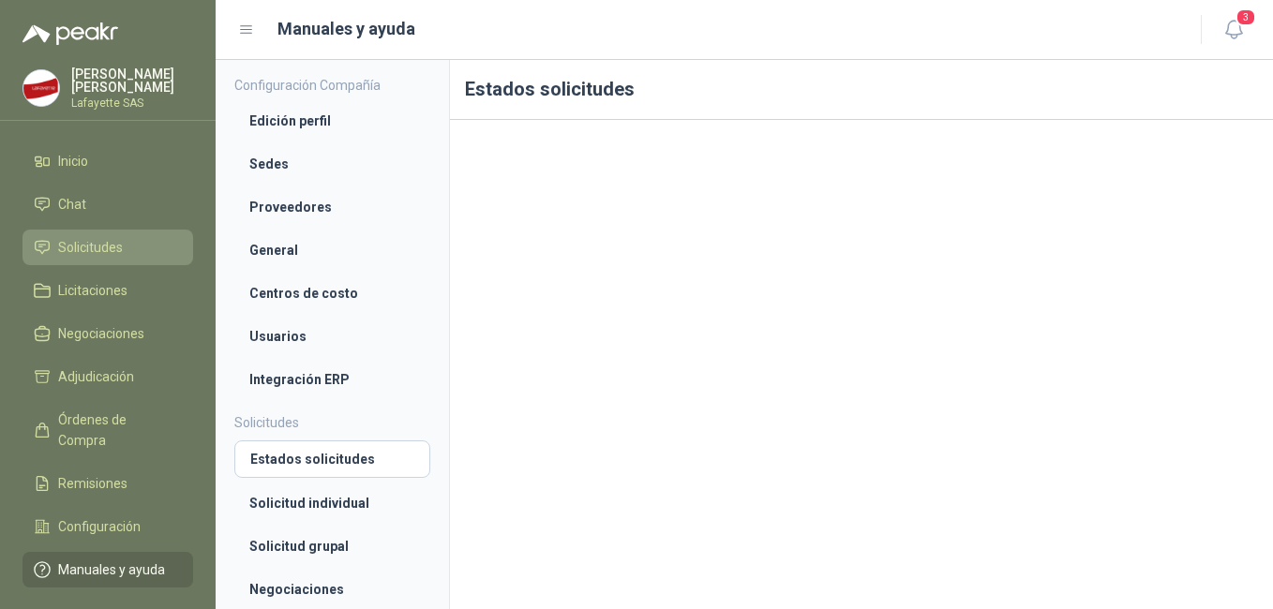
drag, startPoint x: 67, startPoint y: 244, endPoint x: 54, endPoint y: 234, distance: 16.1
click at [68, 244] on span "Solicitudes" at bounding box center [90, 247] width 65 height 21
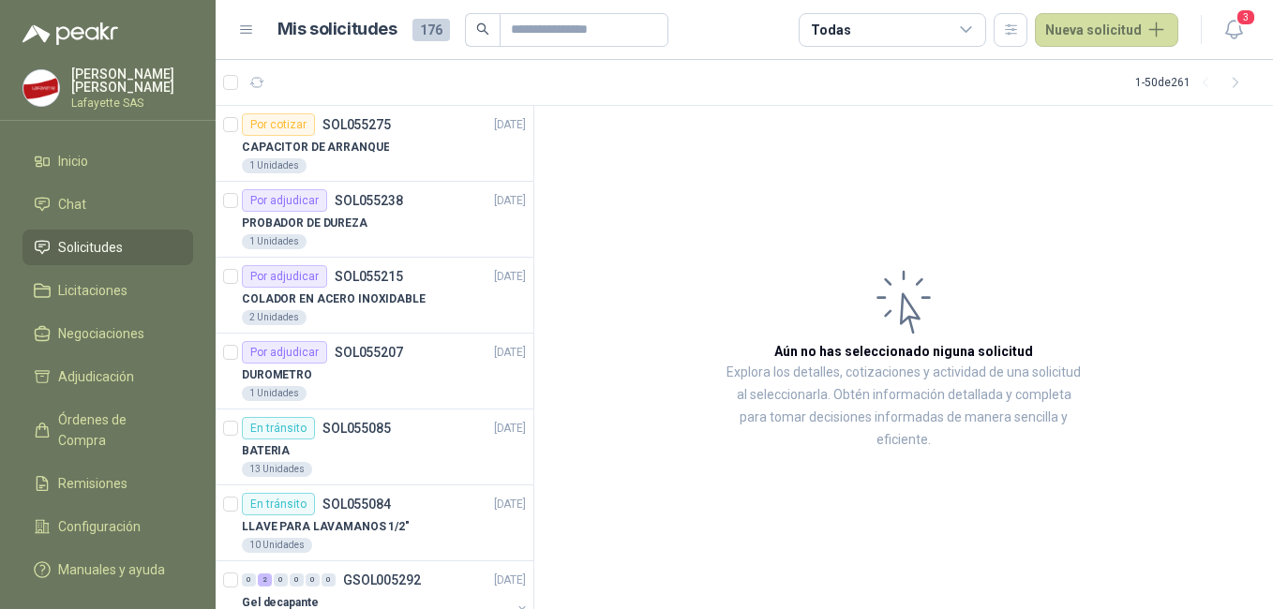
click at [975, 29] on icon at bounding box center [966, 30] width 17 height 17
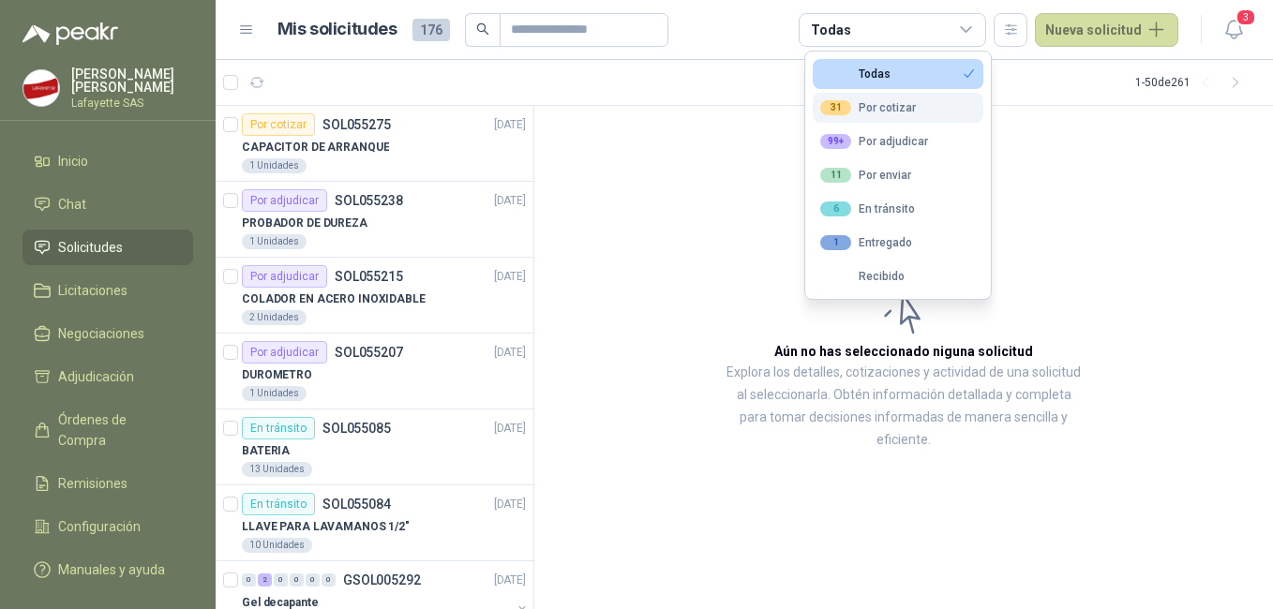
click at [885, 113] on div "31 Por cotizar" at bounding box center [868, 107] width 96 height 15
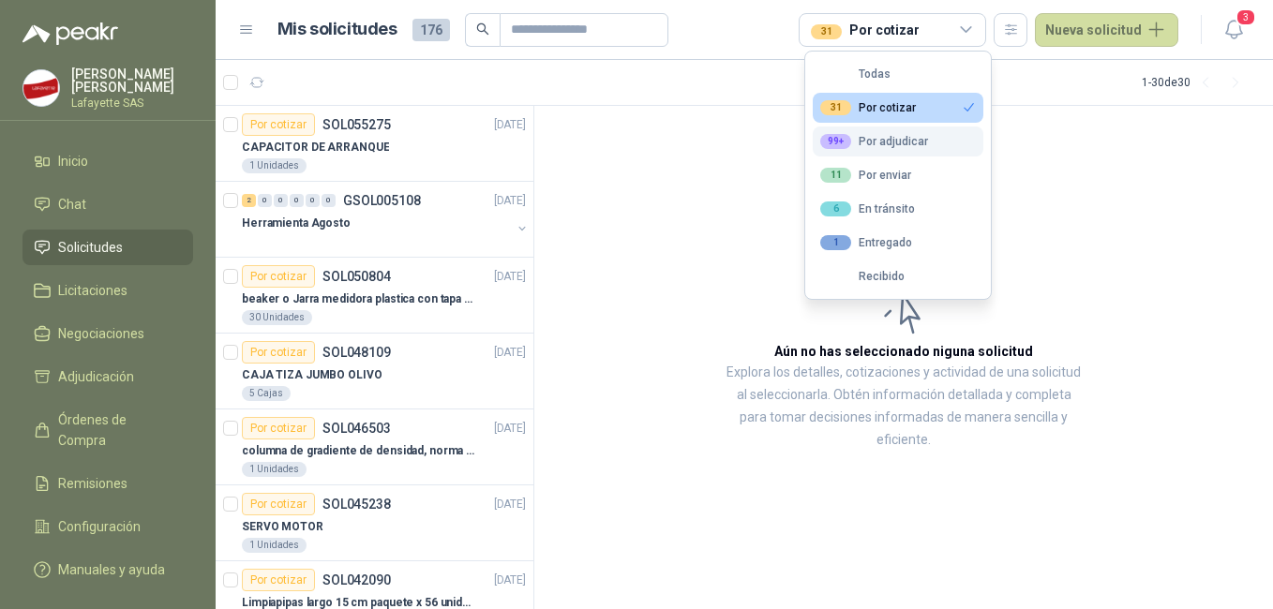
click at [906, 144] on div "99+ Por adjudicar" at bounding box center [874, 141] width 108 height 15
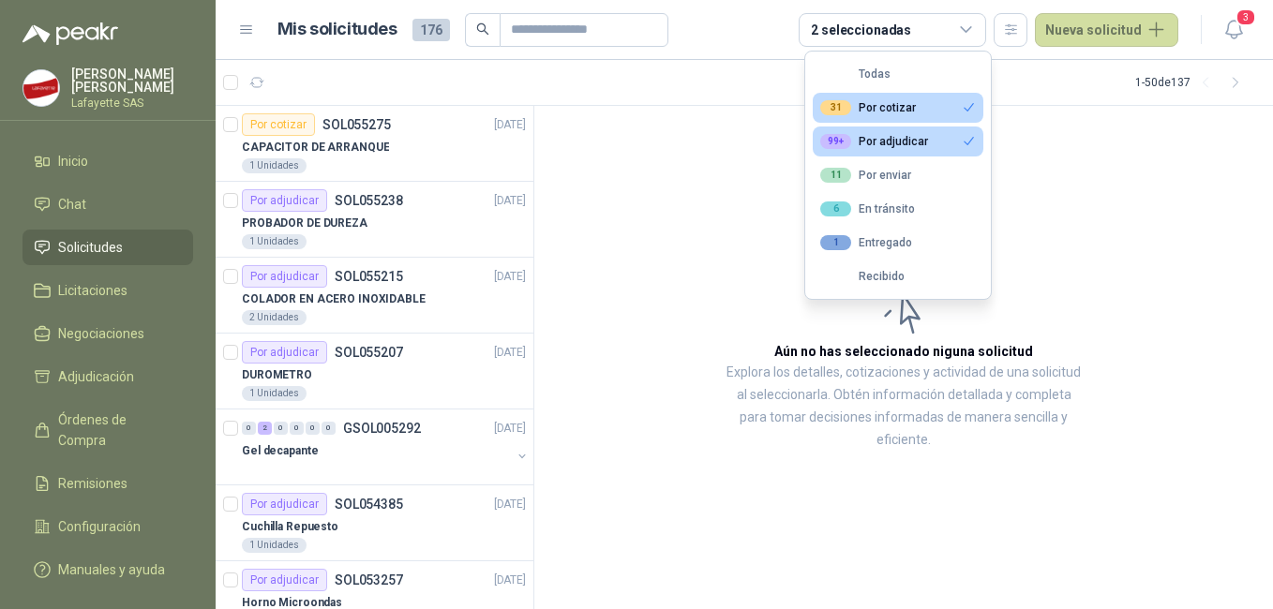
click at [965, 99] on button "31 Por cotizar" at bounding box center [898, 108] width 171 height 30
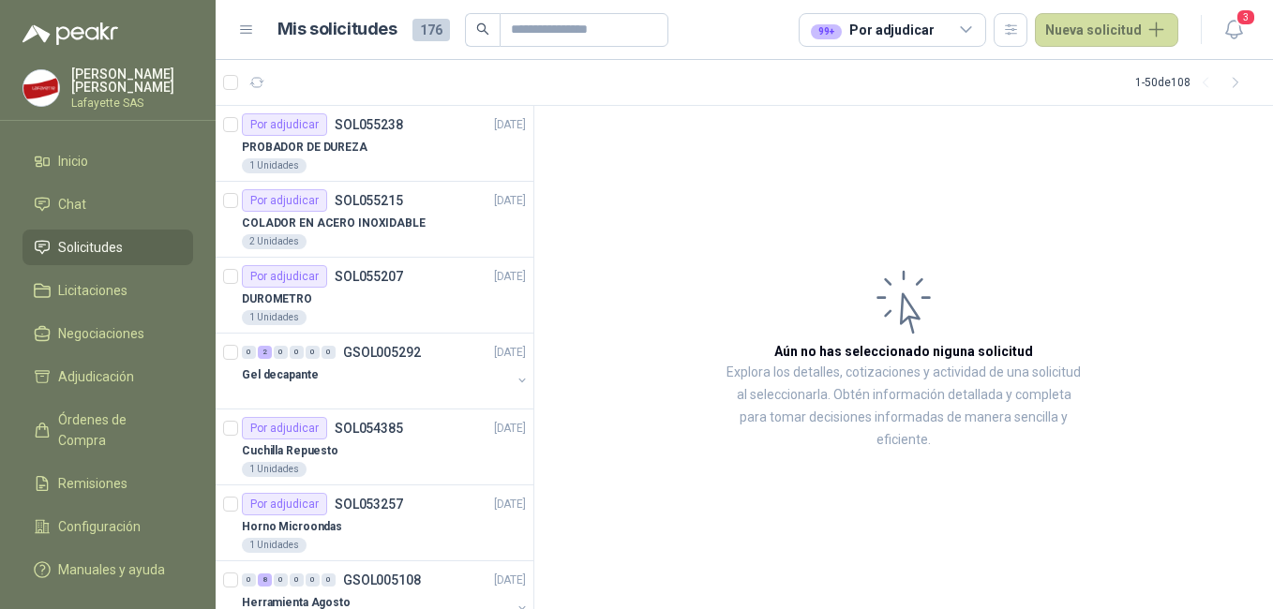
click at [969, 23] on icon at bounding box center [966, 30] width 17 height 17
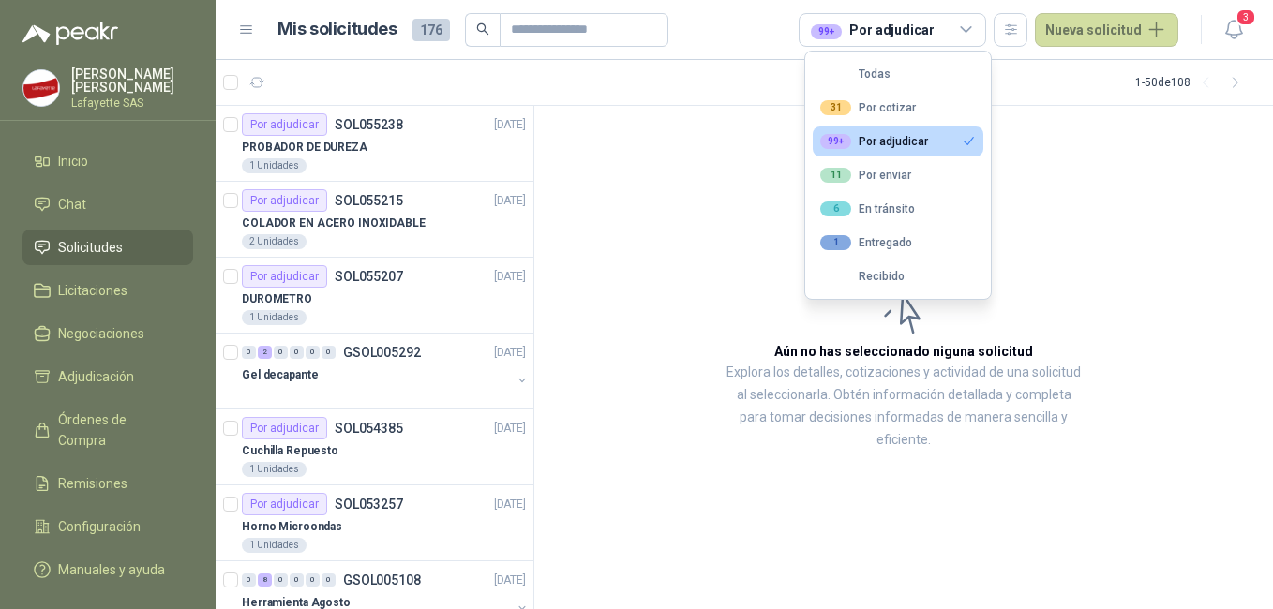
click at [646, 198] on article "Aún no has seleccionado niguna solicitud Explora los detalles, cotizaciones y a…" at bounding box center [903, 358] width 739 height 504
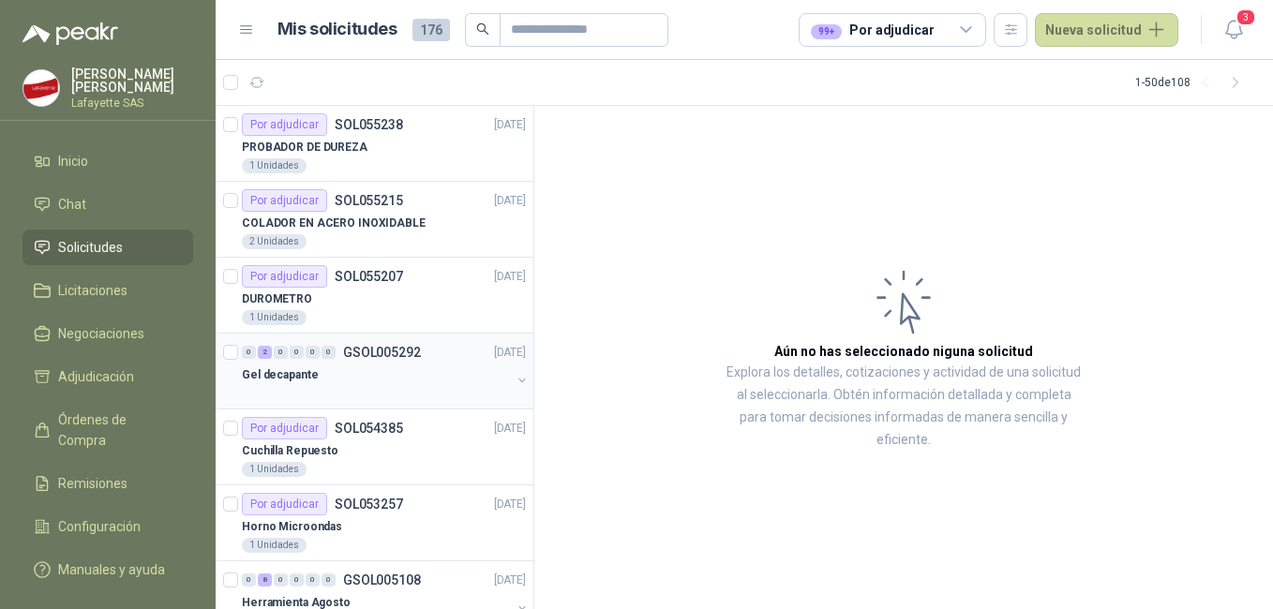
click at [366, 340] on div "0 2 0 0 0 0 GSOL005292 [DATE] Gel decapante" at bounding box center [375, 372] width 318 height 76
click at [67, 291] on span "Licitaciones" at bounding box center [92, 290] width 69 height 21
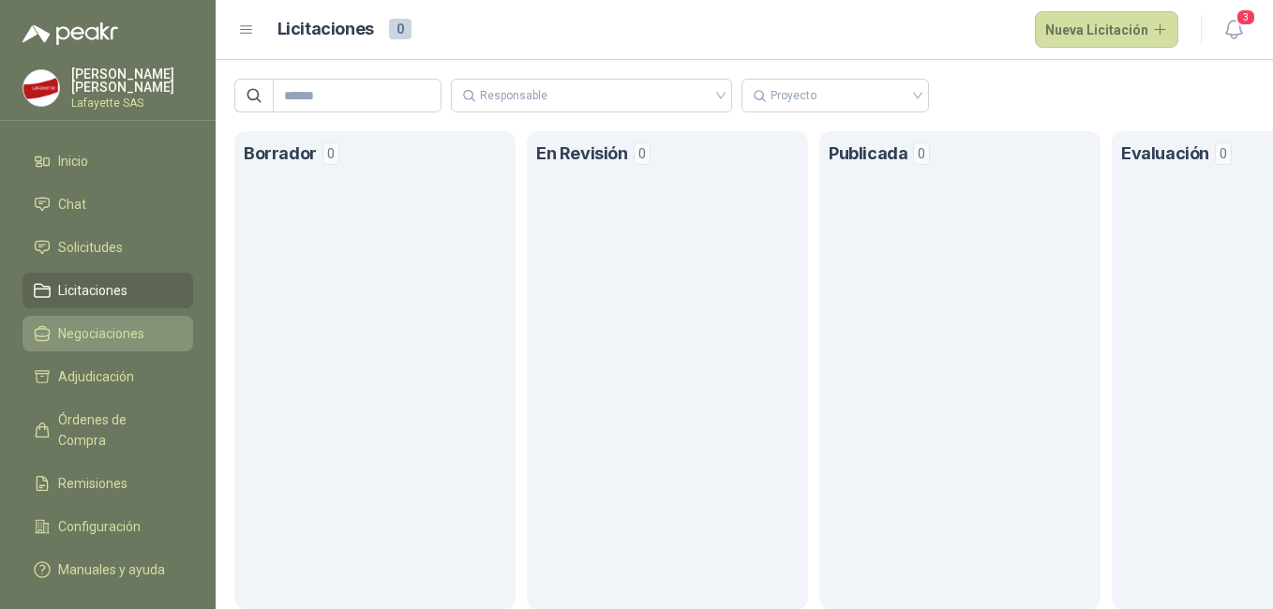
click at [85, 335] on span "Negociaciones" at bounding box center [101, 333] width 86 height 21
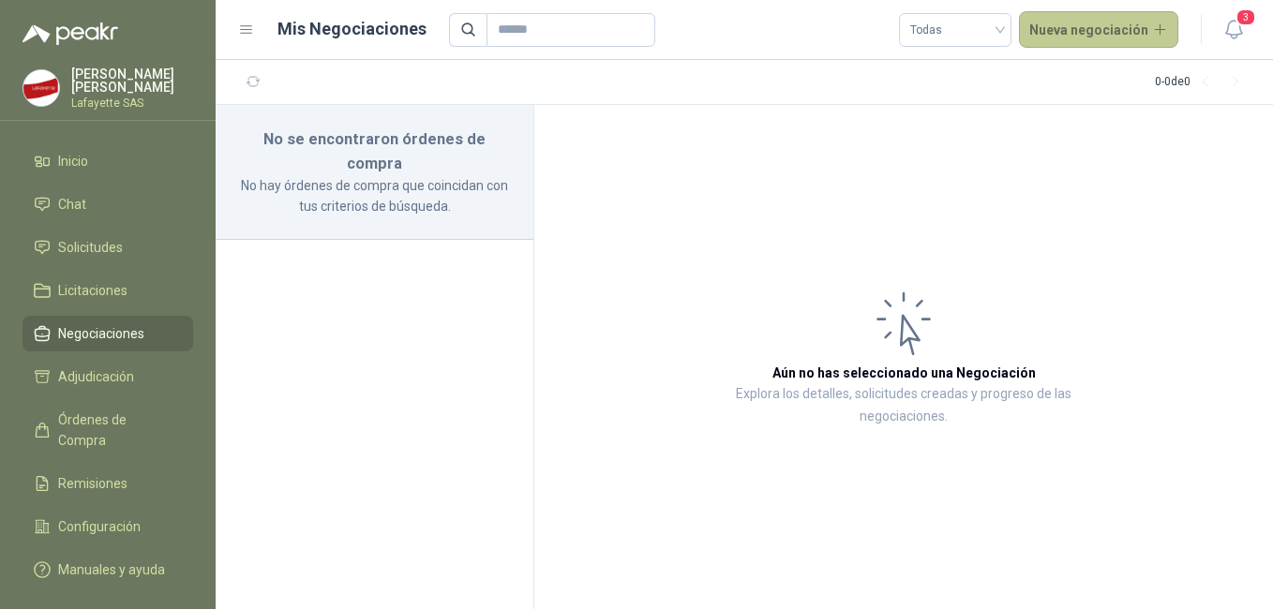
click at [1154, 32] on button "Nueva negociación" at bounding box center [1099, 29] width 160 height 37
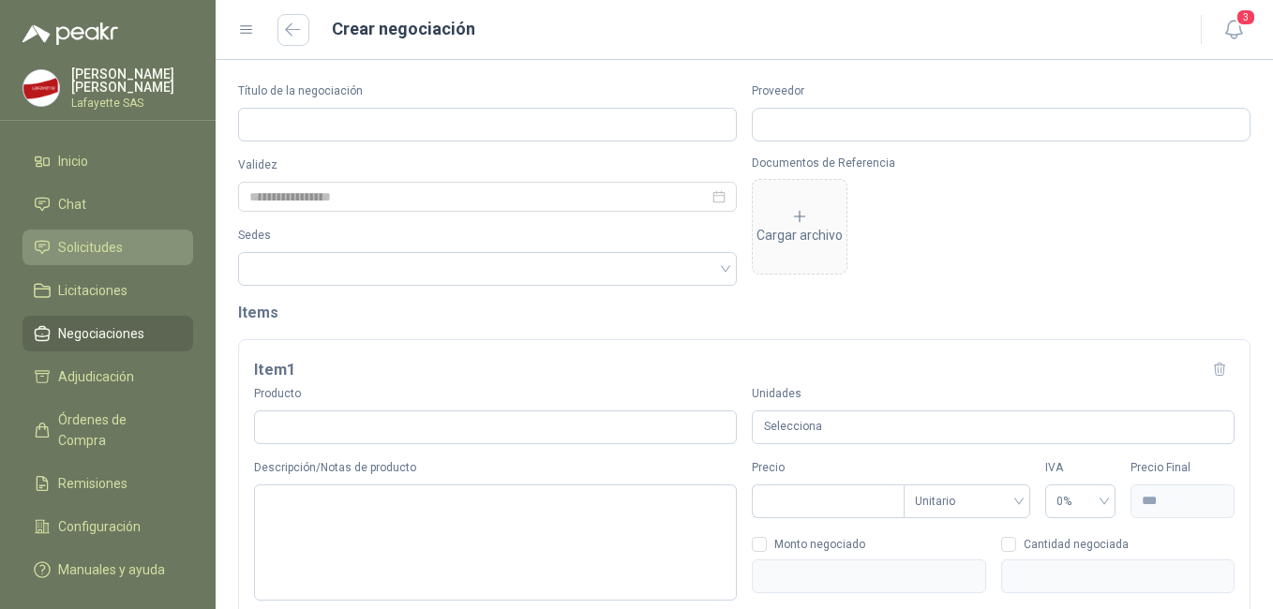
click at [59, 247] on span "Solicitudes" at bounding box center [90, 247] width 65 height 21
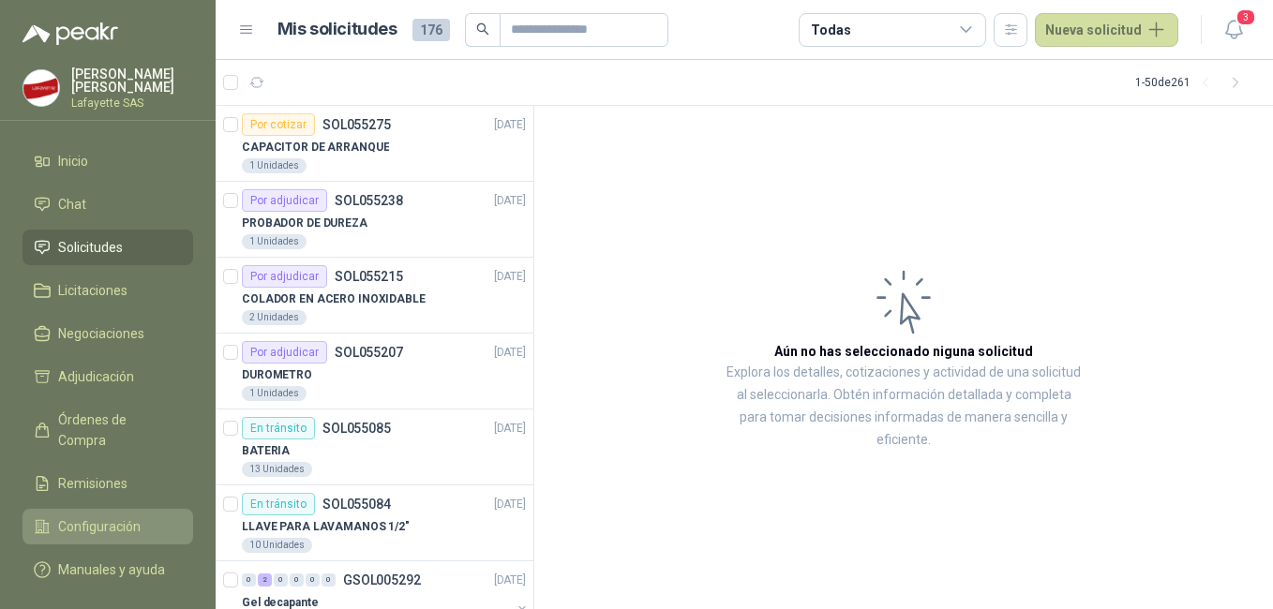
click at [46, 517] on li "Configuración" at bounding box center [108, 527] width 148 height 21
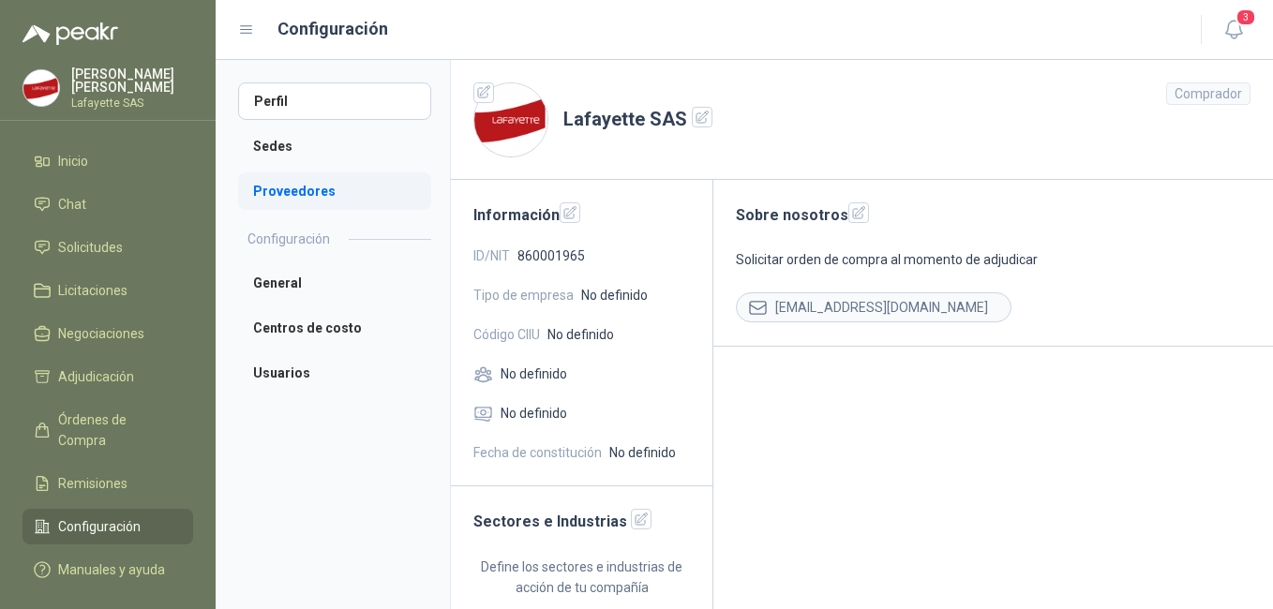
click at [257, 198] on li "Proveedores" at bounding box center [334, 190] width 193 height 37
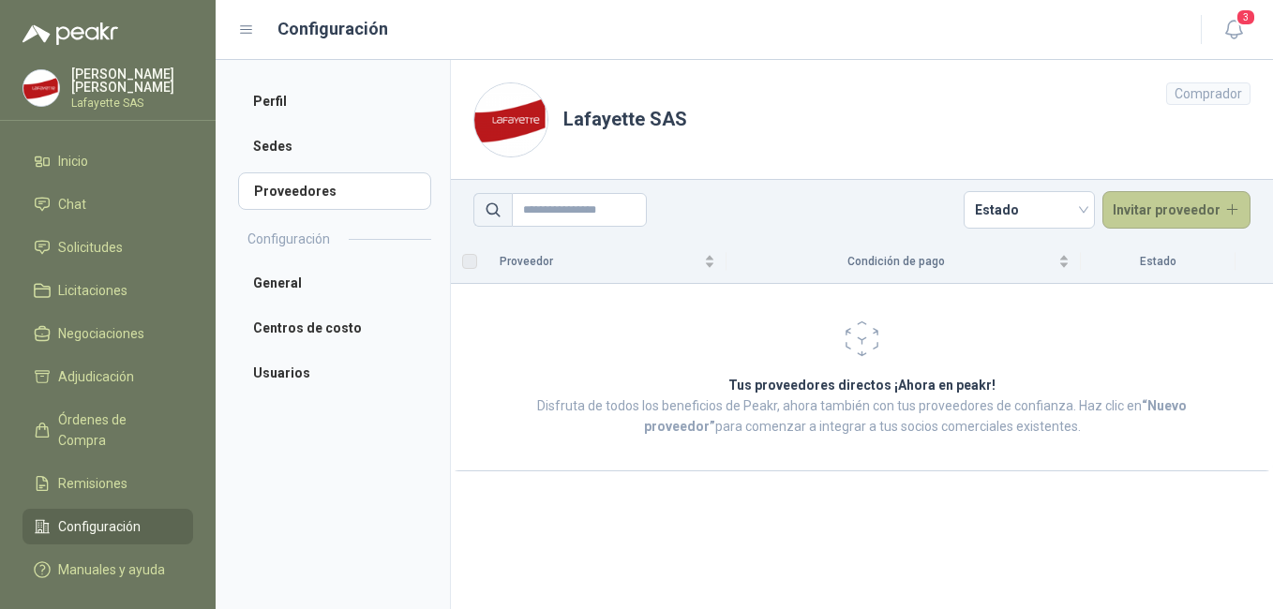
click at [1203, 210] on button "Invitar proveedor" at bounding box center [1176, 209] width 149 height 37
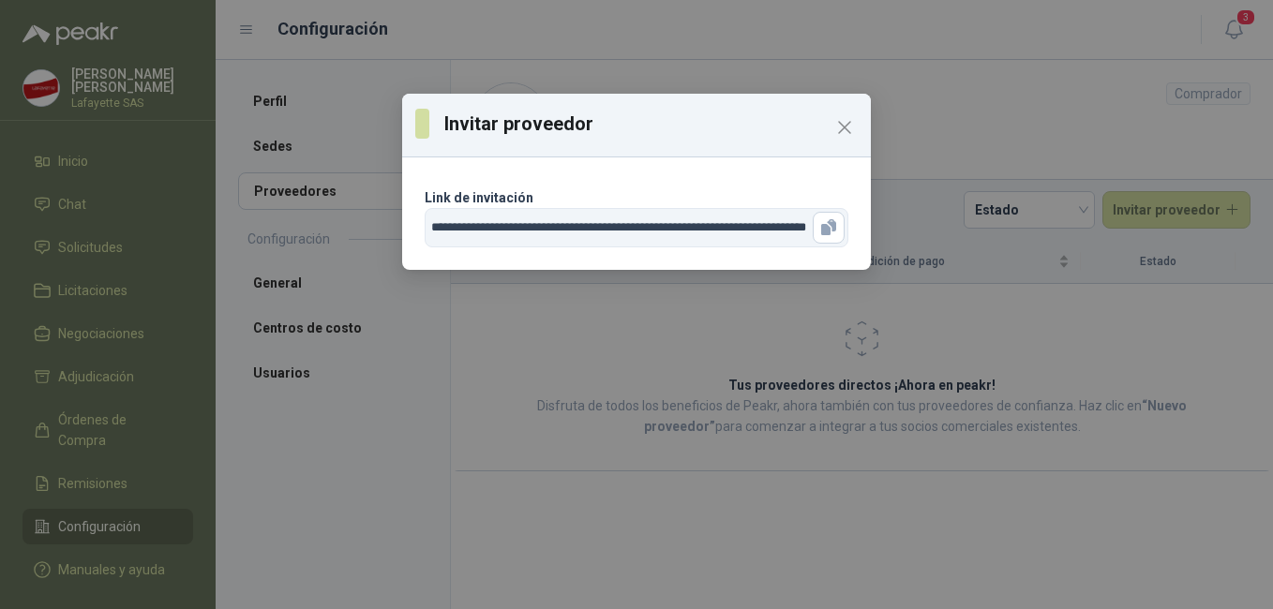
scroll to position [0, 97]
drag, startPoint x: 431, startPoint y: 224, endPoint x: 971, endPoint y: 228, distance: 540.0
click at [971, 228] on div "**********" at bounding box center [636, 304] width 1273 height 609
drag, startPoint x: 971, startPoint y: 228, endPoint x: 833, endPoint y: 225, distance: 137.8
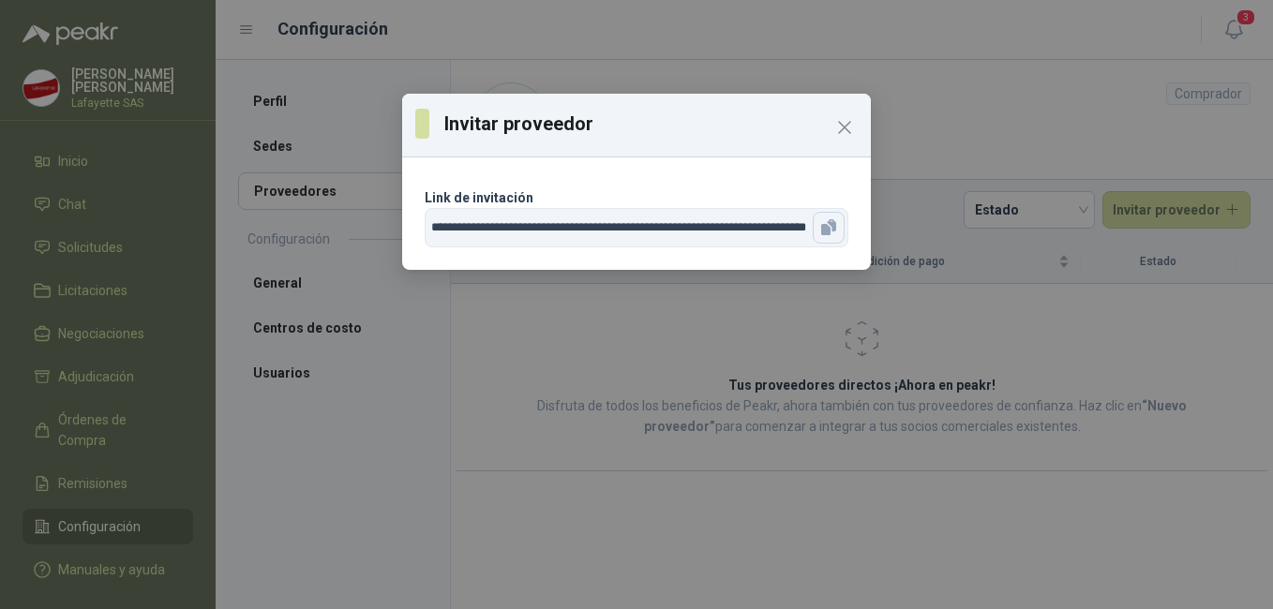
click at [833, 225] on icon "button" at bounding box center [831, 225] width 9 height 12
click at [847, 124] on icon "Close" at bounding box center [844, 127] width 22 height 22
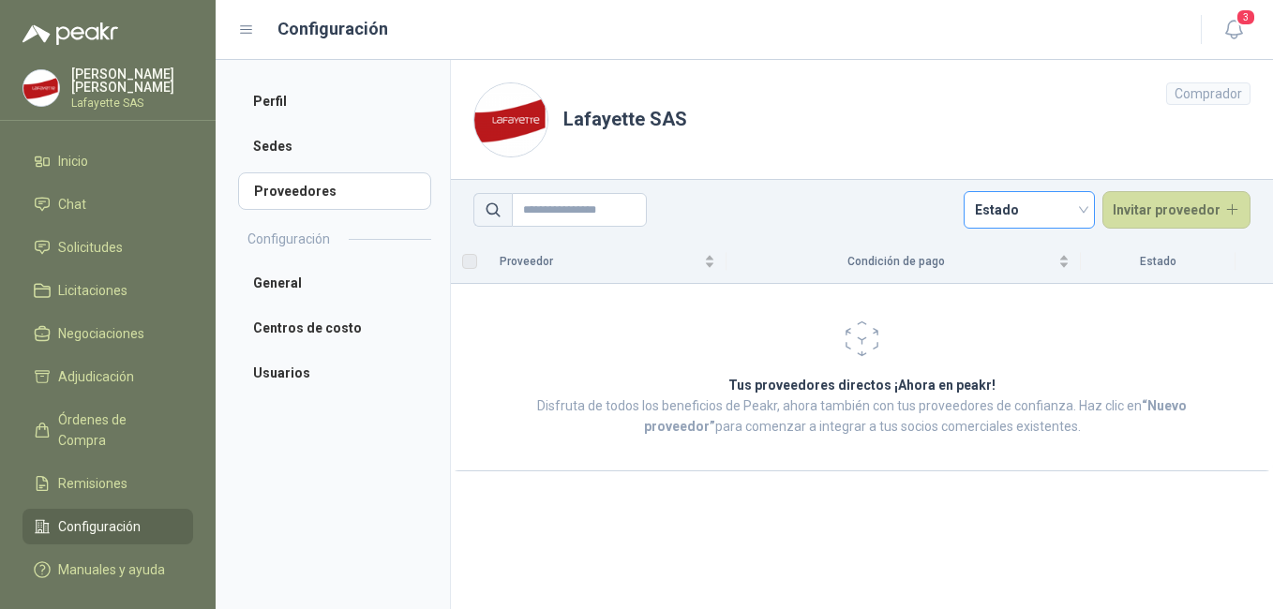
click at [1084, 210] on span "Estado" at bounding box center [1029, 210] width 109 height 28
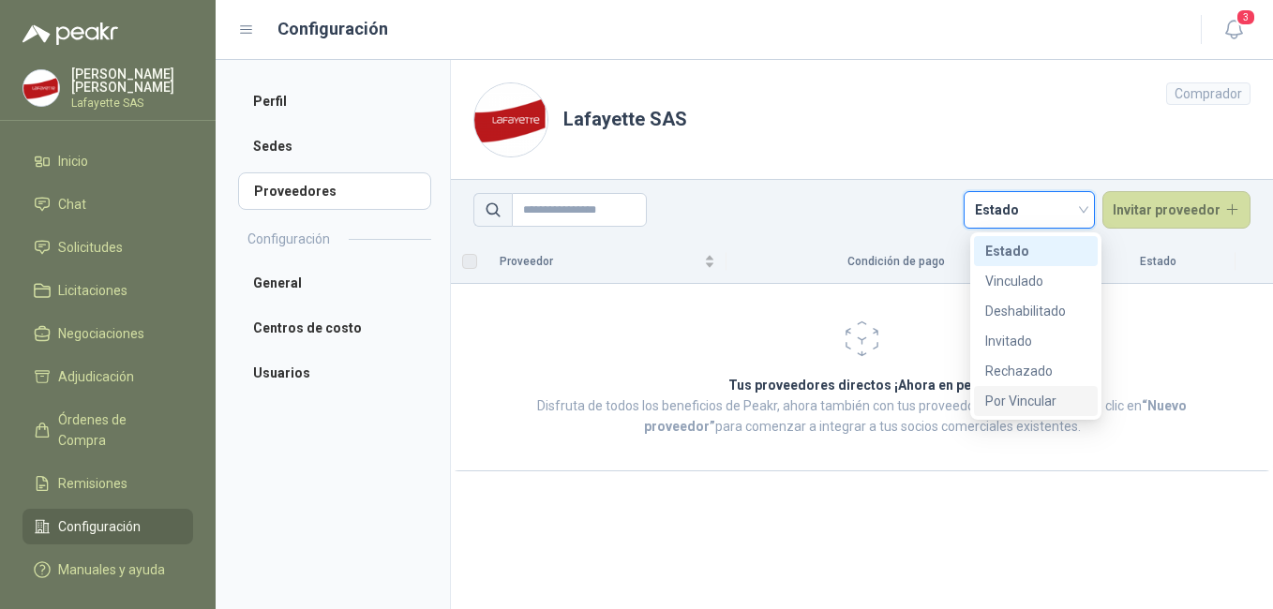
click at [1230, 382] on td "Tus proveedores directos ¡Ahora en peakr! Disfruta de todos los beneficios de P…" at bounding box center [862, 377] width 822 height 187
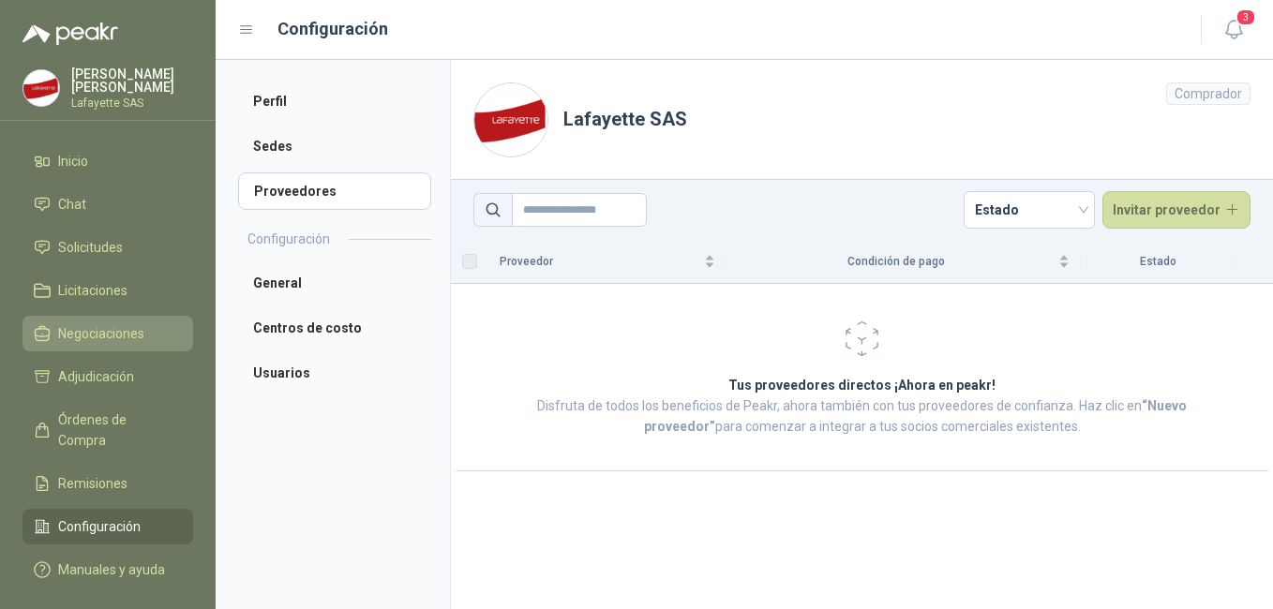
click at [108, 342] on span "Negociaciones" at bounding box center [101, 333] width 86 height 21
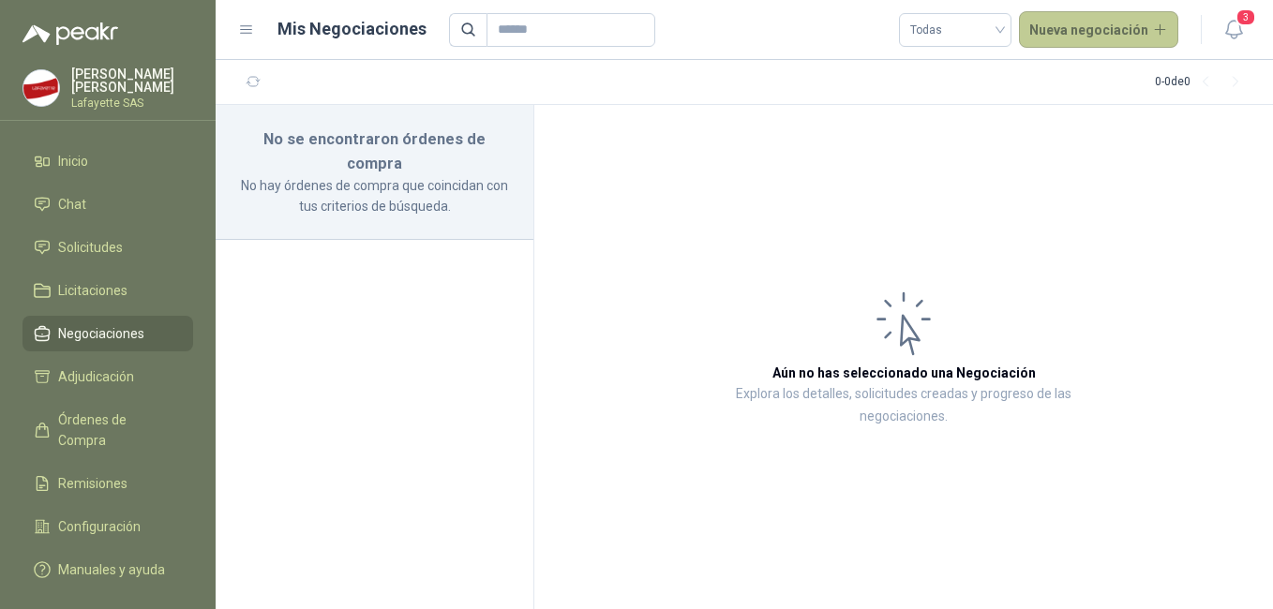
click at [1120, 25] on button "Nueva negociación" at bounding box center [1099, 29] width 160 height 37
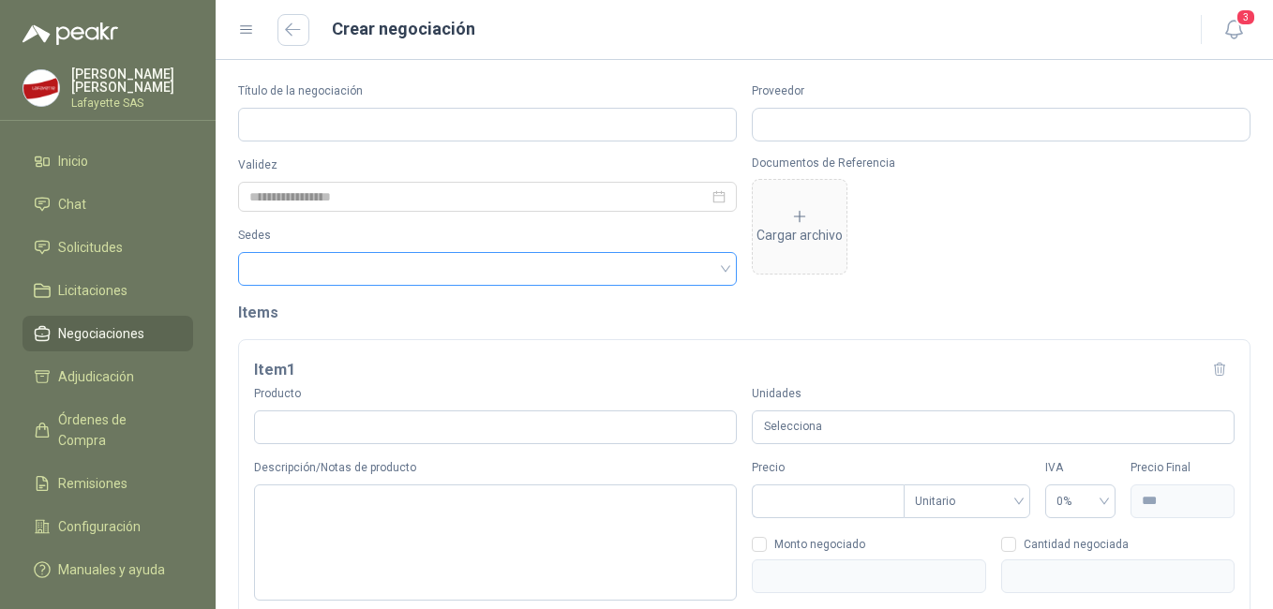
click at [724, 267] on div at bounding box center [487, 269] width 499 height 34
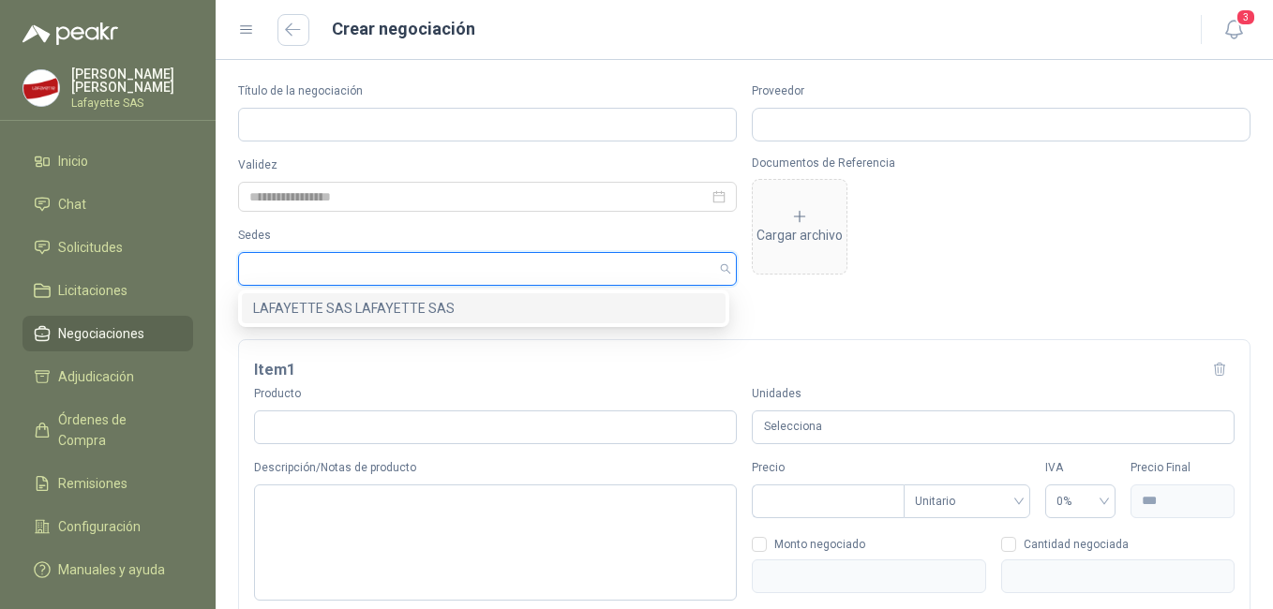
click at [608, 268] on div at bounding box center [478, 268] width 472 height 13
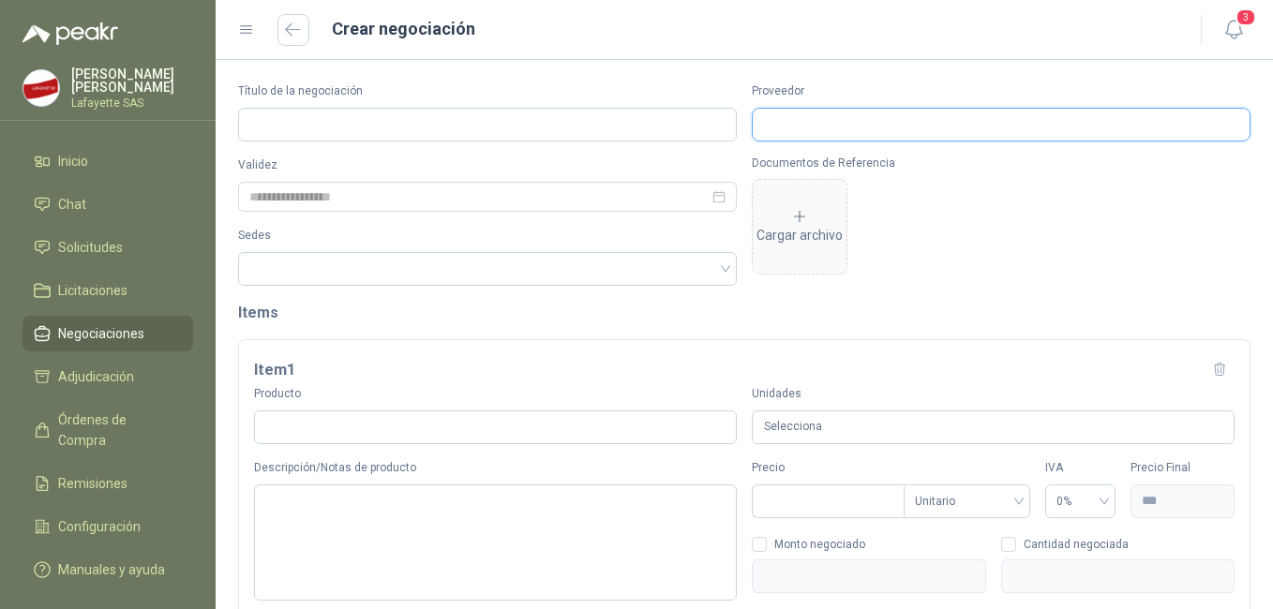
click at [830, 128] on input "Proveedor" at bounding box center [1001, 125] width 497 height 32
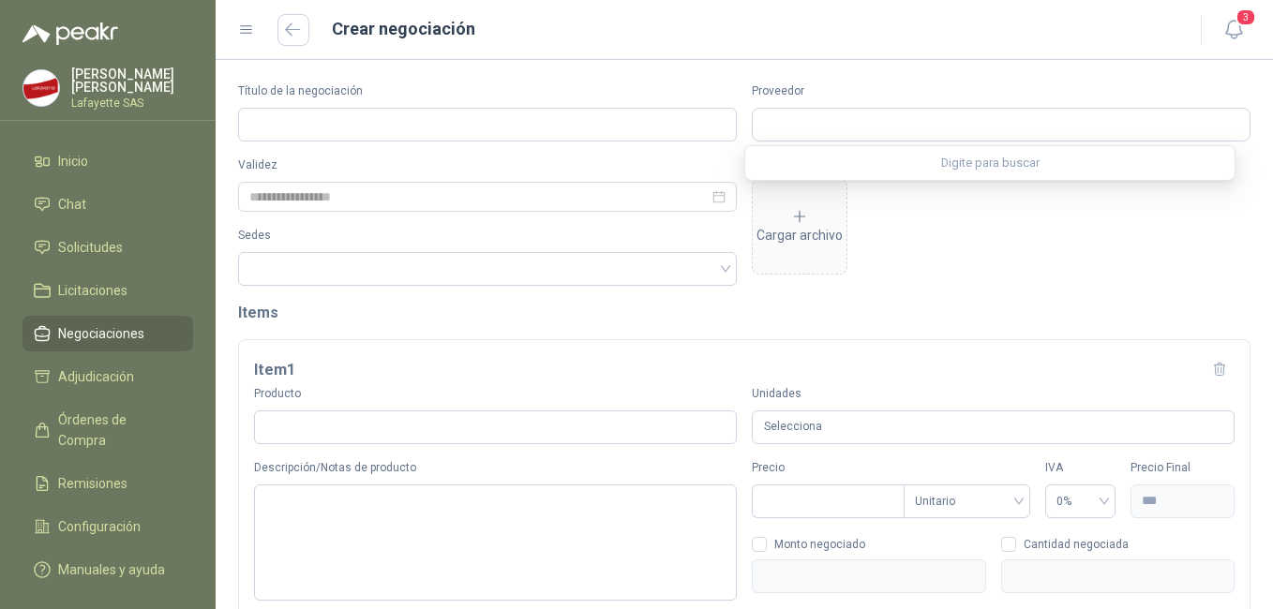
click at [1009, 163] on div "Digite para buscar" at bounding box center [989, 163] width 489 height 34
click at [921, 77] on form "Título de la negociación Proveedor Validez Sedes Documentos de Referencia Carga…" at bounding box center [744, 412] width 1057 height 705
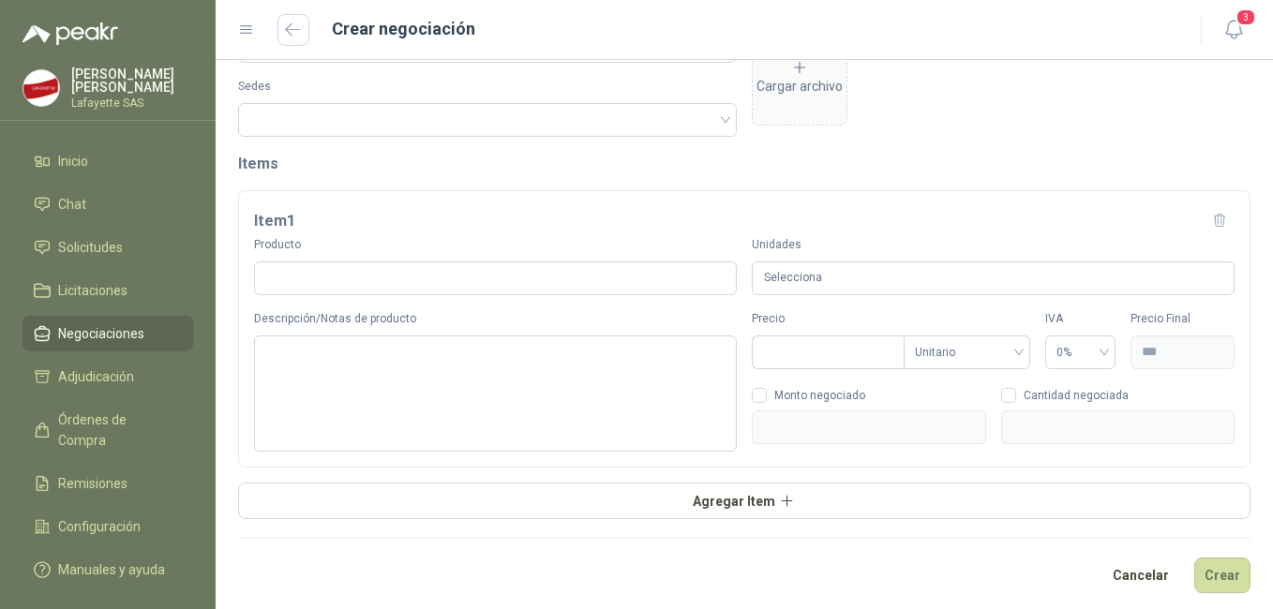
scroll to position [157, 0]
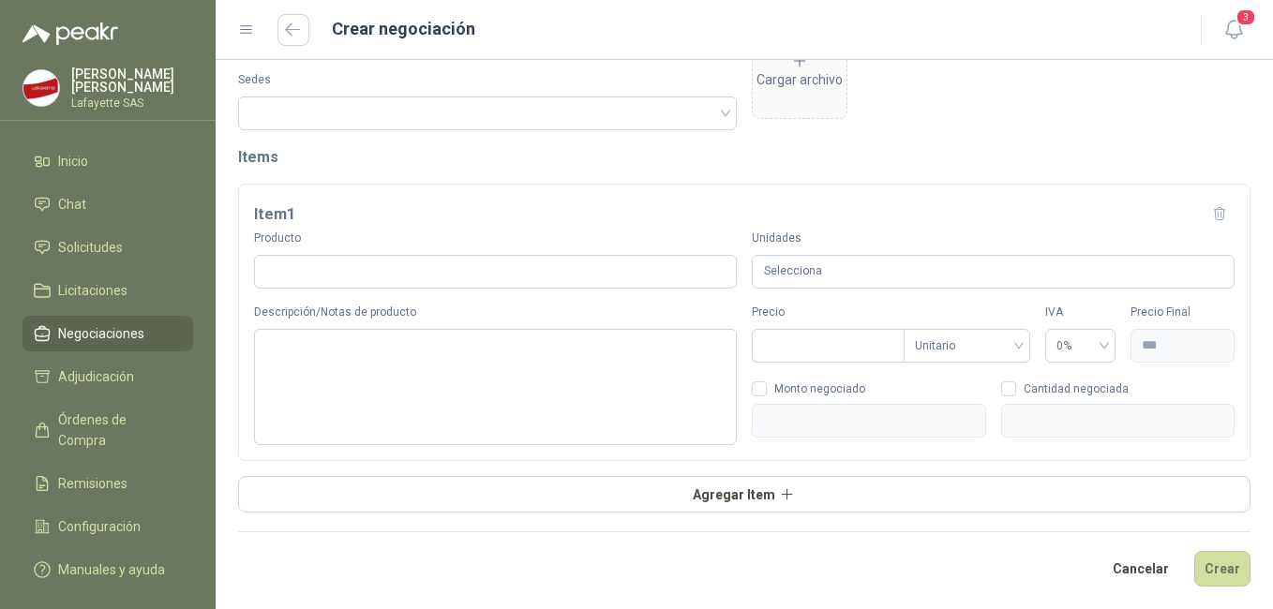
click at [922, 264] on div "Selecciona" at bounding box center [993, 272] width 483 height 35
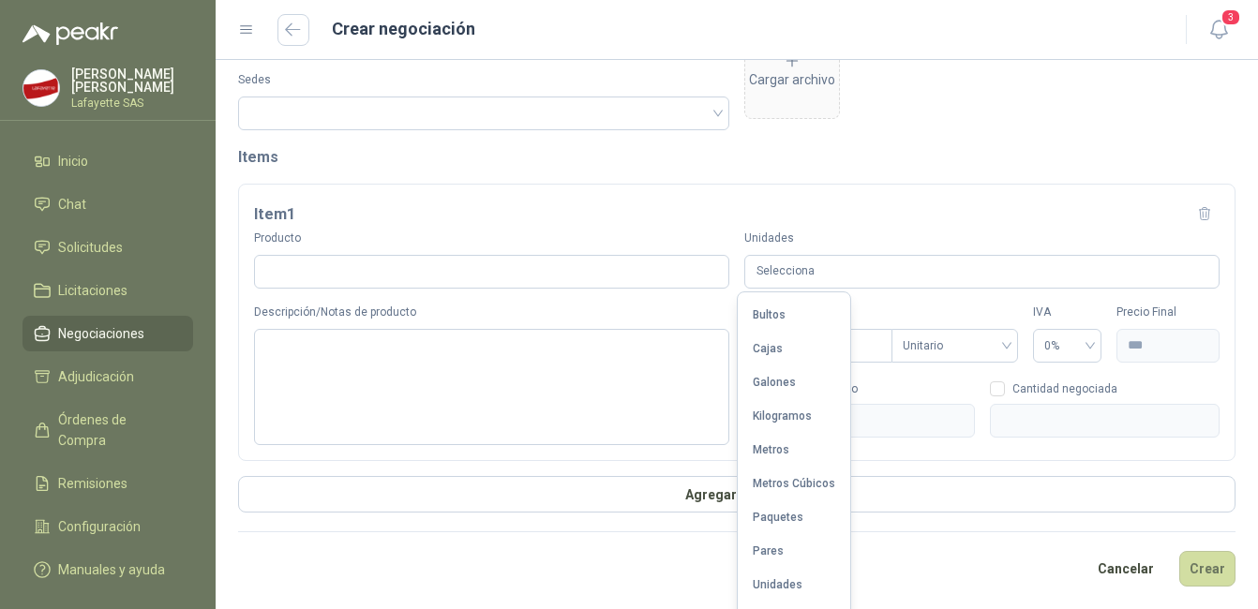
click at [891, 267] on div "Selecciona" at bounding box center [981, 272] width 475 height 35
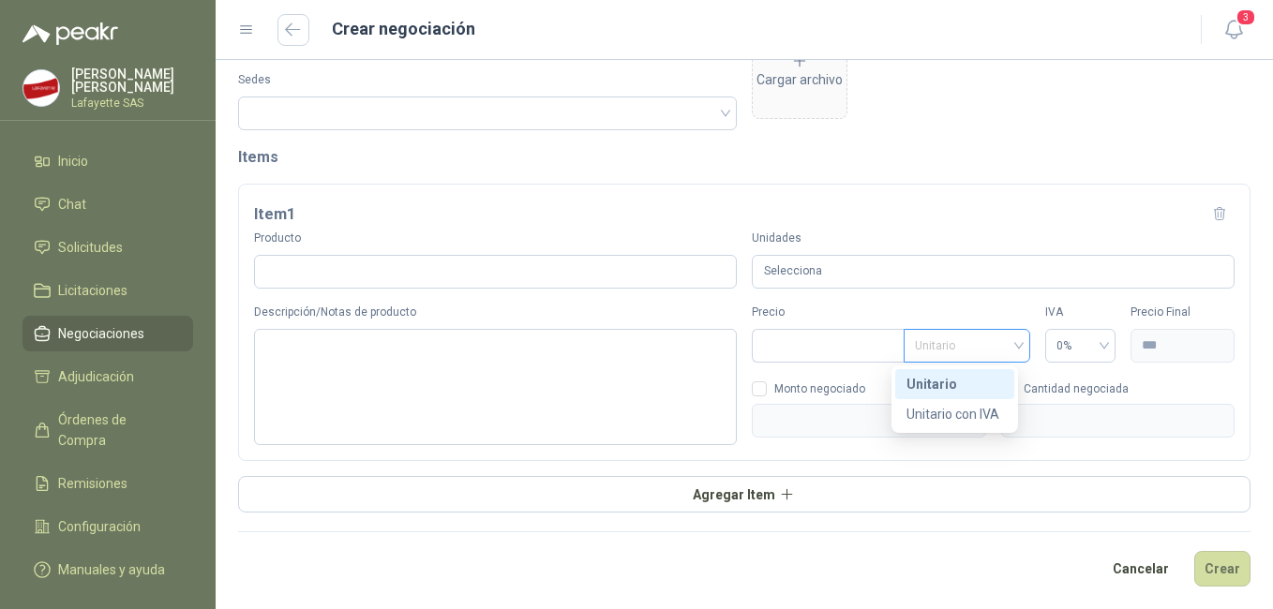
click at [993, 339] on span "Unitario" at bounding box center [967, 346] width 104 height 28
click at [1001, 340] on span "Unitario" at bounding box center [967, 346] width 104 height 28
click at [249, 31] on icon at bounding box center [246, 30] width 17 height 17
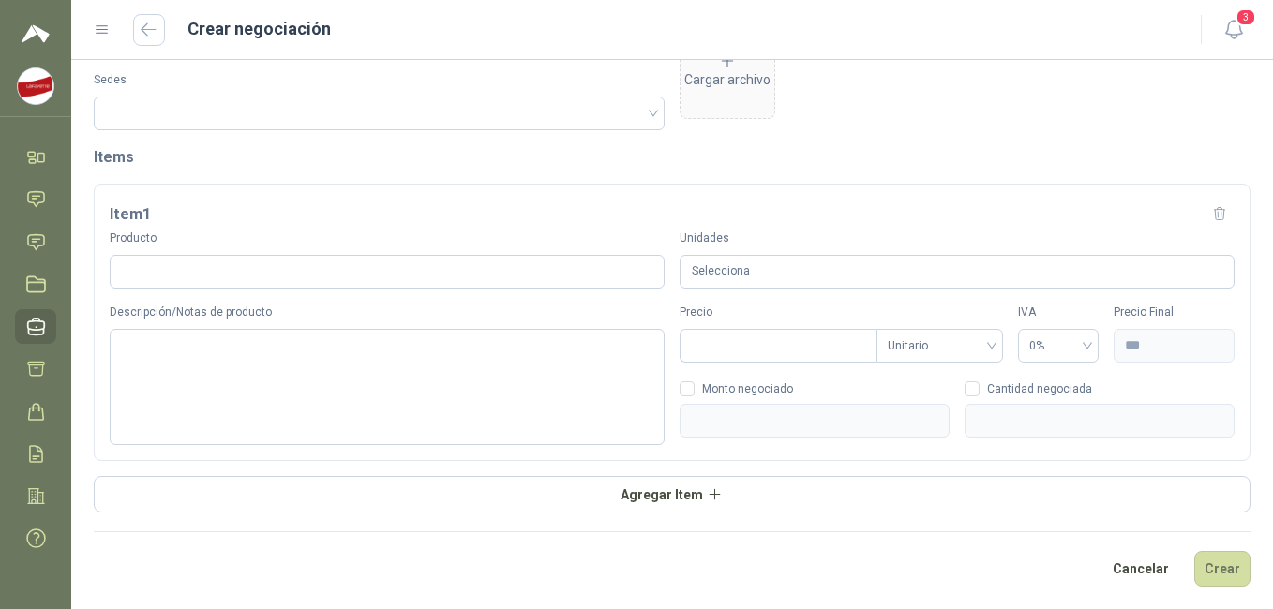
click at [167, 248] on div "Producto" at bounding box center [387, 259] width 555 height 59
click at [146, 262] on input "Producto" at bounding box center [387, 272] width 555 height 34
click at [139, 341] on textarea "Descripción/Notas de producto" at bounding box center [387, 387] width 555 height 116
click at [150, 35] on icon "button" at bounding box center [149, 29] width 16 height 14
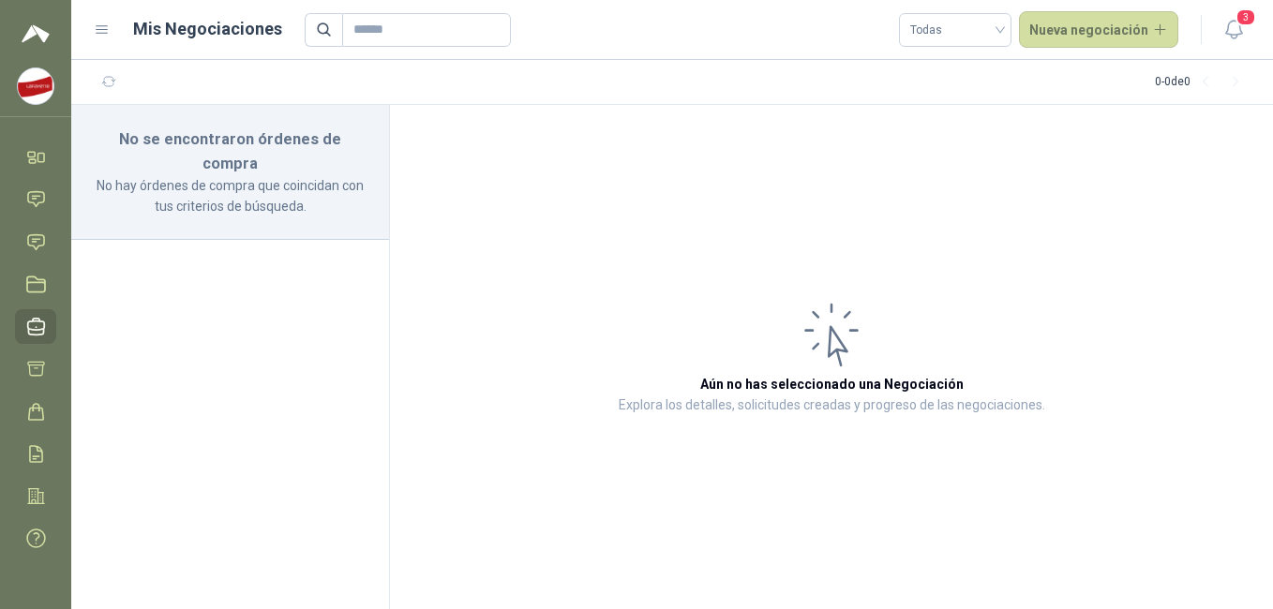
click at [39, 38] on img at bounding box center [36, 33] width 28 height 22
click at [95, 30] on icon at bounding box center [102, 30] width 17 height 17
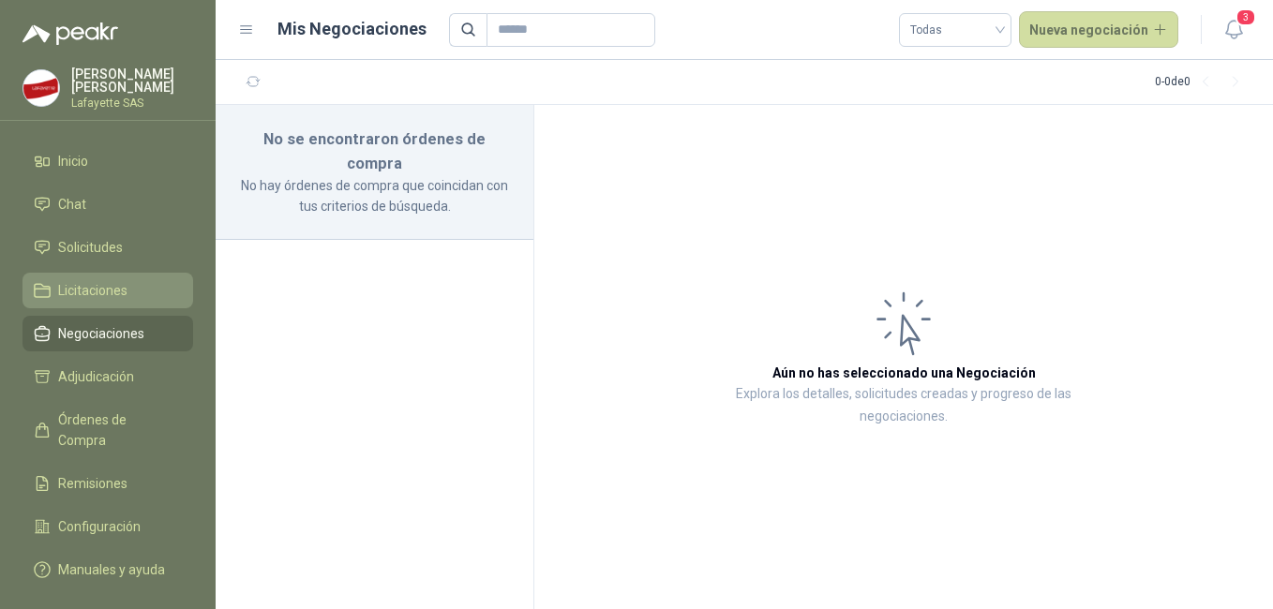
click at [81, 294] on span "Licitaciones" at bounding box center [92, 290] width 69 height 21
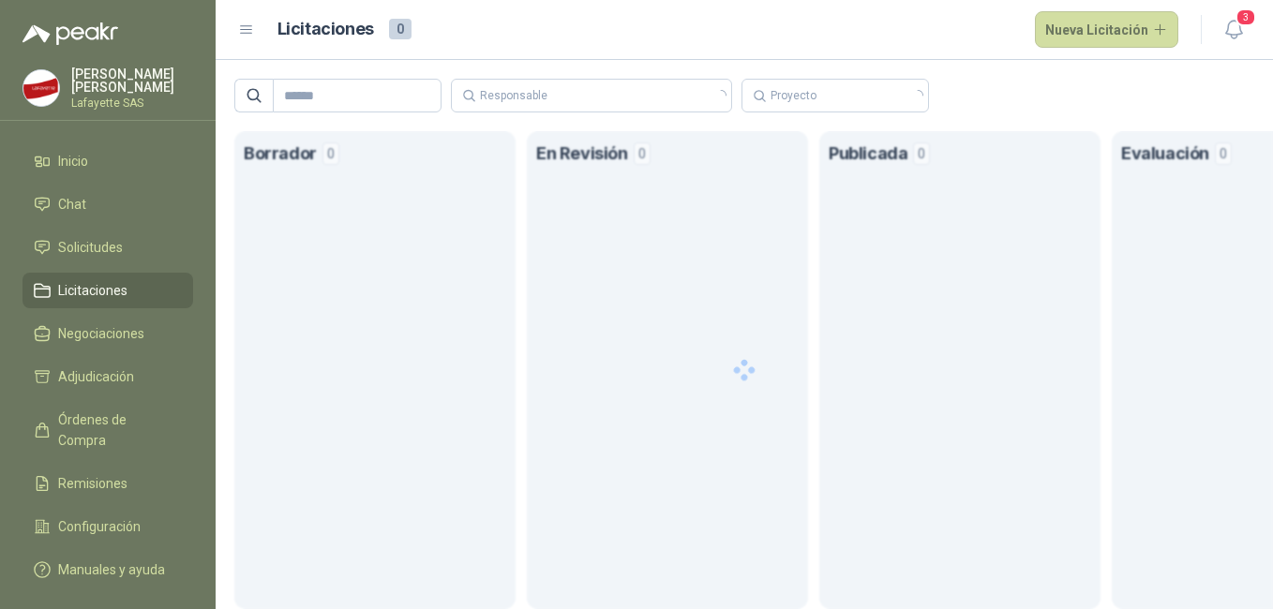
click at [81, 294] on span "Licitaciones" at bounding box center [92, 290] width 69 height 21
click at [74, 340] on span "Negociaciones" at bounding box center [101, 333] width 86 height 21
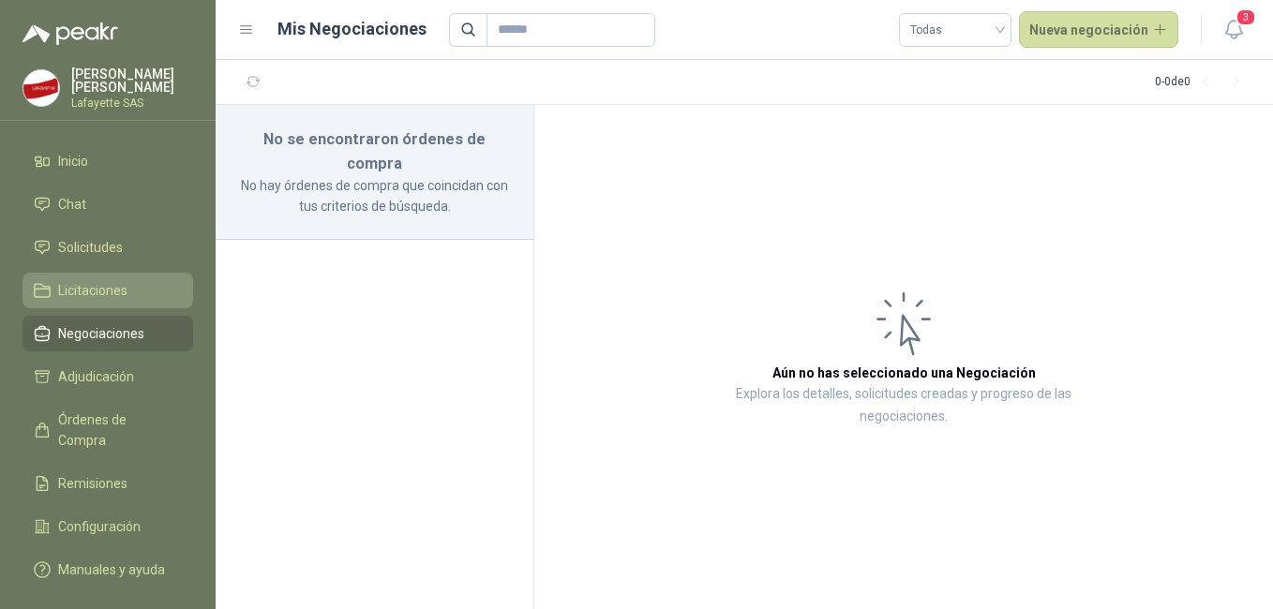
click at [81, 290] on span "Licitaciones" at bounding box center [92, 290] width 69 height 21
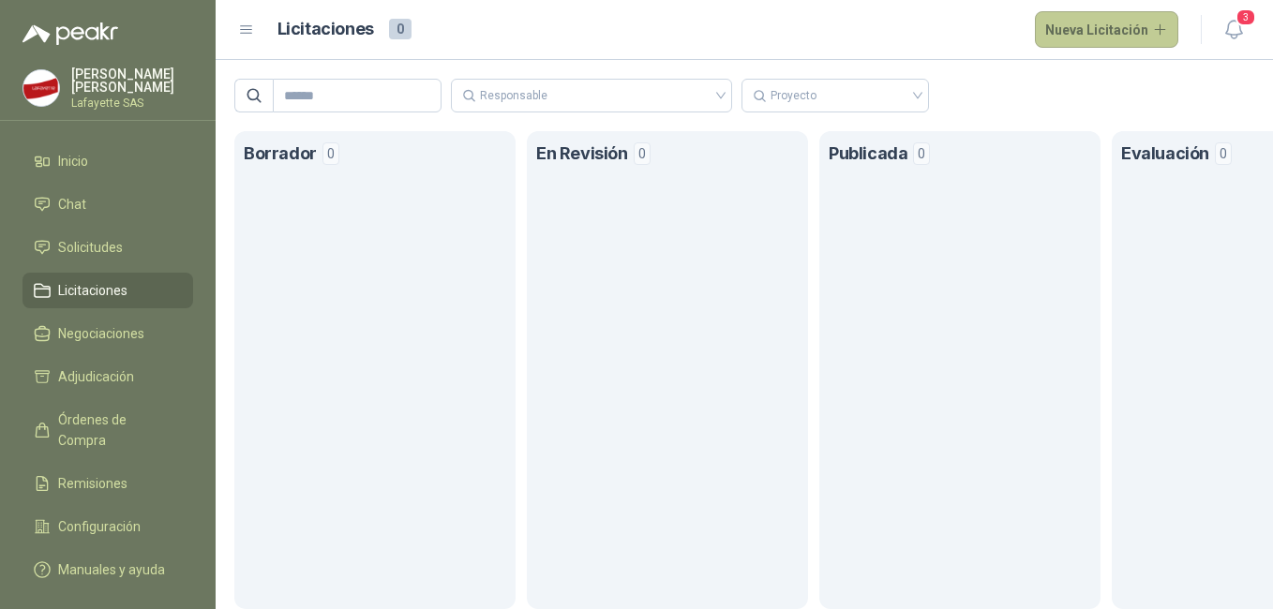
click at [1067, 31] on button "Nueva Licitación" at bounding box center [1107, 29] width 144 height 37
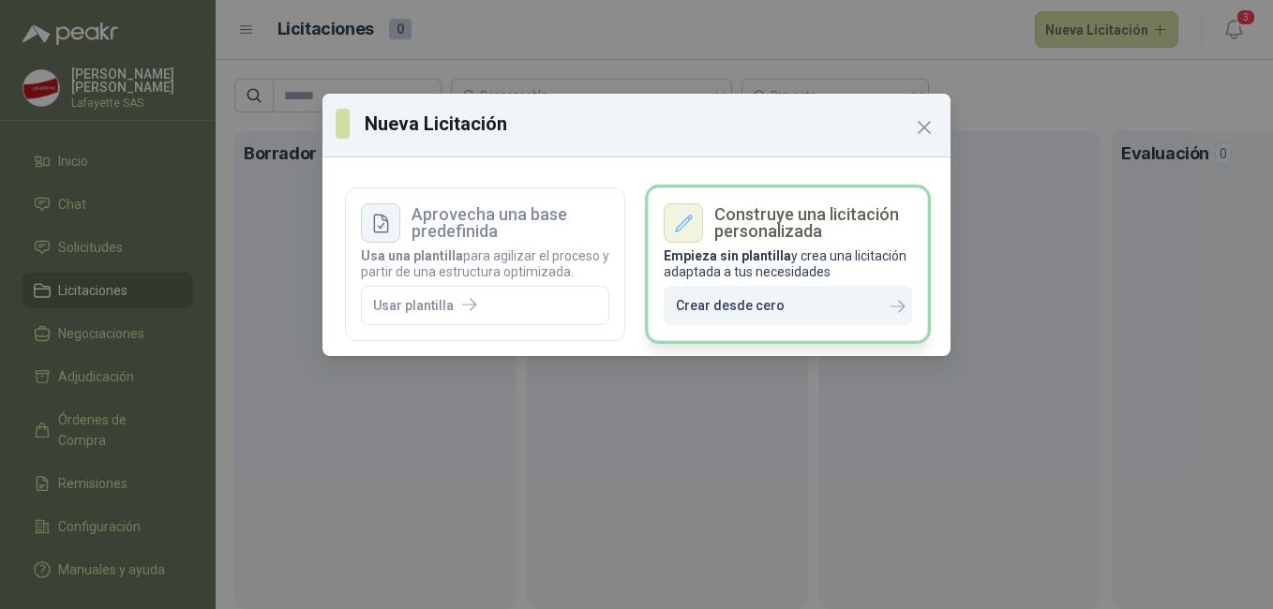
click at [706, 302] on p "Crear desde cero" at bounding box center [730, 306] width 109 height 16
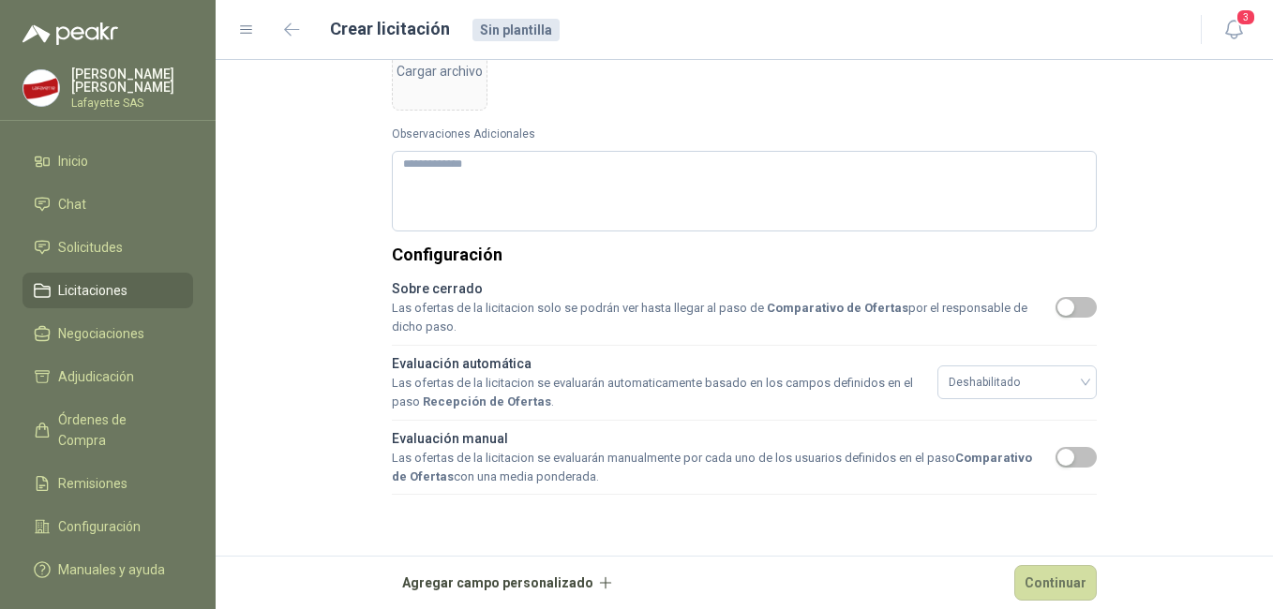
scroll to position [675, 0]
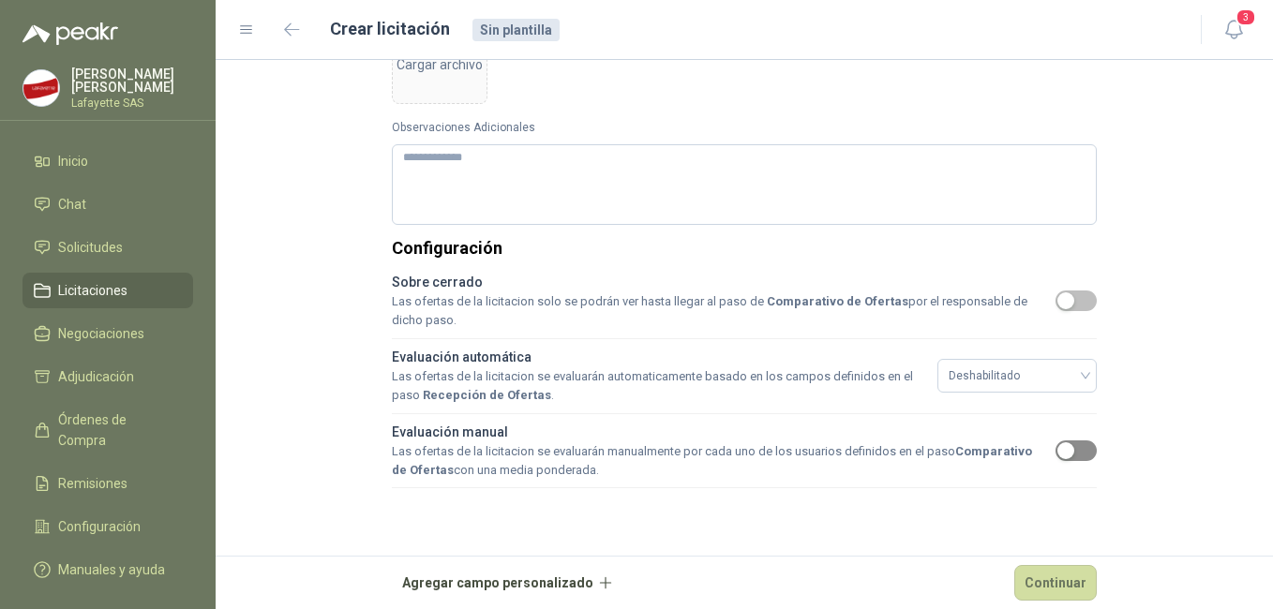
click at [1080, 450] on span "button" at bounding box center [1076, 451] width 41 height 21
drag, startPoint x: 1081, startPoint y: 449, endPoint x: 1041, endPoint y: 445, distance: 40.5
click at [1041, 445] on div "Evaluación manual Las ofertas de la licitacion se evaluarán manualmente por cad…" at bounding box center [744, 451] width 705 height 59
click at [1056, 447] on span "button" at bounding box center [1076, 451] width 41 height 21
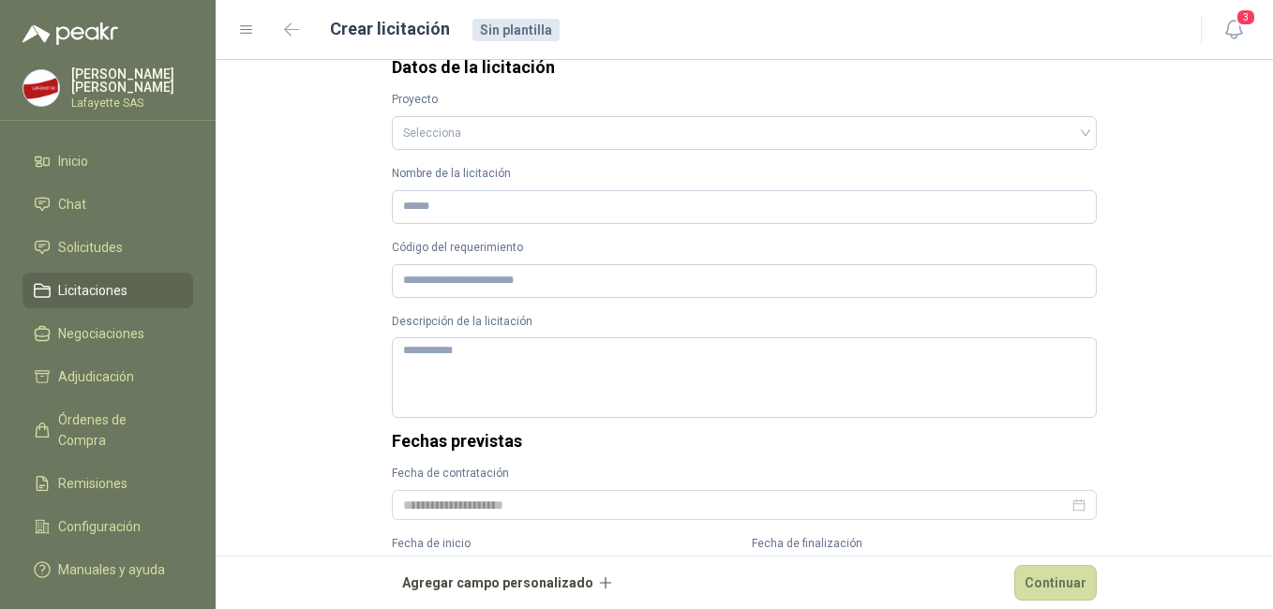
scroll to position [6, 0]
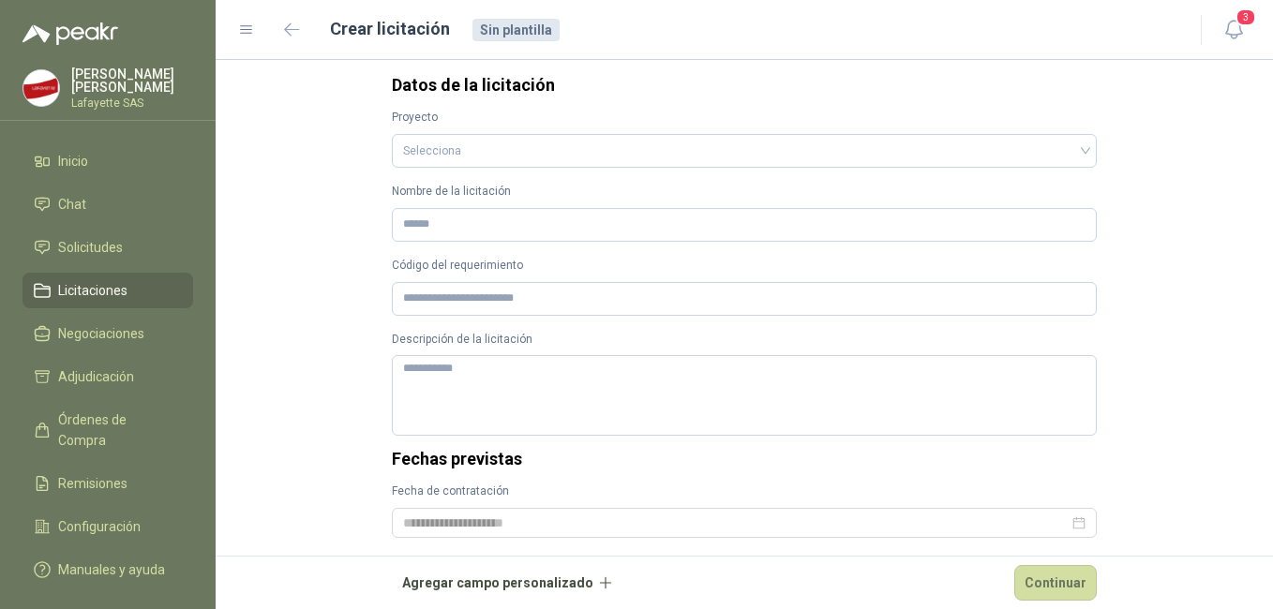
click at [247, 34] on icon at bounding box center [246, 30] width 17 height 17
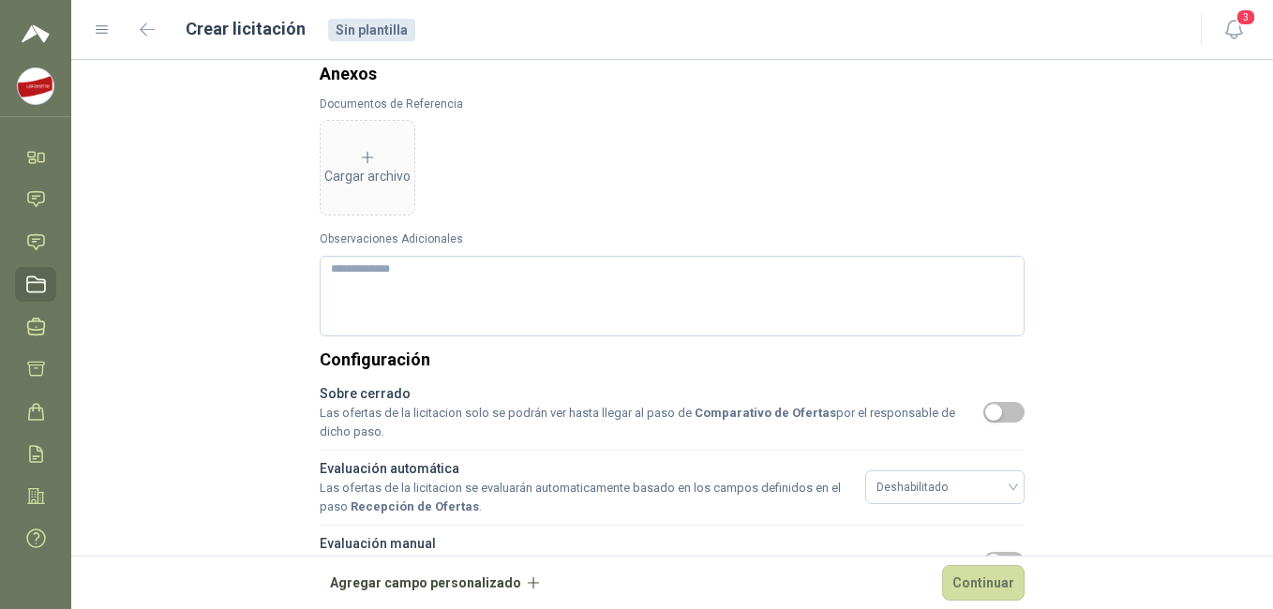
scroll to position [675, 0]
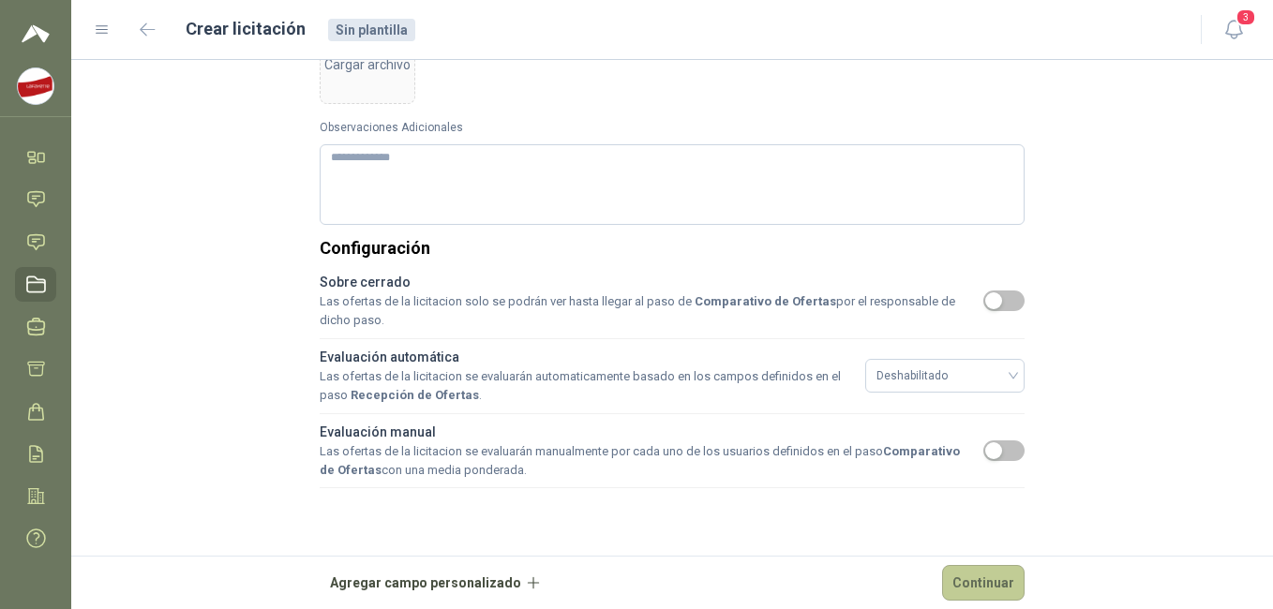
click at [998, 577] on button "Continuar" at bounding box center [983, 583] width 82 height 36
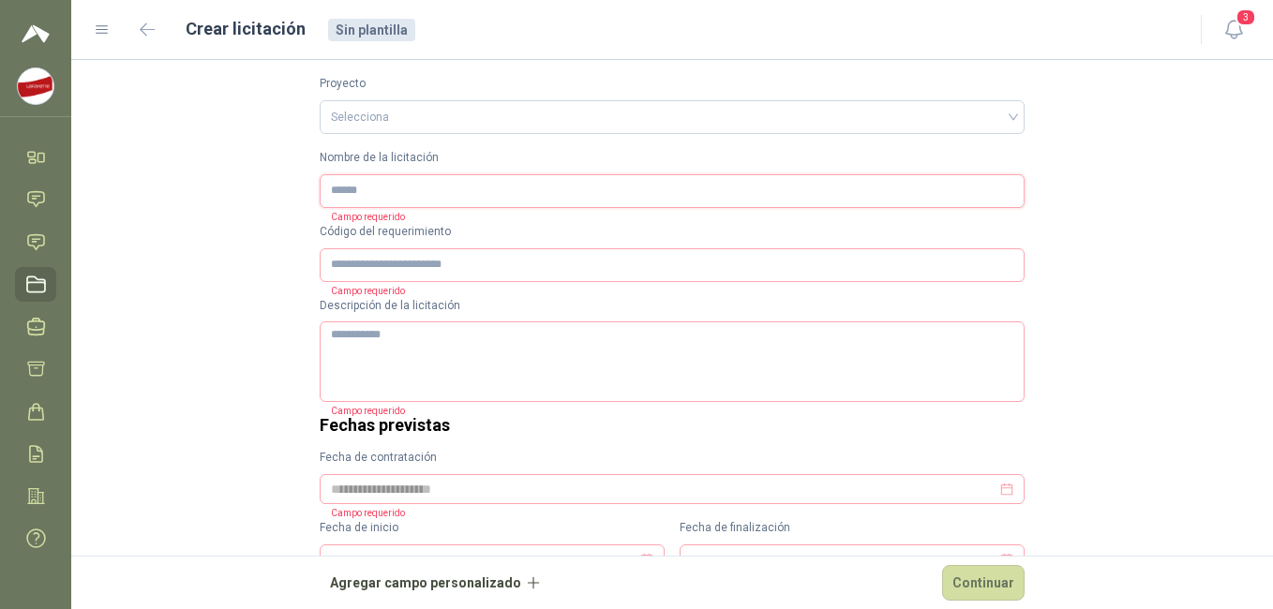
scroll to position [0, 0]
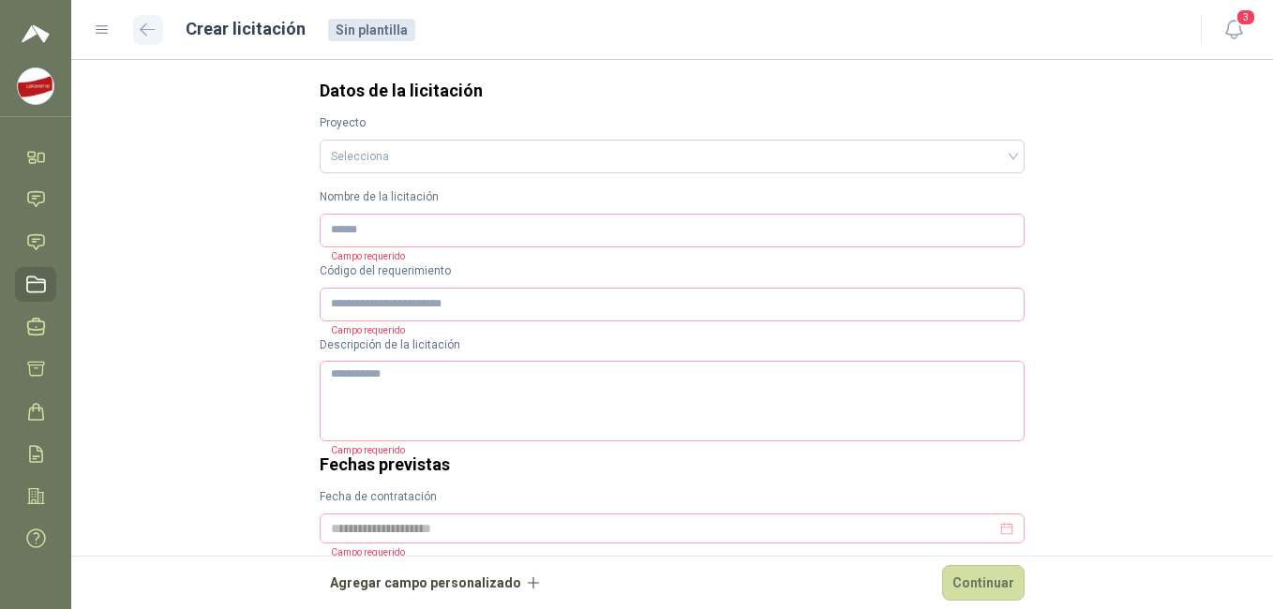
click at [146, 38] on button "button" at bounding box center [148, 30] width 30 height 30
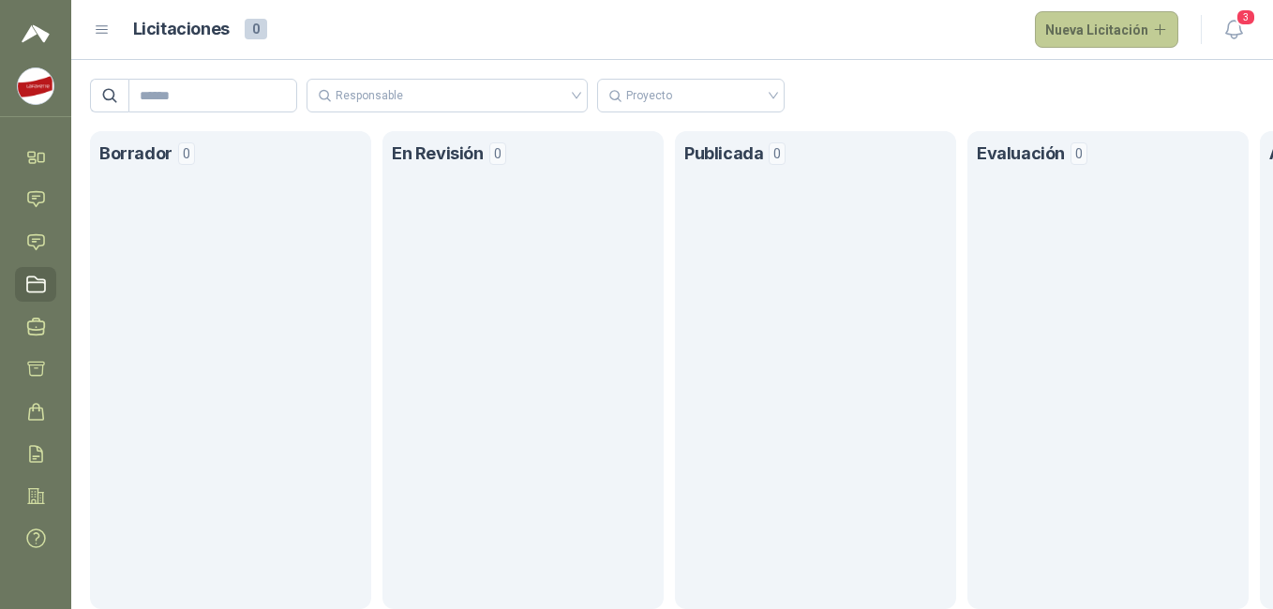
click at [1101, 30] on button "Nueva Licitación" at bounding box center [1107, 29] width 144 height 37
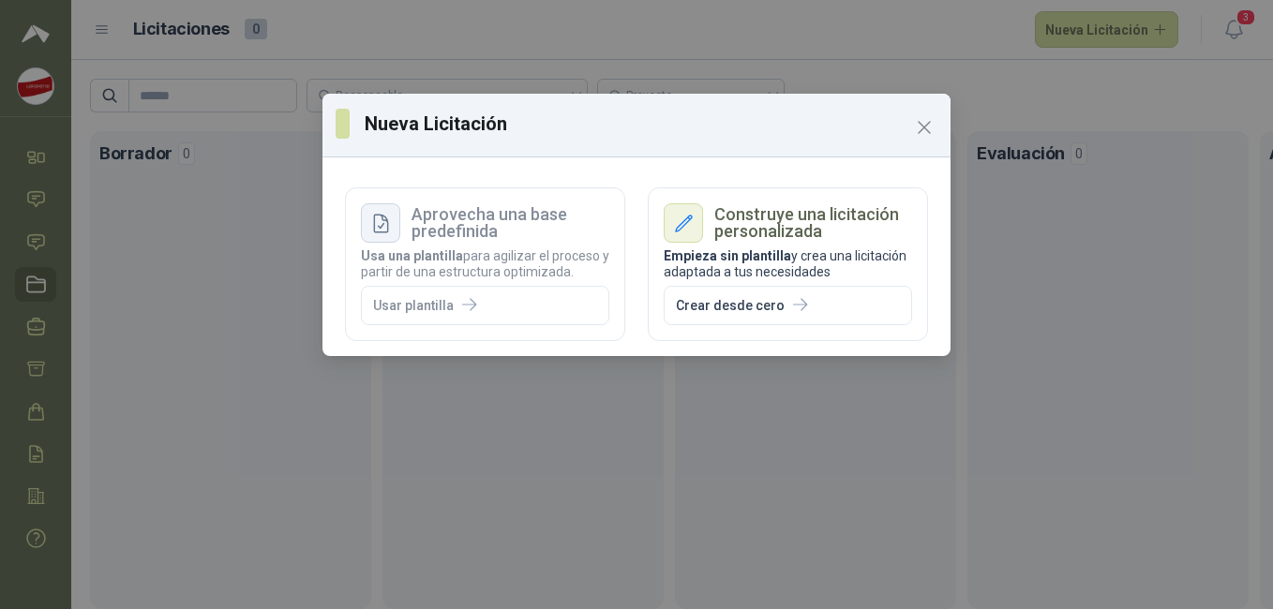
click at [385, 230] on icon at bounding box center [381, 224] width 20 height 20
click at [391, 232] on div at bounding box center [380, 222] width 39 height 39
click at [914, 127] on icon "Close" at bounding box center [924, 127] width 22 height 22
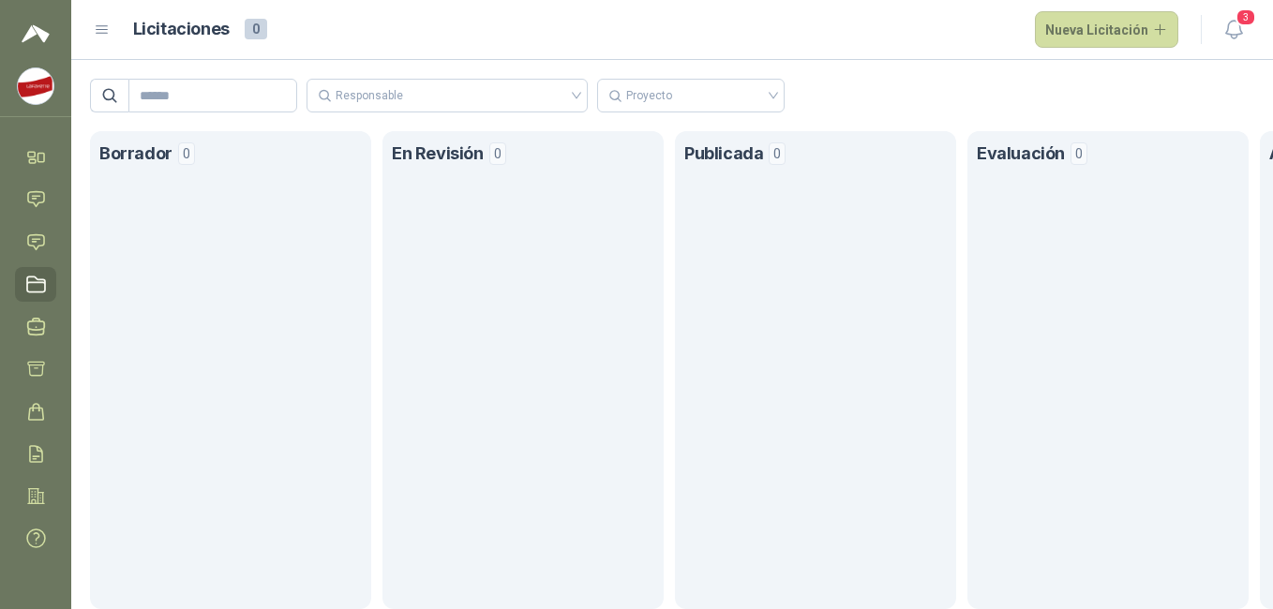
click at [107, 32] on icon at bounding box center [102, 30] width 17 height 17
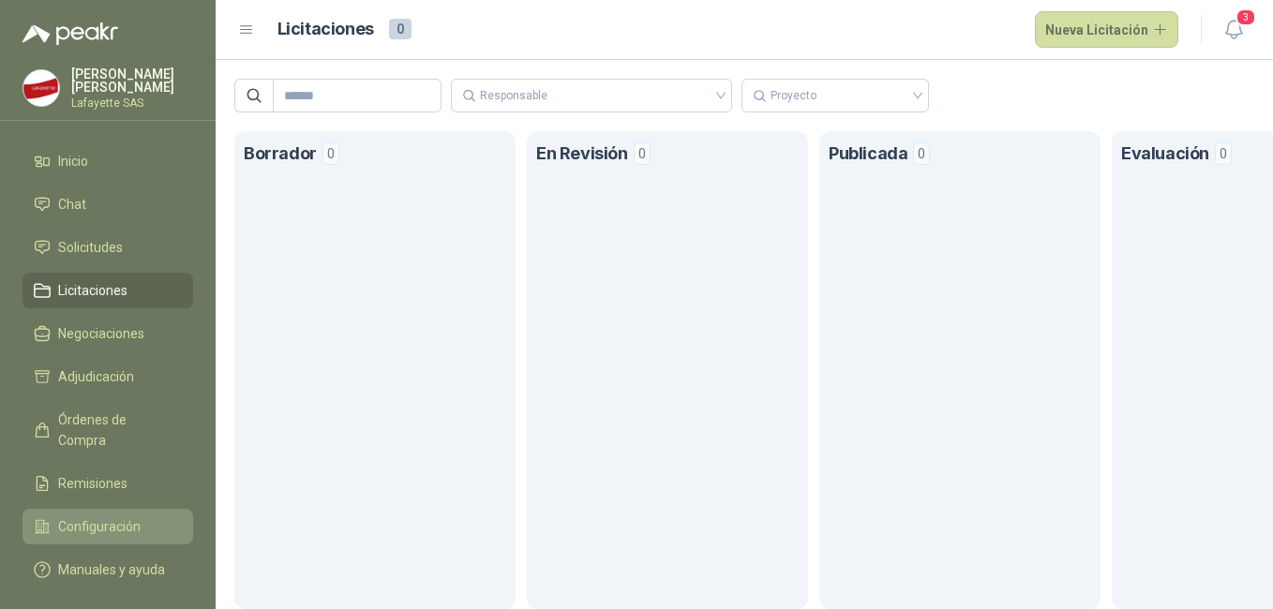
click at [109, 517] on span "Configuración" at bounding box center [99, 527] width 82 height 21
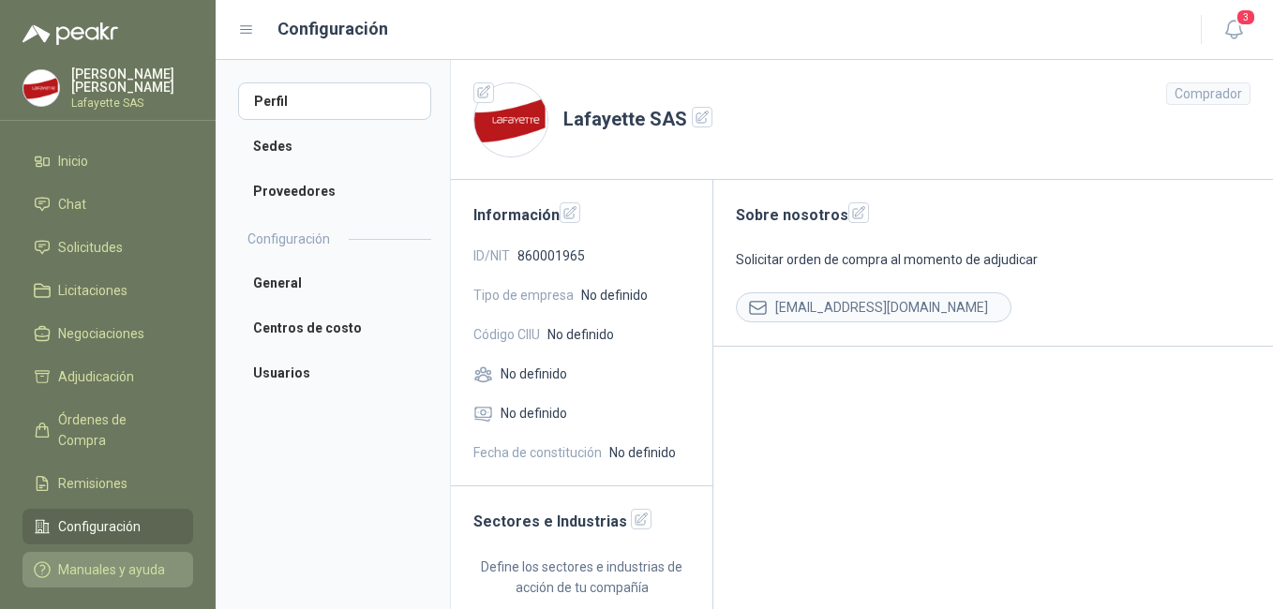
click at [88, 560] on span "Manuales y ayuda" at bounding box center [111, 570] width 107 height 21
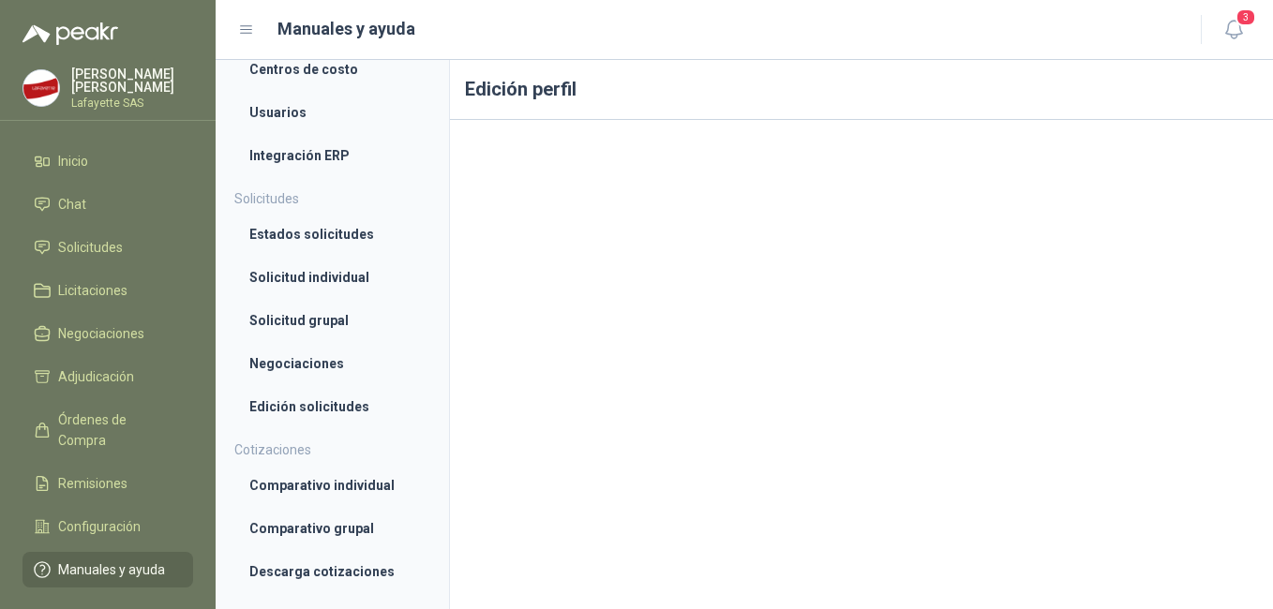
scroll to position [231, 0]
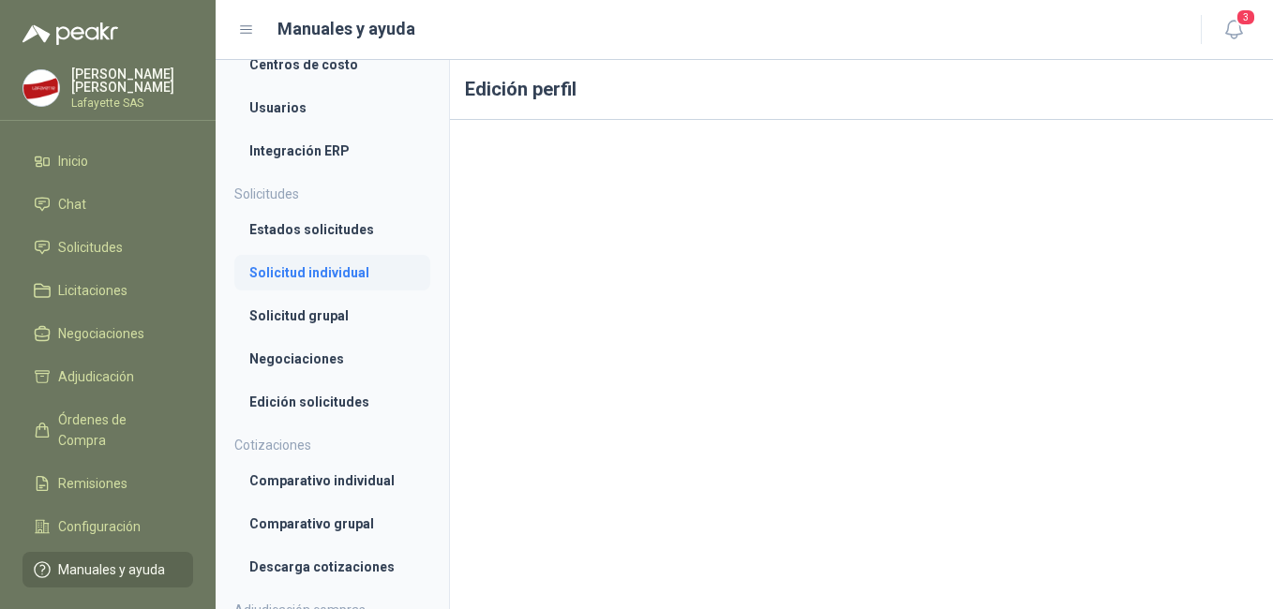
click at [281, 278] on li "Solicitud individual" at bounding box center [332, 272] width 166 height 21
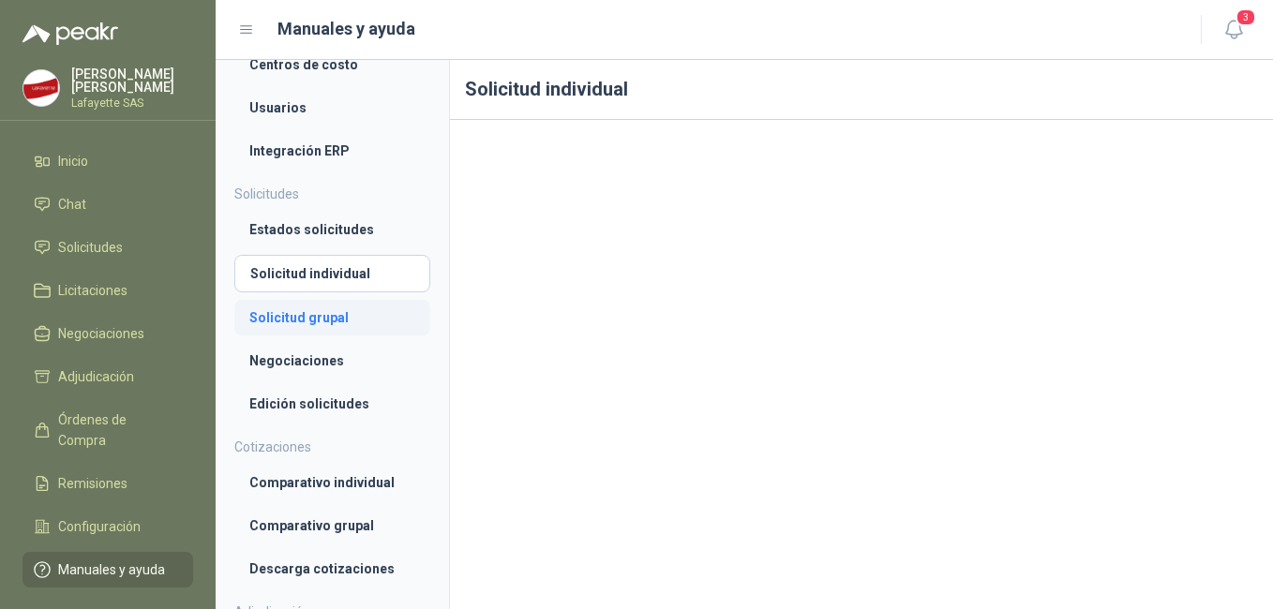
click at [287, 304] on link "Solicitud grupal" at bounding box center [332, 318] width 196 height 36
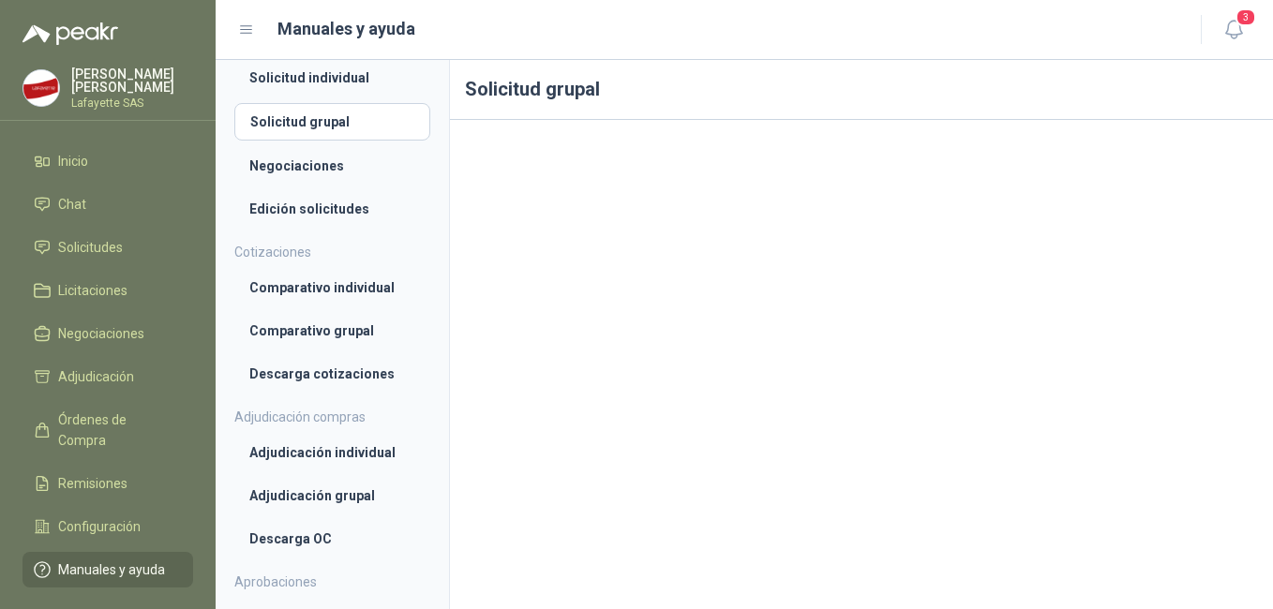
scroll to position [445, 0]
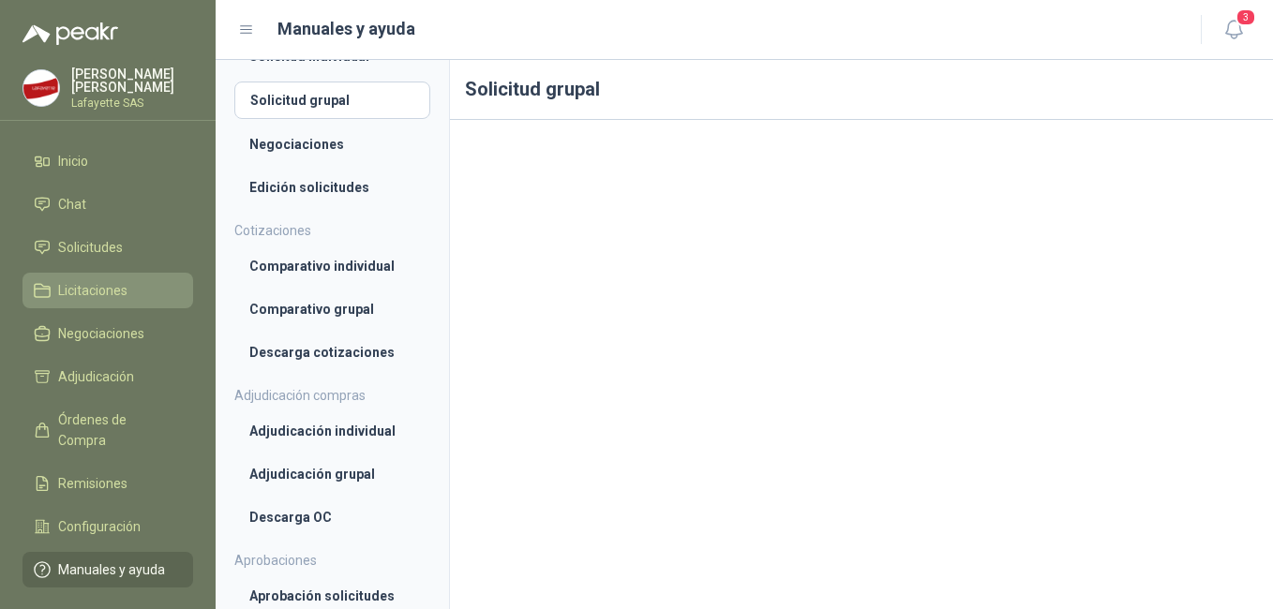
click at [108, 292] on span "Licitaciones" at bounding box center [92, 290] width 69 height 21
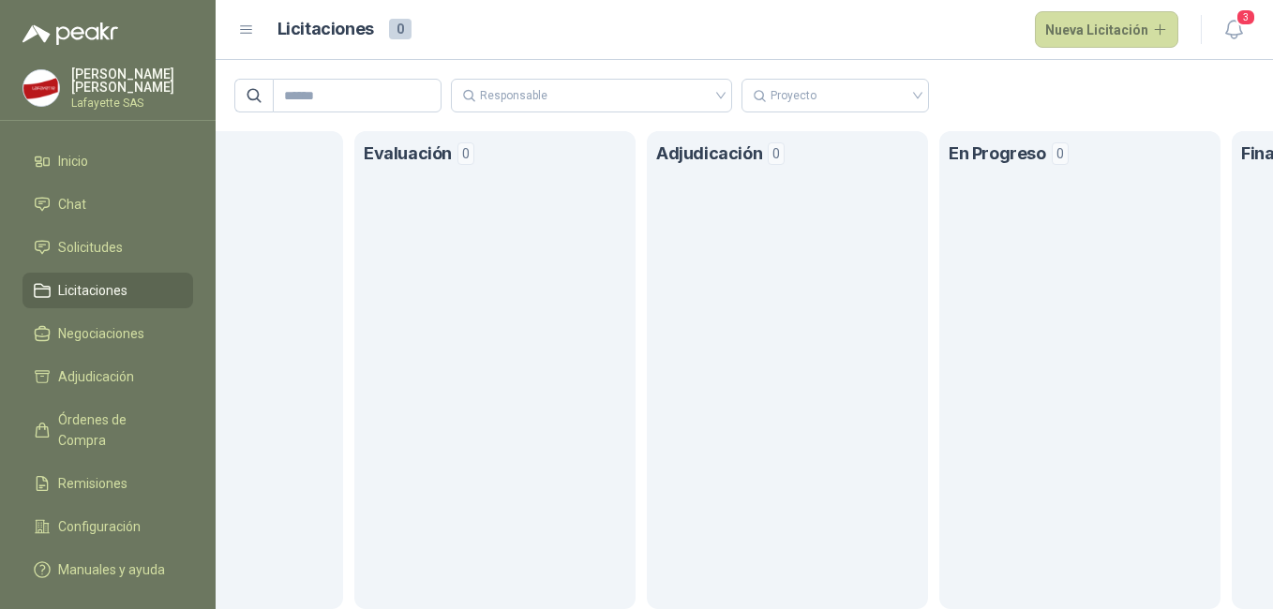
scroll to position [0, 1016]
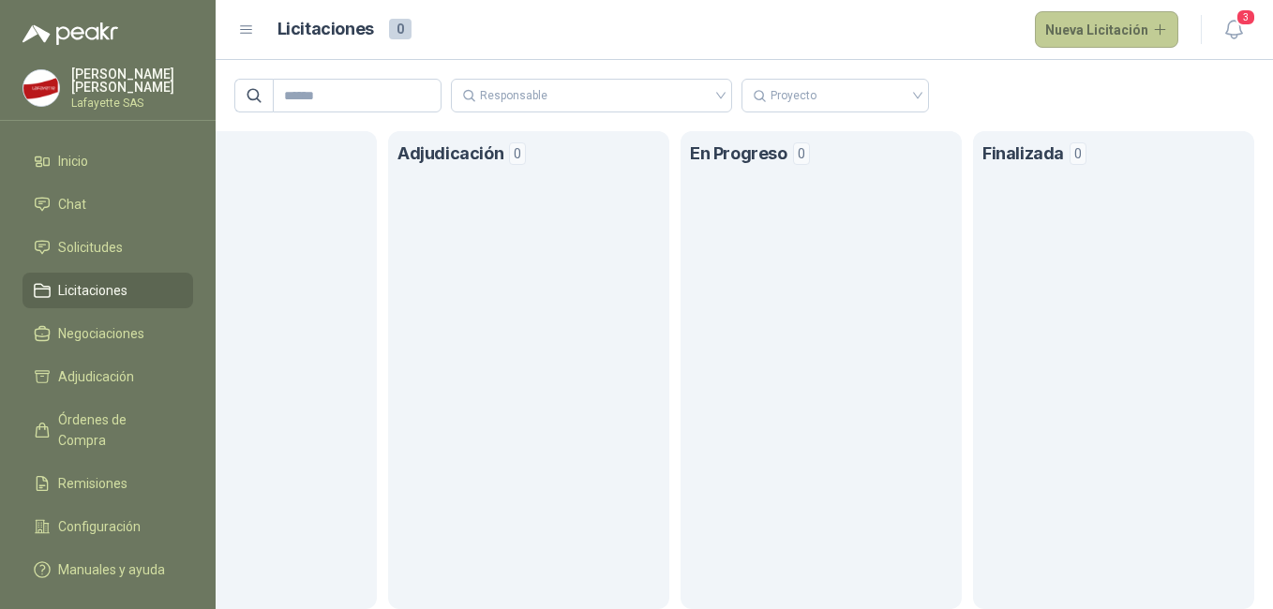
click at [1092, 22] on button "Nueva Licitación" at bounding box center [1107, 29] width 144 height 37
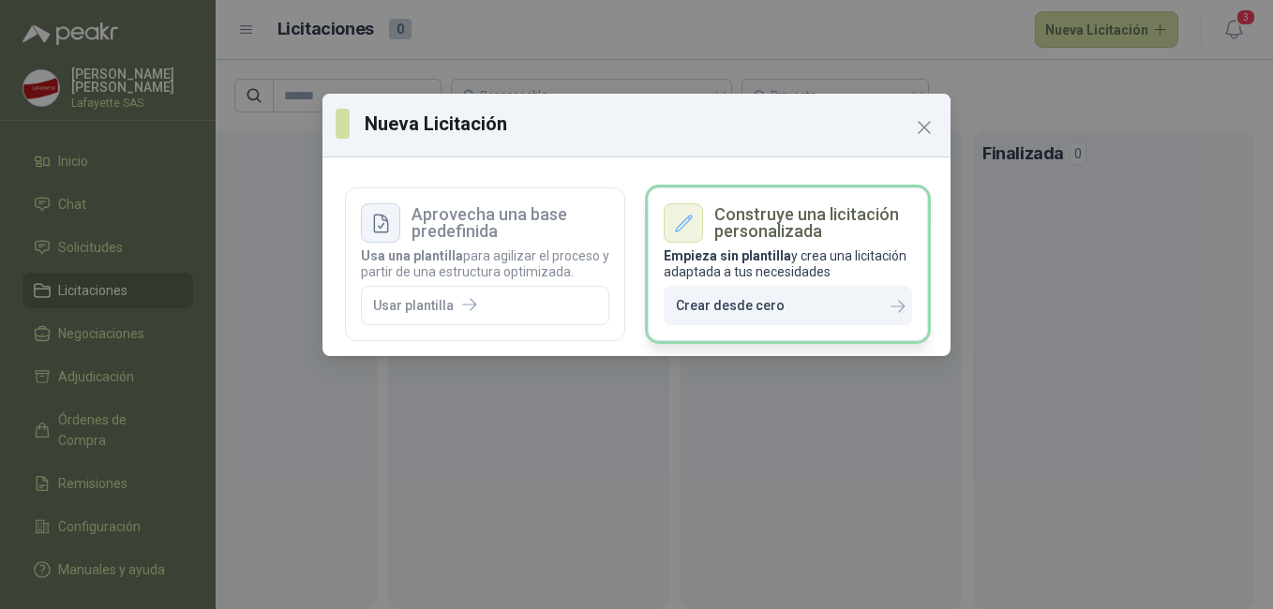
click at [762, 307] on p "Crear desde cero" at bounding box center [730, 306] width 109 height 16
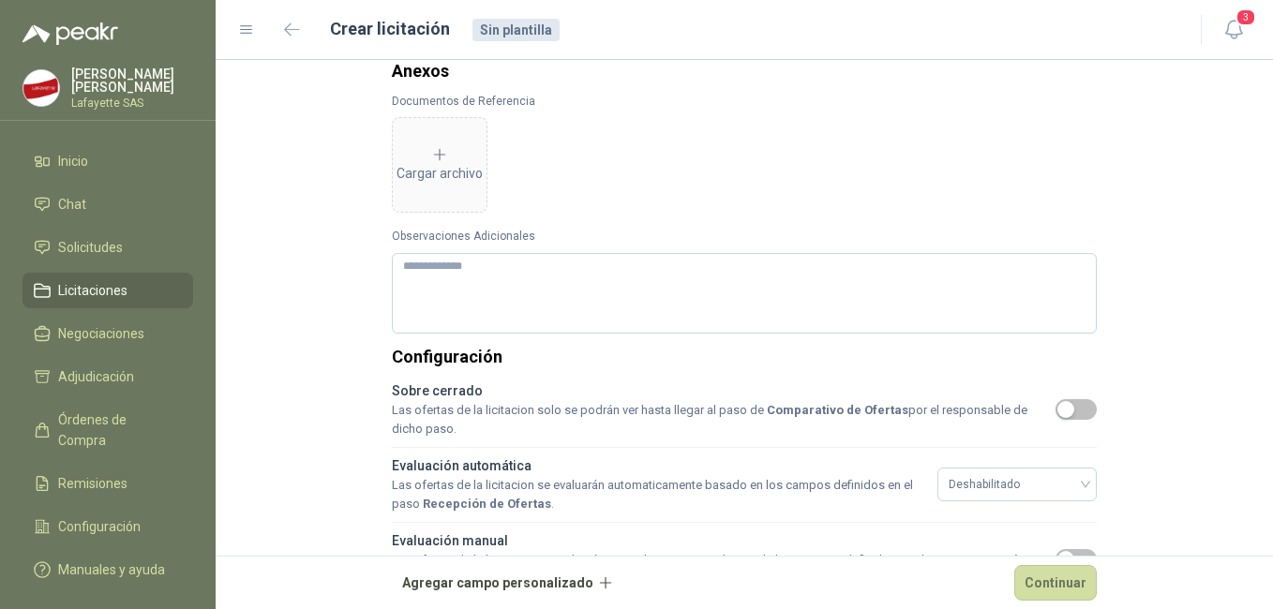
scroll to position [675, 0]
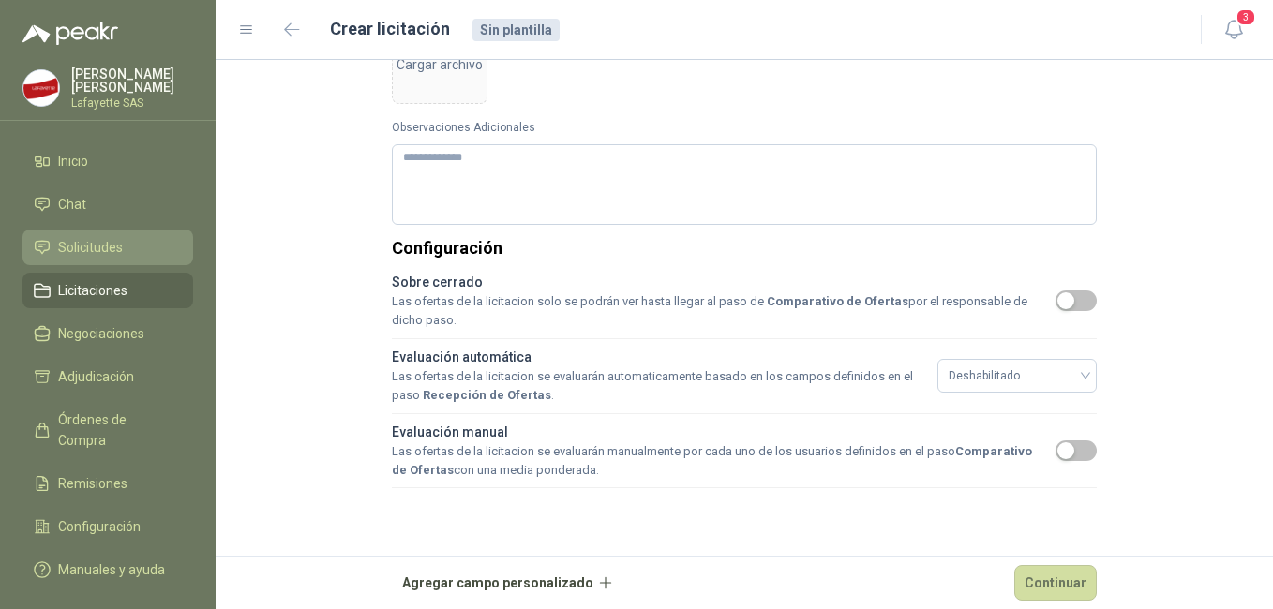
click at [91, 242] on span "Solicitudes" at bounding box center [90, 247] width 65 height 21
